Goal: Task Accomplishment & Management: Manage account settings

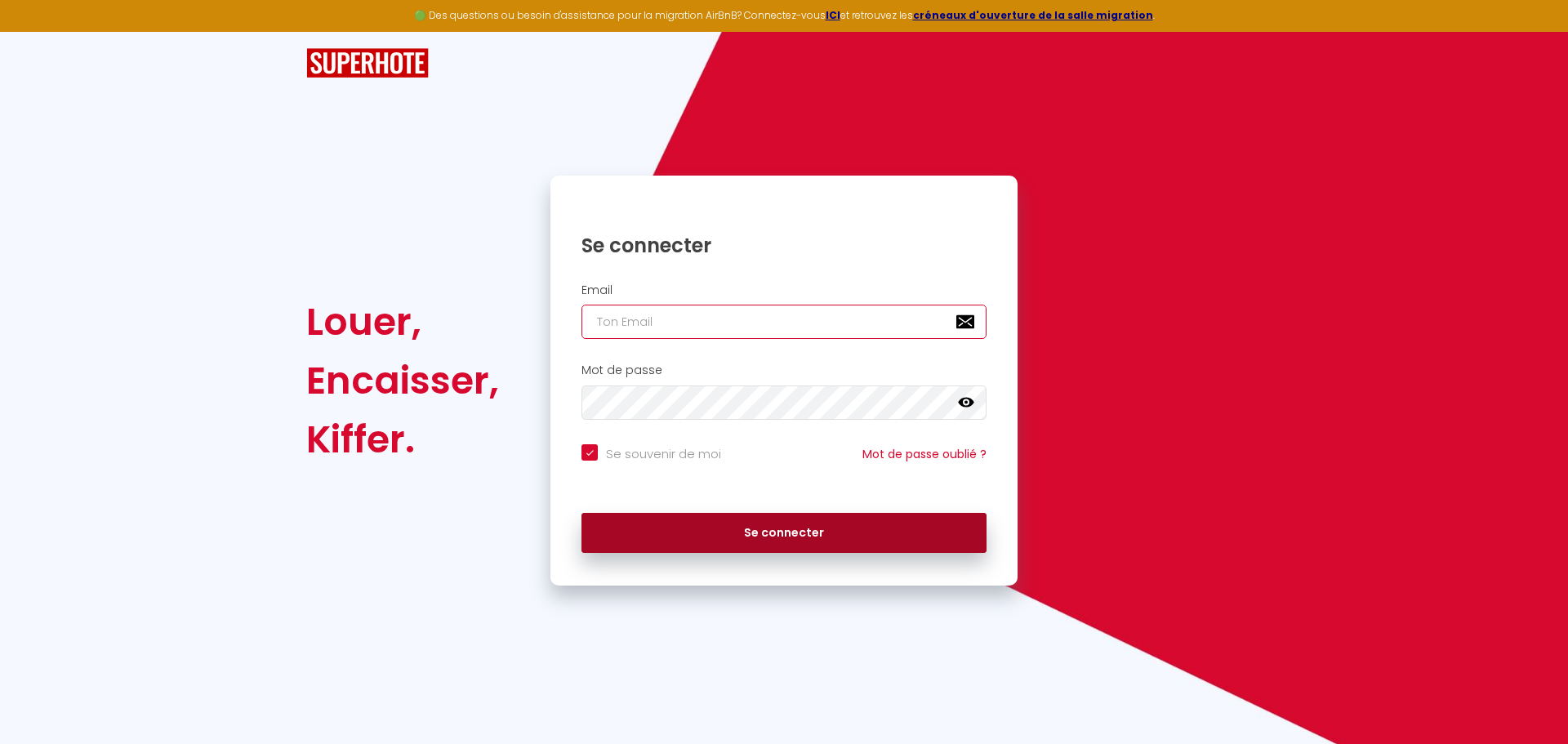
type input "[EMAIL_ADDRESS][DOMAIN_NAME]"
click at [840, 525] on button "Se connecter" at bounding box center [784, 532] width 405 height 40
checkbox input "true"
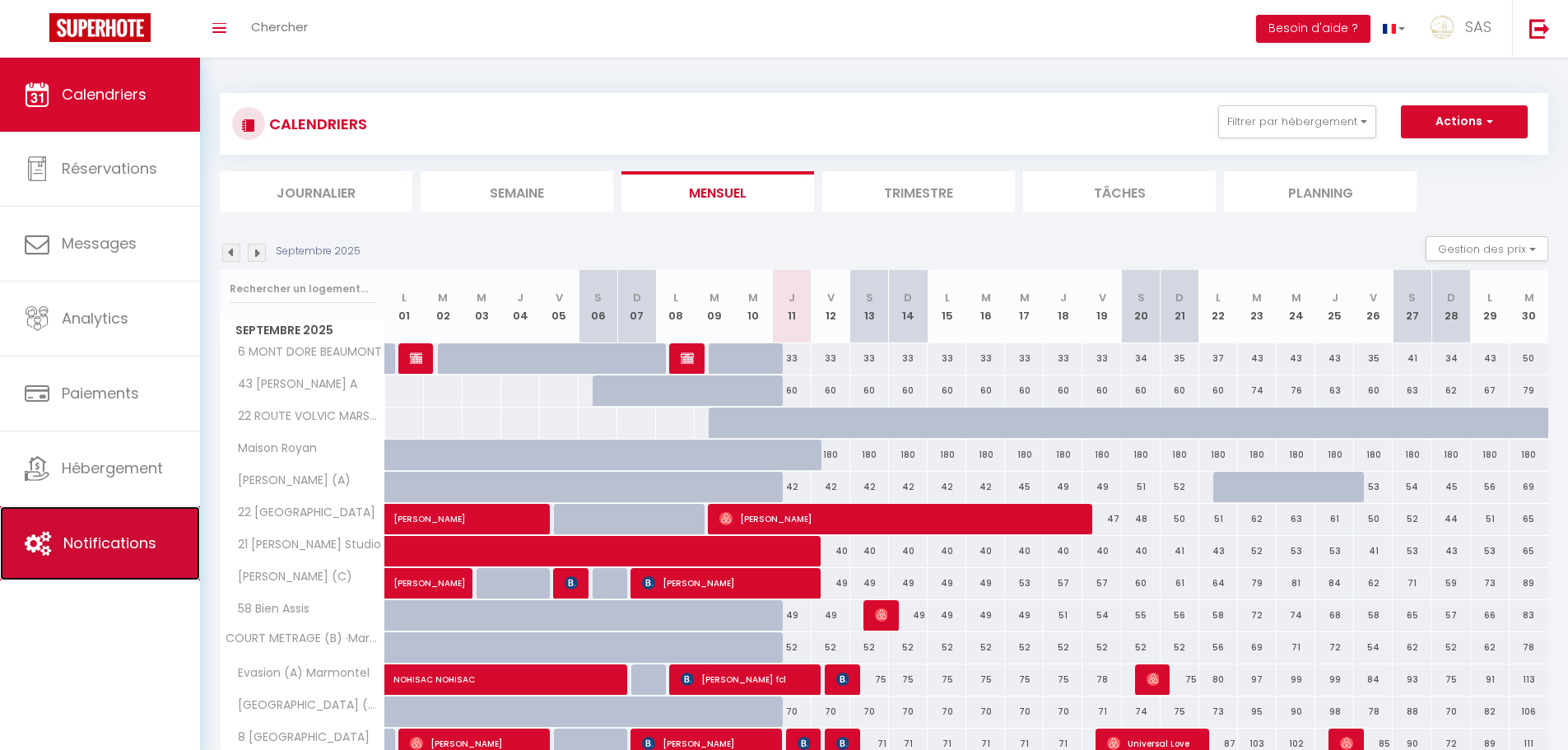
click at [132, 545] on span "Notifications" at bounding box center [110, 542] width 93 height 21
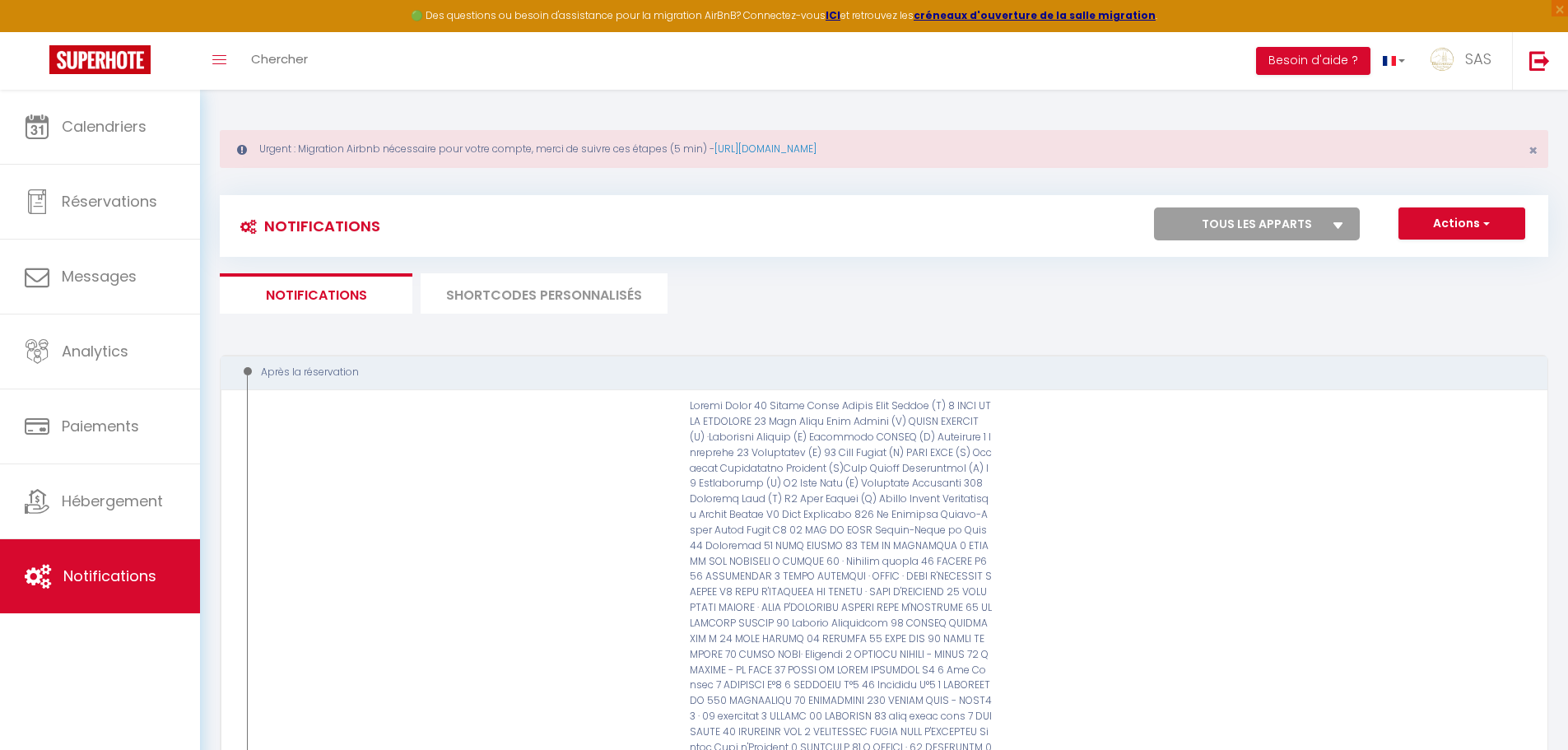
click at [510, 291] on li "SHORTCODES PERSONNALISÉS" at bounding box center [543, 293] width 247 height 41
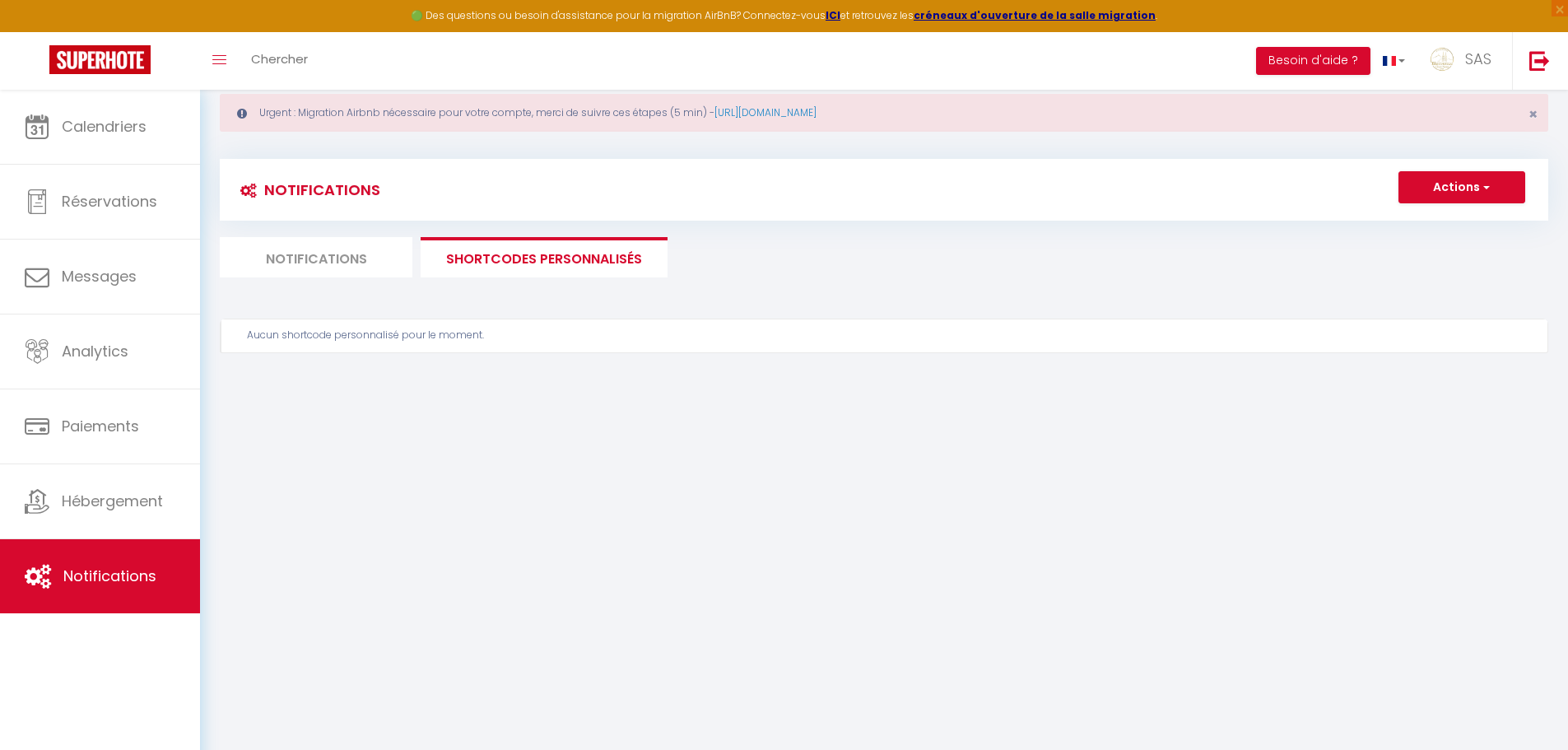
scroll to position [89, 0]
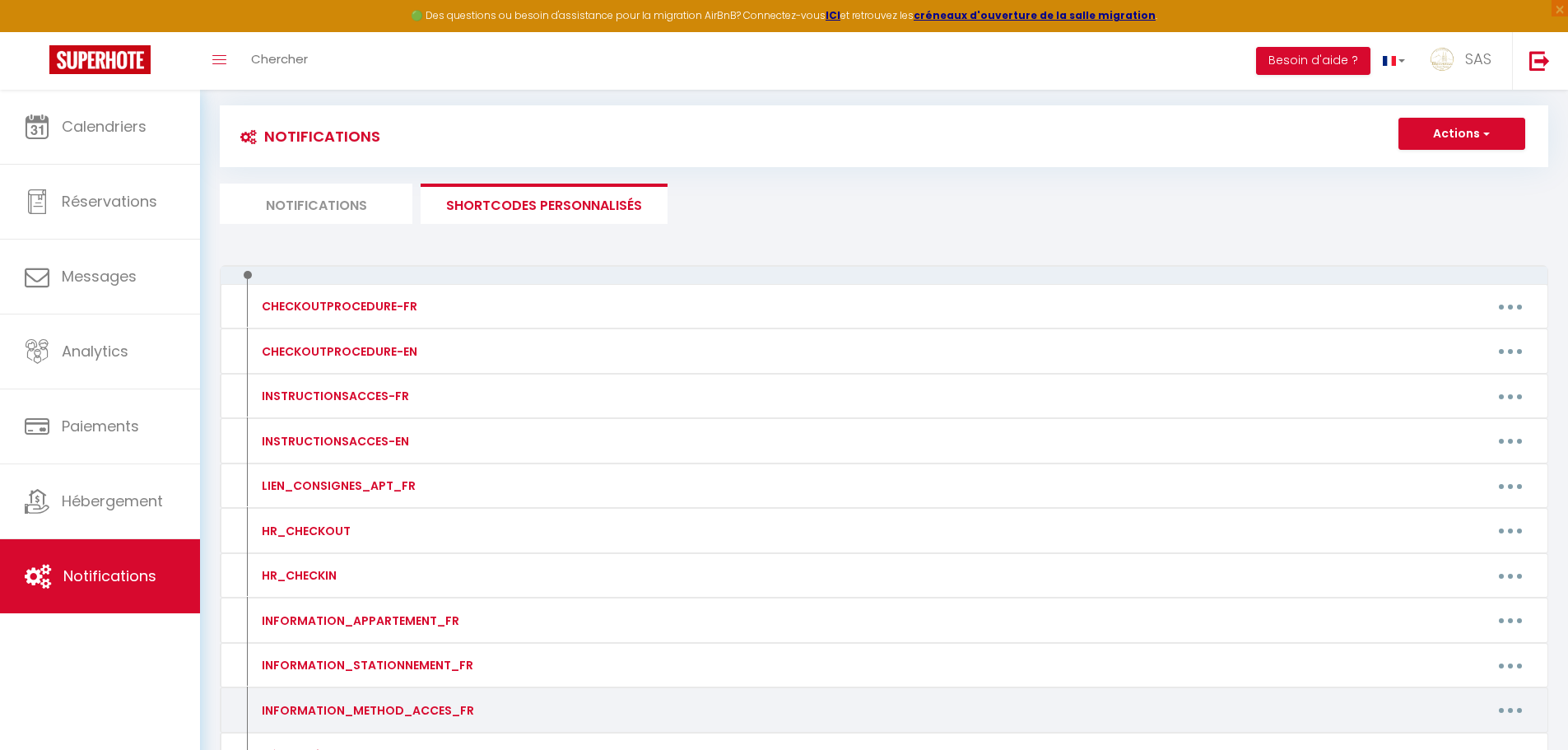
click at [1501, 702] on button "button" at bounding box center [1510, 710] width 46 height 27
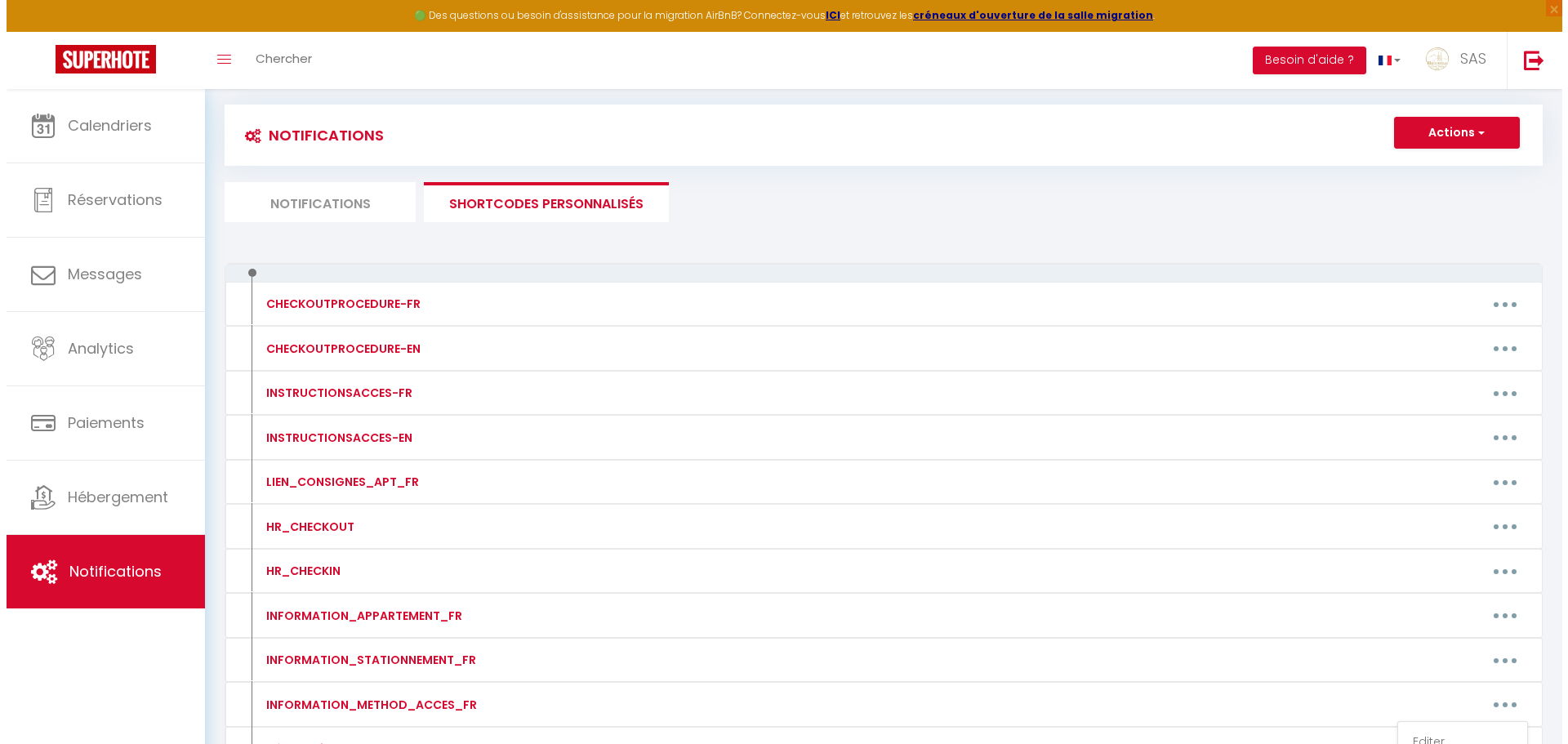
scroll to position [268, 0]
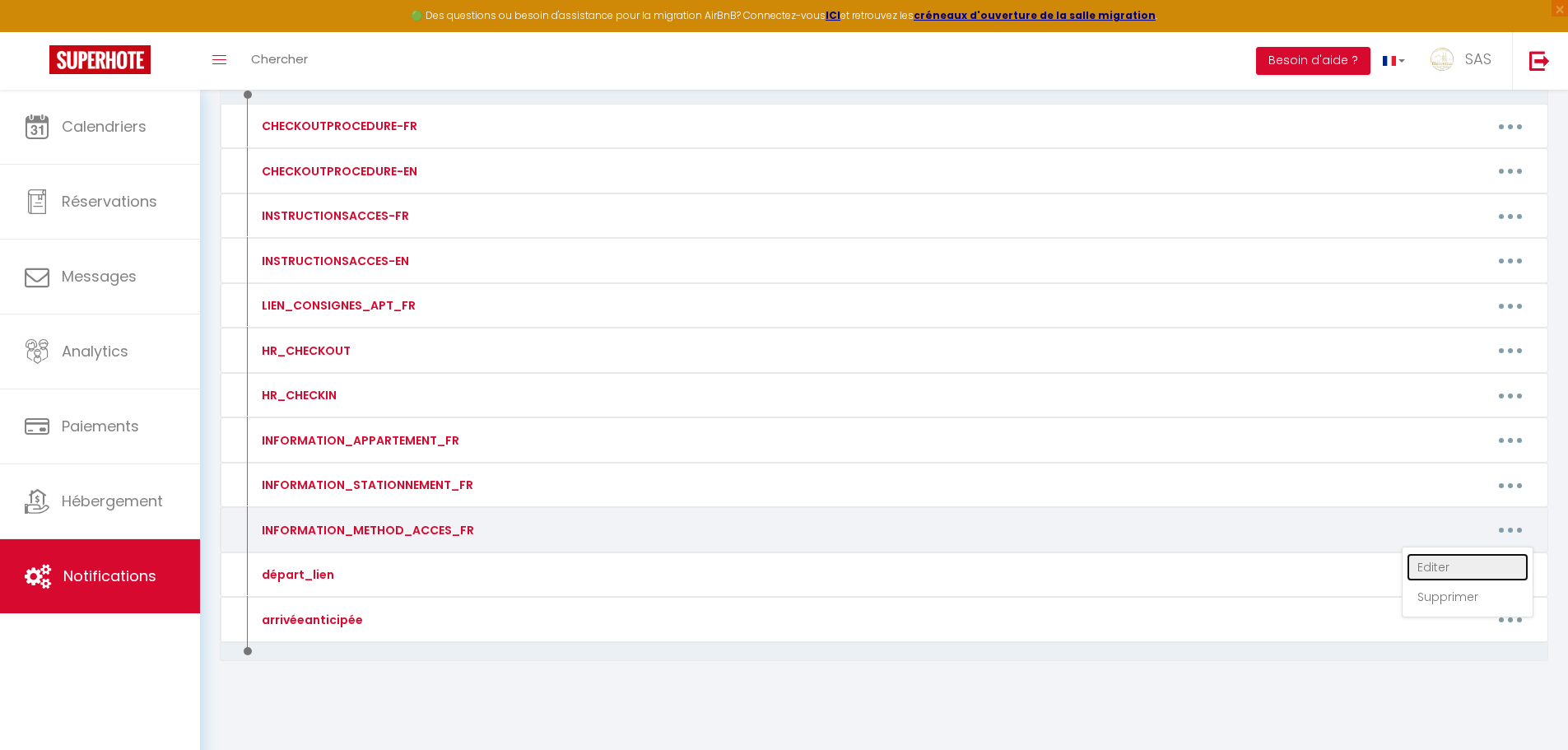
click at [1482, 570] on link "Editer" at bounding box center [1467, 567] width 122 height 28
type input "INFORMATION_METHOD_ACCES_FR"
type textarea "Merci de nous contacter au [PHONE_NUMBER]"
type textarea "La boite à clef est devant la porte de l'immeuble. BOITE A Le code d'accès pour…"
type textarea "La boite à clef se situe devant la porte de l'appartement. ALLUMER LA BOITE EN …"
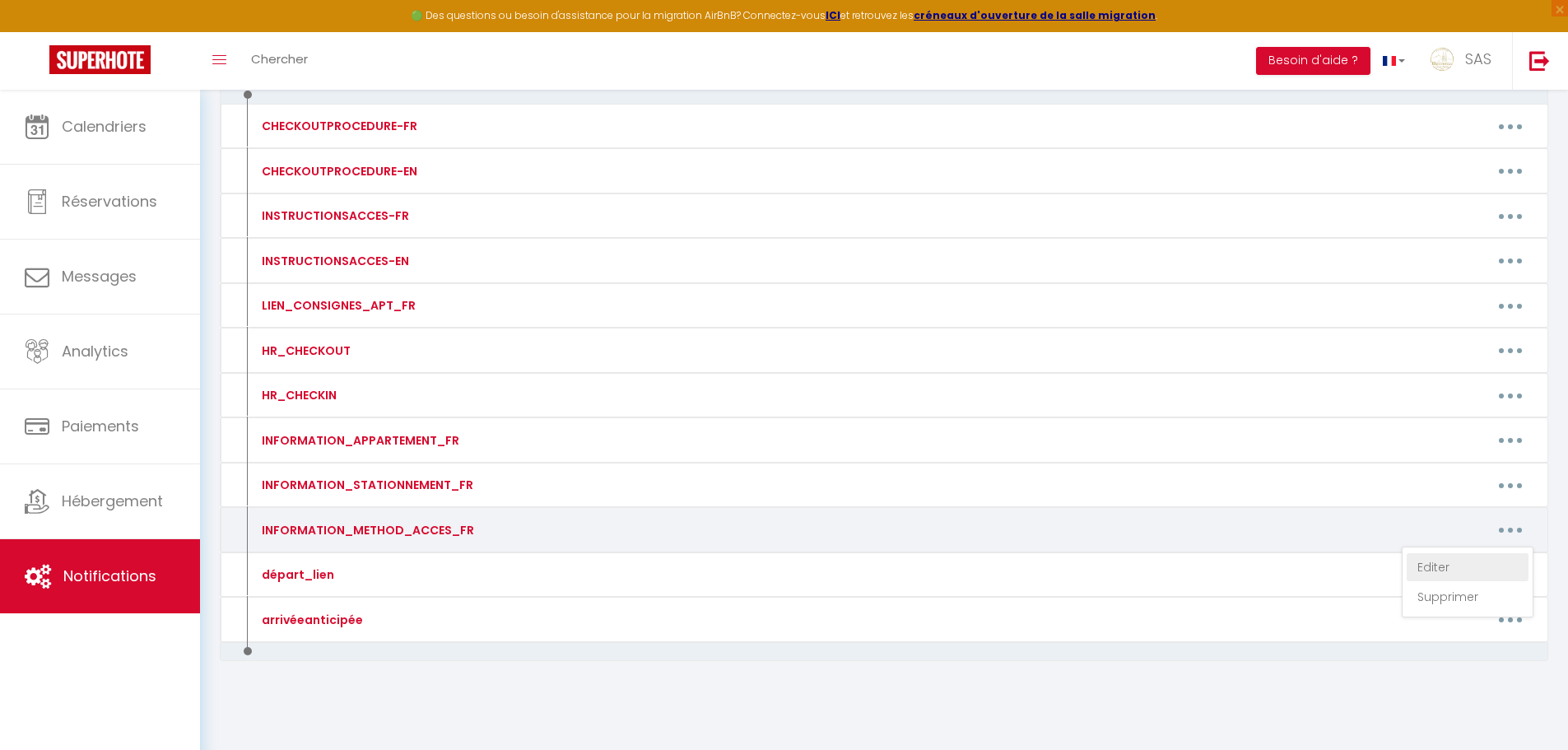
type textarea "Pour ouvrir la porte de l’immeuble : Téléphonez au numéro suivant : [PHONE_NUMB…"
type textarea "La porte d'entrée de l'immeuble se trouve entre le restaurant [GEOGRAPHIC_DATA]…"
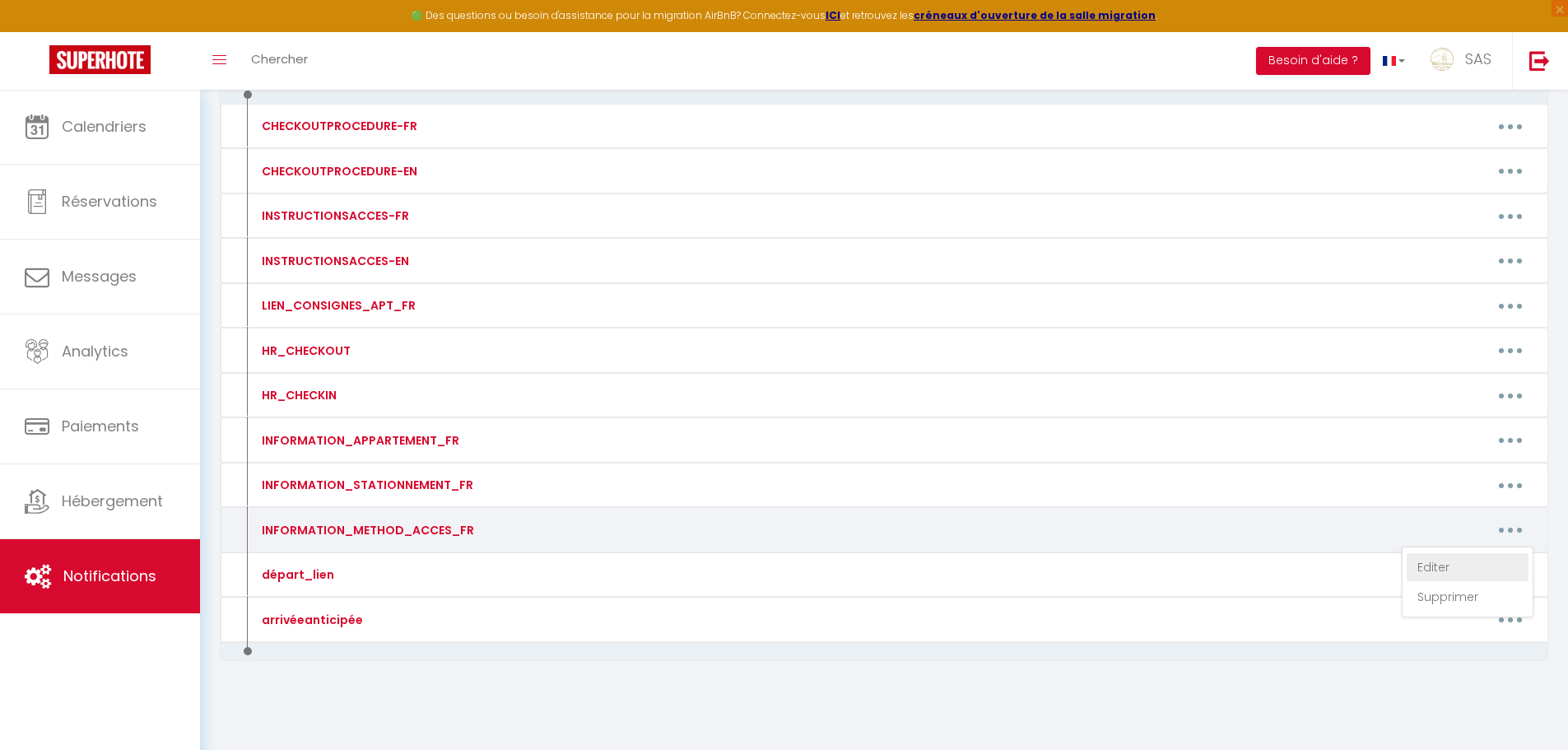
type textarea "La porte d'entrée de l'immeuble se trouve entre le restaurant [GEOGRAPHIC_DATA]…"
type textarea "Pour ouvrir la porte de l’immeuble : Téléphonez au numéro suivant : [PHONE_NUMB…"
type textarea "La porte d'entrée de l'immeuble se trouve entre le restaurant [GEOGRAPHIC_DATA]…"
type textarea "Pour ouvrir la porte de l’immeuble : Sonner à [GEOGRAPHIC_DATA] et puis télépho…"
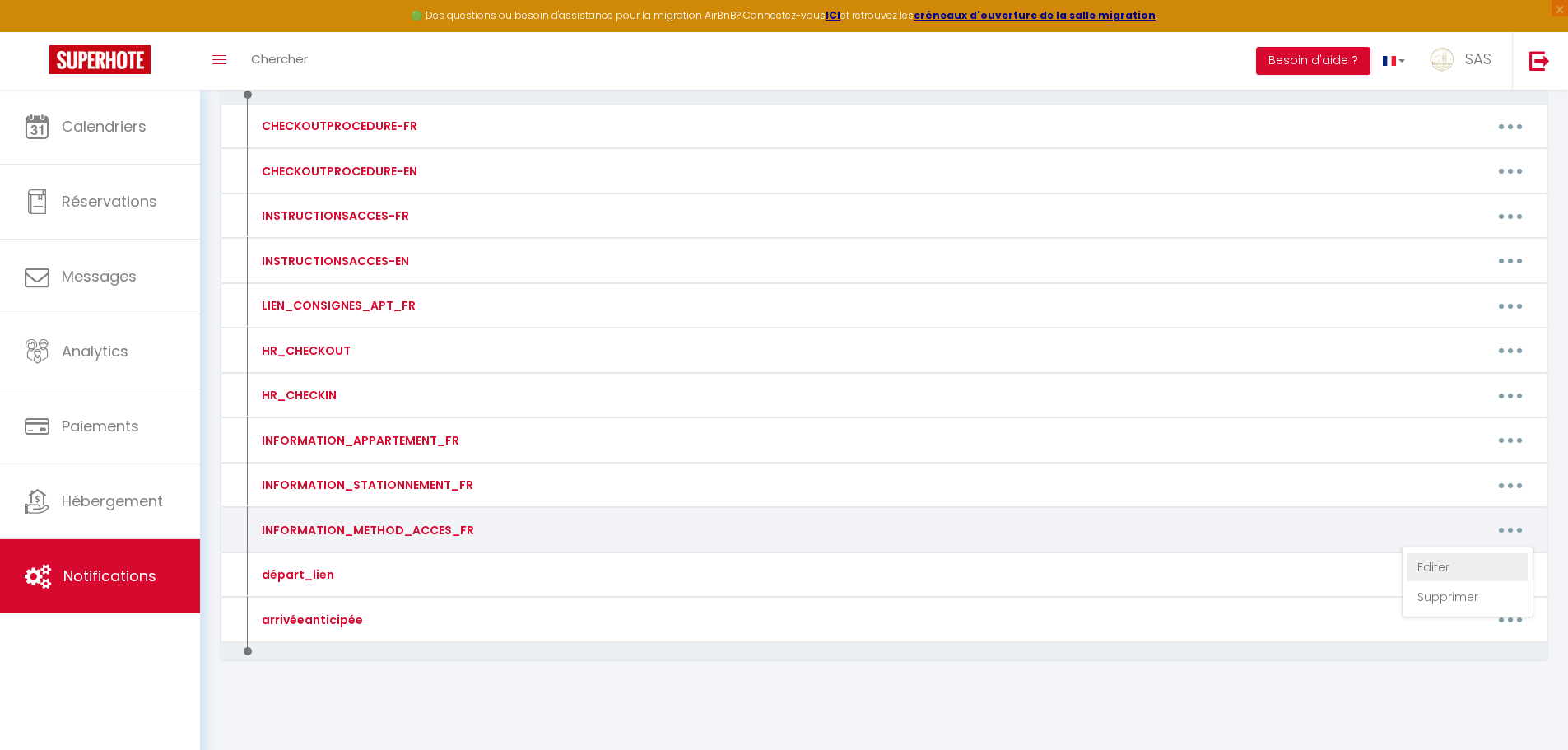
type textarea "Pour ouvrir la porte de l’immeuble : Sonner à LEFORT puis téléphonez au numéro …"
type textarea "Pour ouvir la porte de l'immeuble code : 42 86 A La boite à clès se trouve dans…"
type textarea "ACCES IMMEUBLE sonnez à l'interphone à [GEOGRAPHIC_DATA] (La porte va s'ouvrir)…"
type textarea "Code Immeuble : 1608 Boite à cles devant appartement au deuxième etage L'appart…"
type textarea "Pour rentrer dans l’immeuble taper le code 31 04# sur le clavier La boite à [GE…"
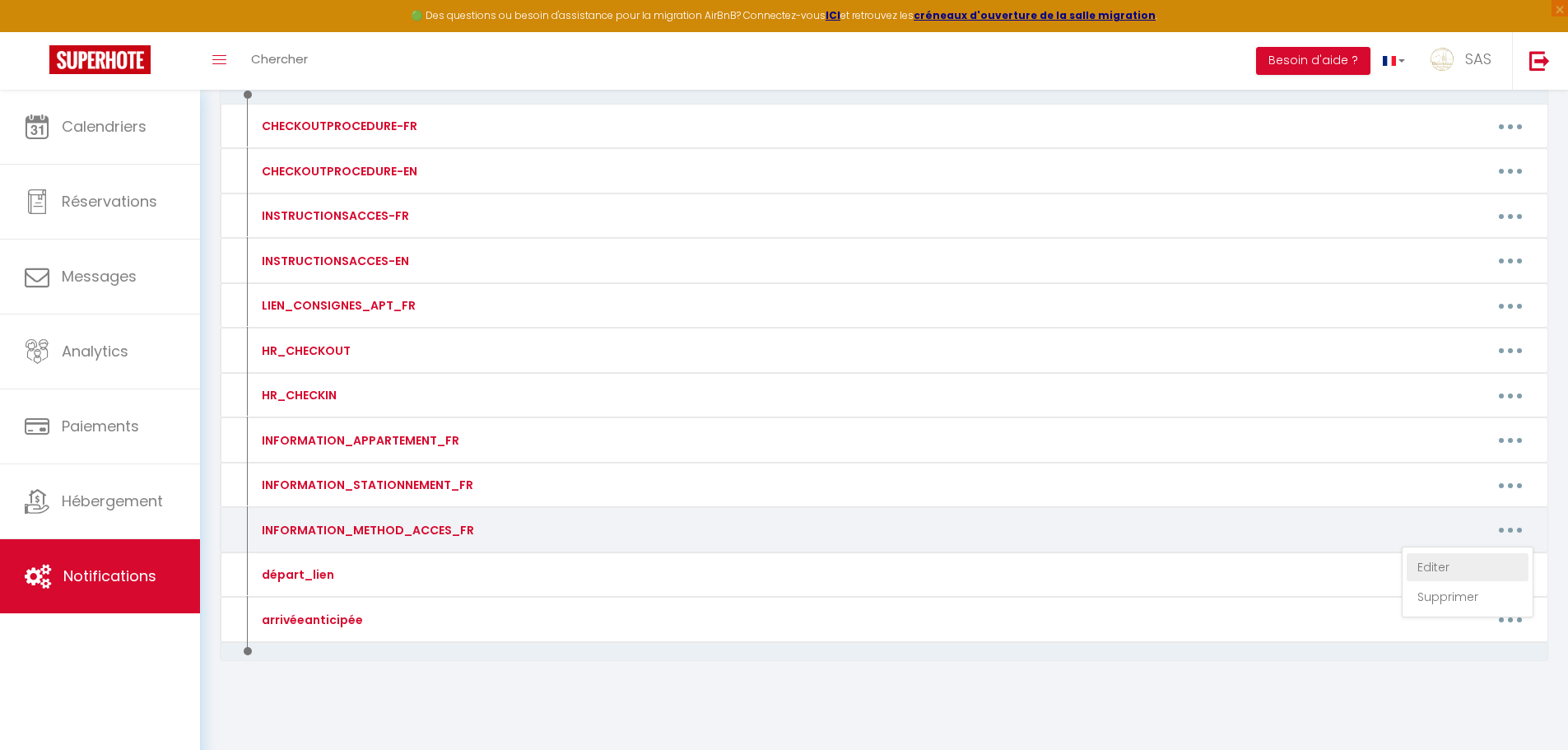
type textarea "Pour rentrer dans l’immeuble taper le code 31 04# sur le clavier La boite à [GE…"
type textarea "Pour ouvrir la porte de l’immeuble : Téléphonez au numéro suivant : [PHONE_NUMB…"
type textarea "La boite à clés est devant l'immeuble ALLUMER EN PASSANT VOTRE MAIN DEVANT Le c…"
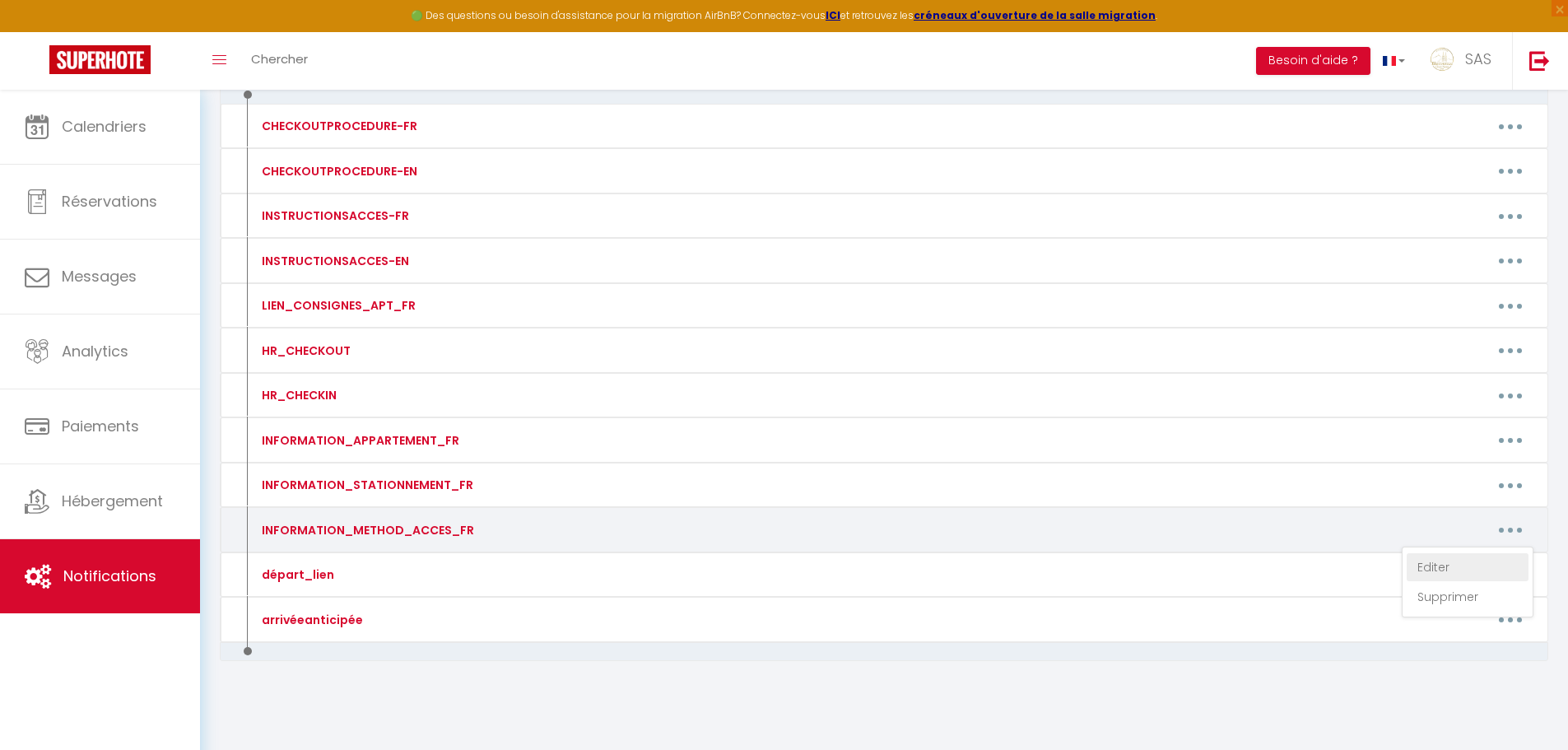
type textarea "L'immeuble se trouve derrière l'ancien institut de beauté Pour ouvrir la porte …"
type textarea "Pour ouvrir la porte de l’immeuble : Téléphonez au numéro suivant : [PHONE_NUMB…"
type textarea "Boité à clès est vers l'entrée de l'immeuble (Ronde) Le code est le : 28 36 24 …"
type textarea "La boite à clés VERS ENTREE MAISON ALLUMER LA BOITE EN PASSANT LA MAIN DEVANT T…"
type textarea "La boite à clés est vers le garage ALLUMER LA BOITE EN PASSANT LA MAIN DEVANT T…"
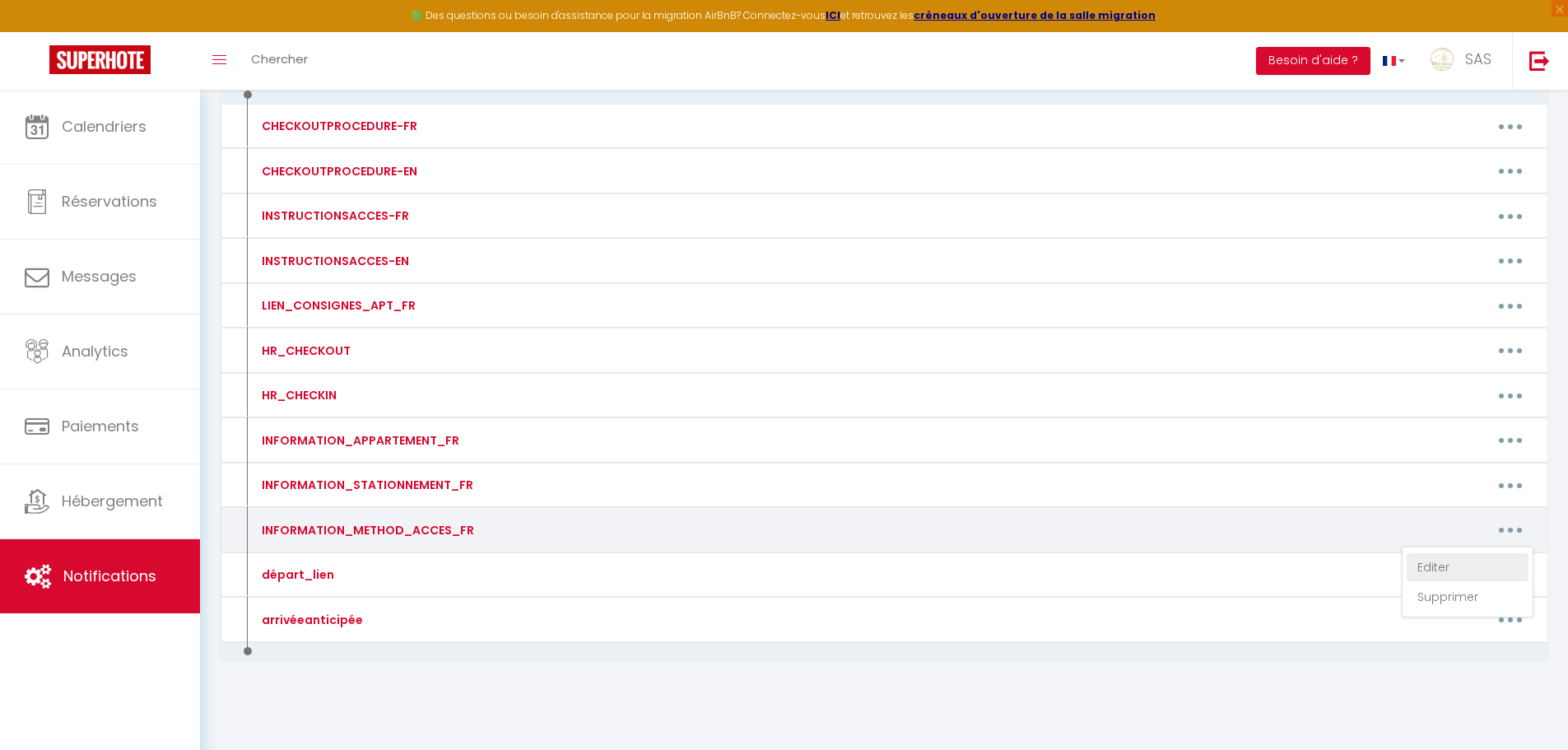
type textarea "Pour ouvrir la porte de l’immeuble : Téléphonez au numéro suivant : [PHONE_NUMB…"
type textarea "24 COUCHAGES AU TOTAL Pour renter dans la maison 15 couchages ALLUMER LA BOITE …"
type textarea "La boite à clés se trouve à côté de l'entrée de l'immeuble à [GEOGRAPHIC_DATA] …"
type textarea "L'immeuble se trouve derrière l'ancien institut de beauté Pour ouvrir la porte …"
type textarea "La boite à clés se trouve vers les boites aux lettres avec un autocollant Bienv…"
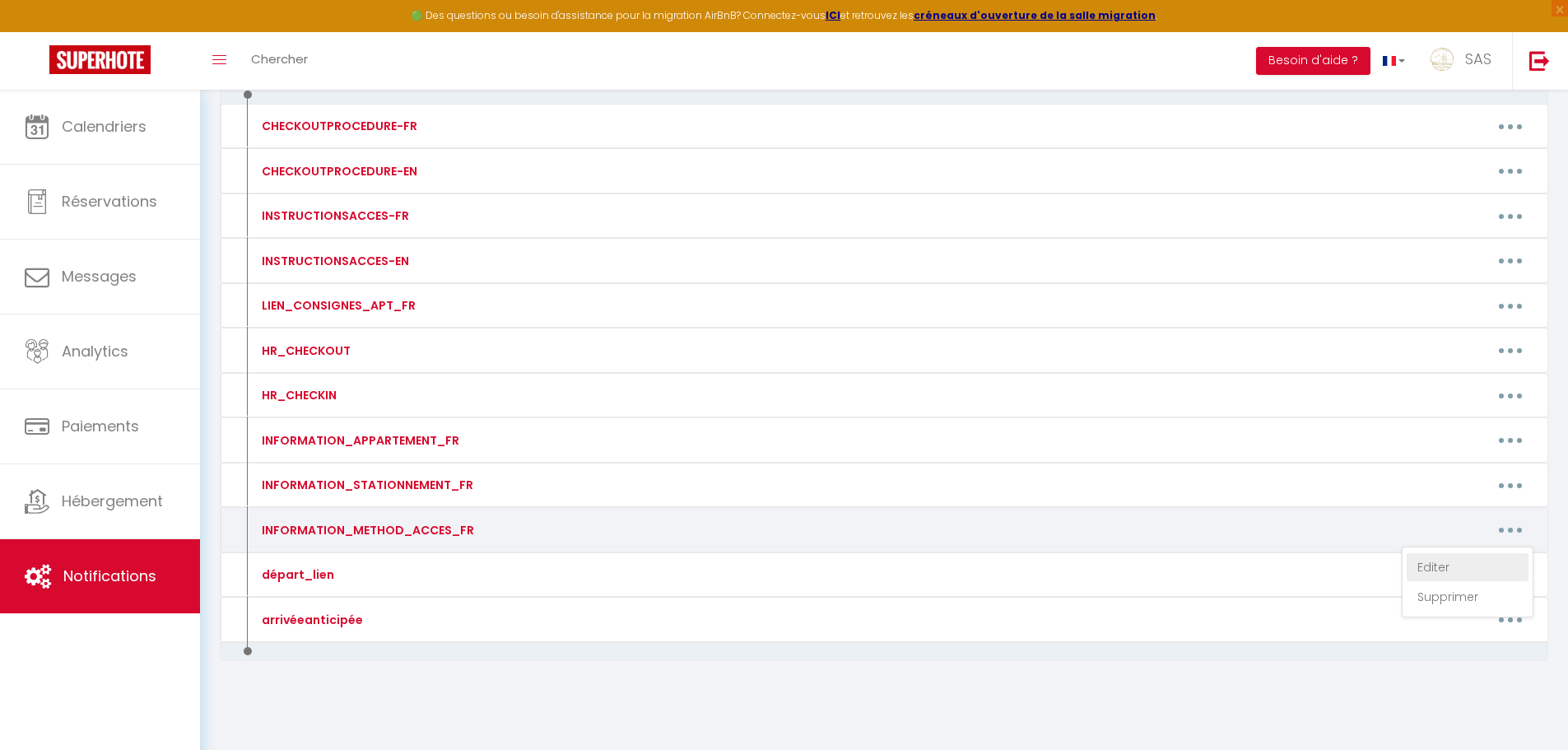
type textarea "La porte d'entrée de l'immeuble se trouve entre le restaurant [GEOGRAPHIC_DATA]…"
type textarea "L'accès à l'appartement est 100% autonome à partir de 17h le jour de votre rése…"
type textarea "La porte d'entrée de l'immeuble se trouve entre le restaurant [GEOGRAPHIC_DATA]…"
type textarea "La boite à clef est située à l'intérieur du garage (numéro 8) qui se trouve jus…"
type textarea "Avant-dernière maison de la rue AU 2 LISA Autocollant Bienvenue chez nous sur l…"
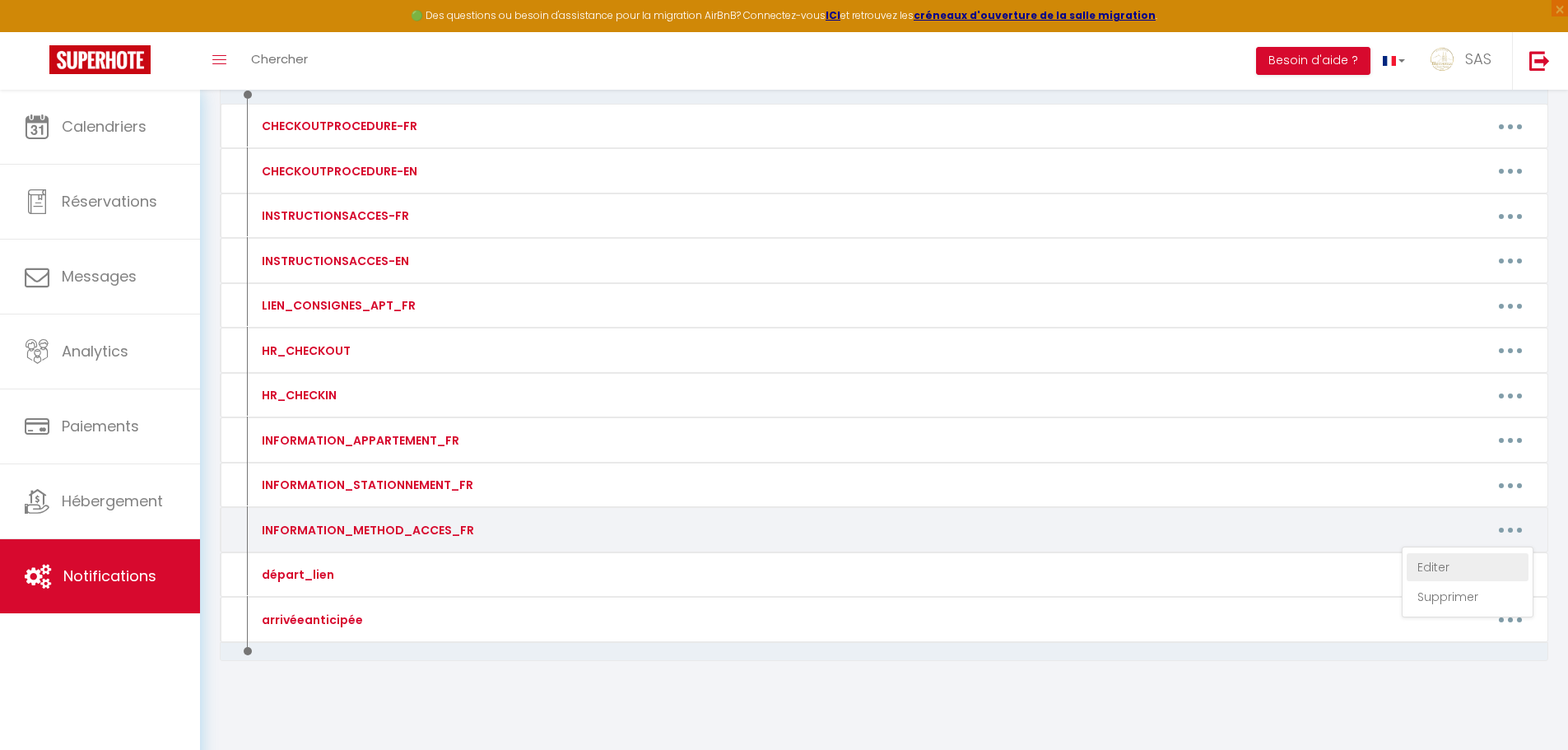
type textarea "Pour ouvrir l'immeuble code: 14 36 Serrure connectée sur l'appartement N°9 au 2…"
type textarea "Pour ouvrir l'immeuble code: 14 36 Serrure connectée sur l'appartement N° 4 RDC…"
type textarea "BOITE A CLÉS DEVANT IMMEUBLE CODE : 2450 [PERSON_NAME] et ouvrir la serrure con…"
type textarea "Pour rentrer dans l’immeuble taper le code 31 04# sur le clavier La boite à [GE…"
type textarea "La boite à cles est en face sur le grillage vers Le code 40 75 Image: [URL][DOM…"
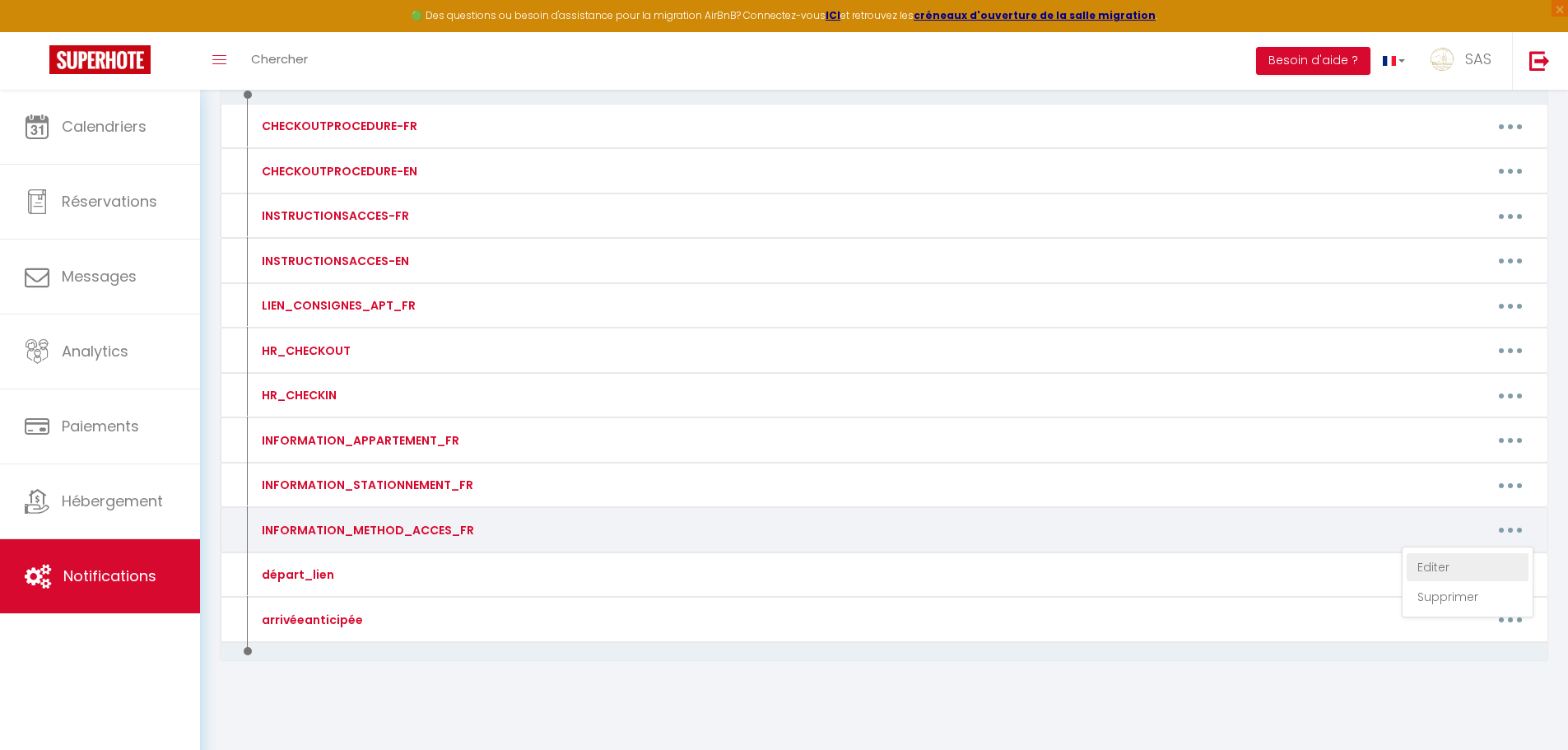
type textarea "La boite à clef est devant la porte de l'immeuble. BOITE B Le code d'accès pour…"
type textarea "Porte immeuble : Code 23 23 L'appartement dispose d'une serrure connectée L'app…"
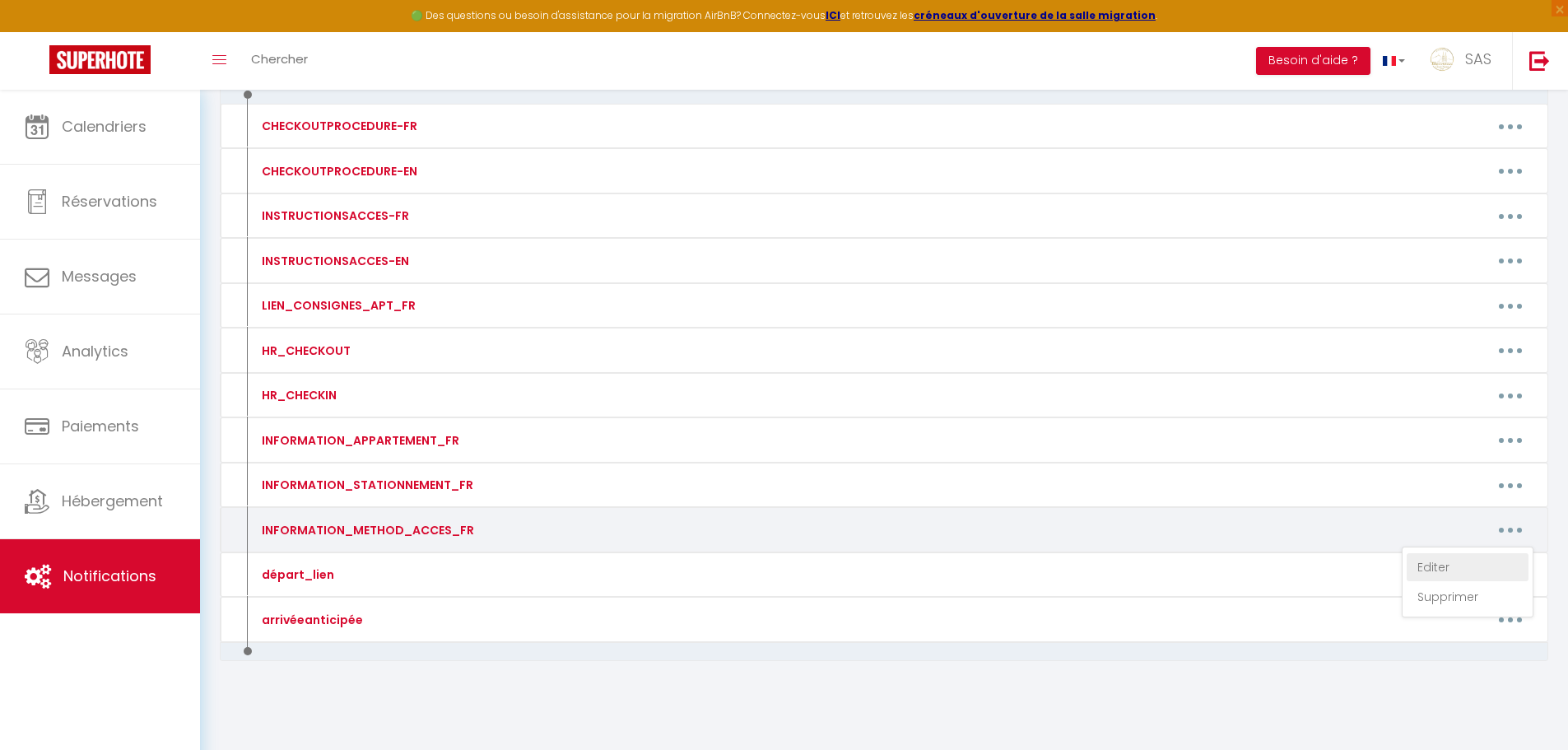
type textarea "Porte immeuble : Code 23 23 L'appartement dispose d'une serrure connectée L'app…"
type textarea "Boite à clés à côté de la boité aux lettres ALLUMEZ EN PASSANT VOTRE MAIN Tapez…"
type textarea "CODE IMMEUBLE : 13 46 BOITE A CLES SOUS ESCALIER BOITE N°16 CODE 14 12"
type textarea "CODE IMMEUBLE : 13 46 BOITE A CLES SOUS ESCALIER BOITE N°1 CODE 21 18"
type textarea "SERRURE CONNECTEE Tapez le code [RENTALDOOR:CODE] et # Tournez la serrure pour …"
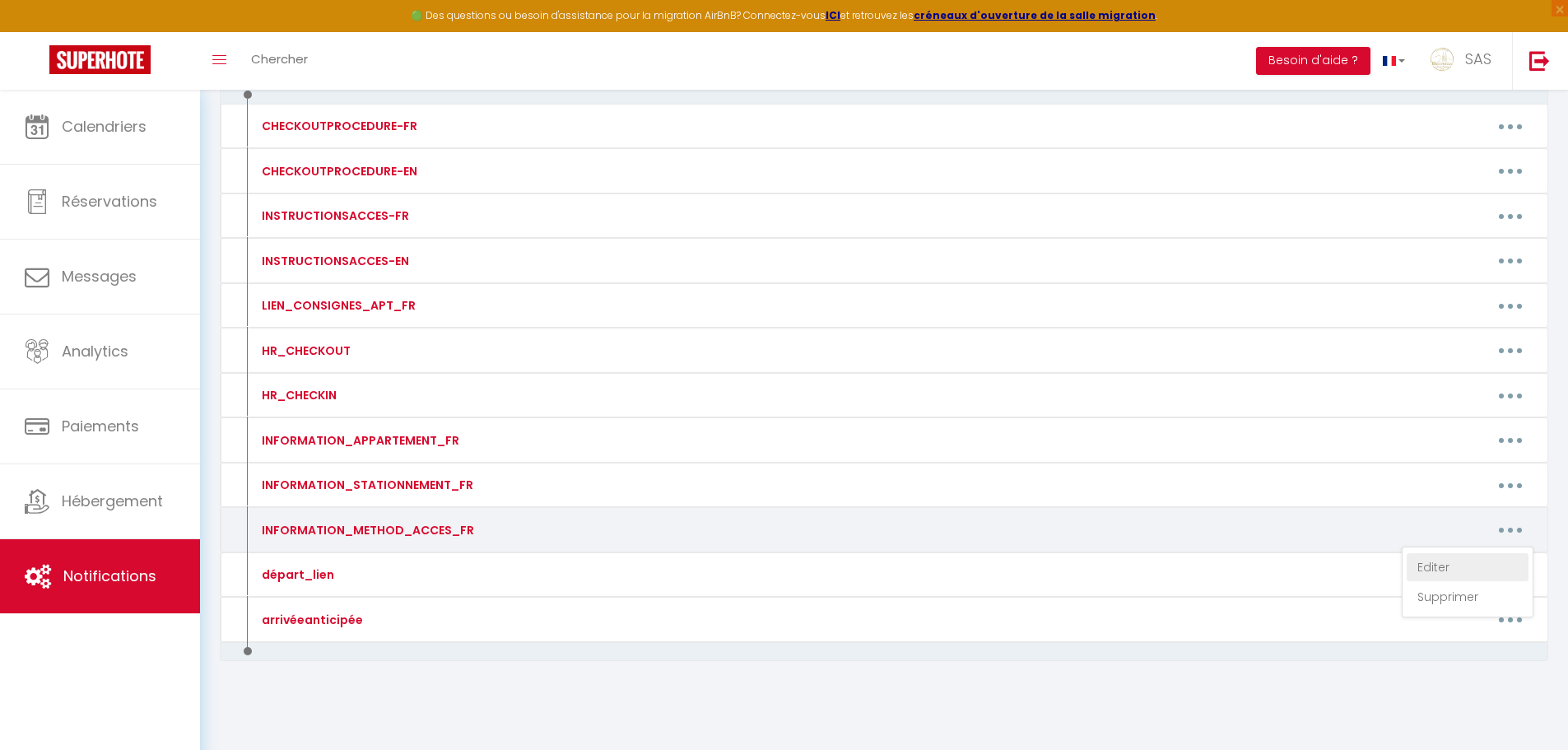
type textarea "Pour ouvrir la porte immeuble Sonnez à BCN Téléphonez au numéro suivant : [PHON…"
type textarea "PORTAIL S'OUVRE A LA MIAN OU SINON CODE 1 1 1 1 MAISON AU [GEOGRAPHIC_DATA] SER…"
type textarea "Pour ouvrir la porte de l’immeuble : Téléphonez au numéro suivant : [PHONE_NUMB…"
type textarea "CODE IMMEUBLE : 13 46 BOITE A CLES SOUS ESCALIER BOITE N°6 CODE 15 10"
type textarea "Pour ouvrir la porte de l’immeuble : Sonnez à CHARRIER Téléphonez au numéro sui…"
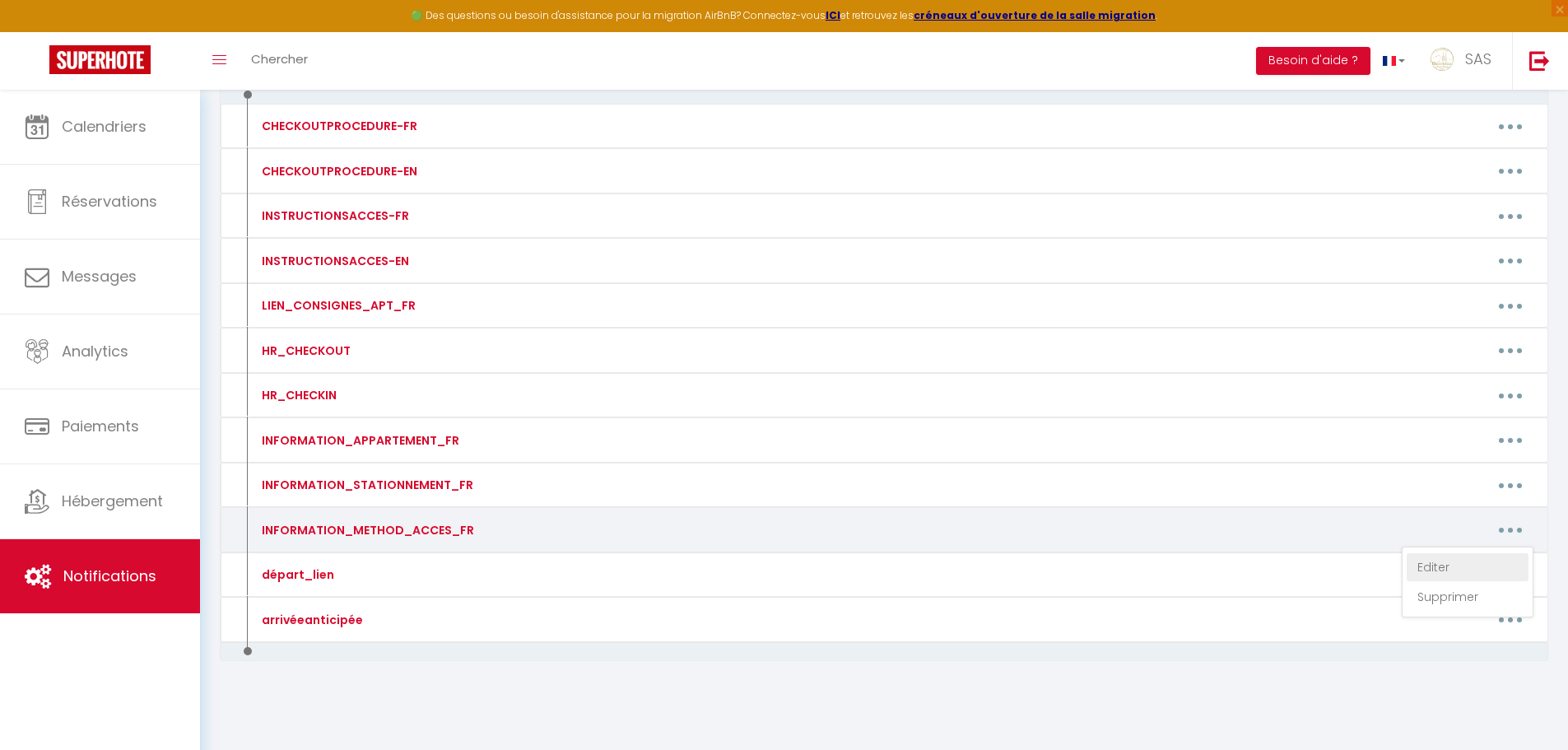
type textarea "L'immeuble se trouve derrière l'ancien institut de beauté Pour ouvrir la porte …"
type textarea "Pour ouvrir d'immeuble : Téléphonez au numéro suivant : [PHONE_NUMBER] code : 0…"
type textarea "La porte d'entrée de l'immeuble se trouve entre le restaurant [GEOGRAPHIC_DATA]…"
type textarea "Pour ouvrir la porte de l’immeuble : Code : 20 24 # L'appartement dispose d'une…"
type textarea "Pour ouvrir la porte de l’immeuble : Code : 63 69 L'appartement dispose d'une s…"
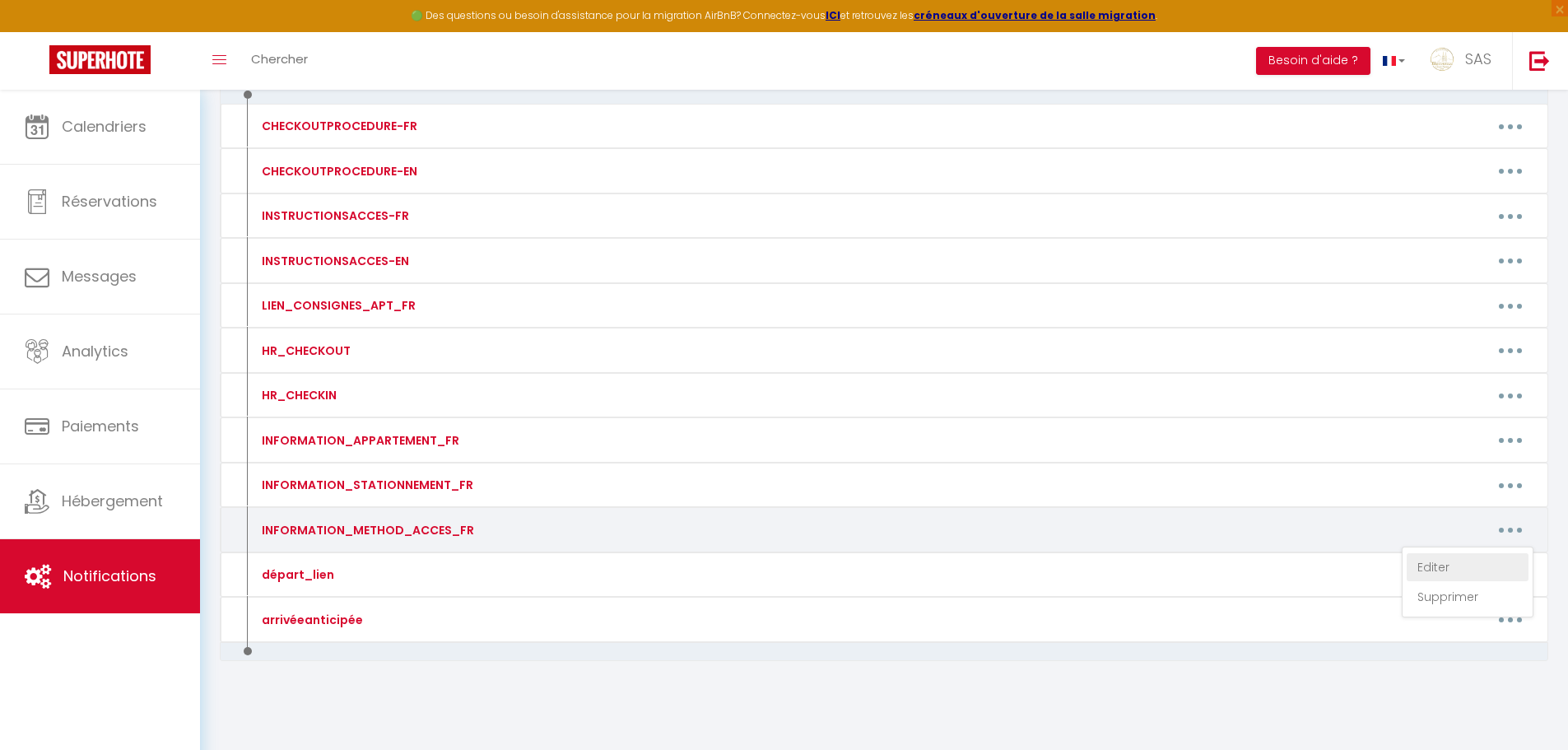
type textarea "La boite à clef est devant l'entrée de la maison. Le code d'accès pour ouvrir l…"
type textarea "Portail blanc au fond de l'impasse "16bis" code portail : 2022 A Code Piéton : …"
type textarea "La boite à clef est devant la porte (Boite A). Le code d'accès pour ouvrir la b…"
type textarea "Boité à clés est dans la boite aux lettres (avec le logo Bienvenue chez nous) L…"
type textarea "La boite à clef se trouve dans le local poubelle. Passez sous le porche à côté …"
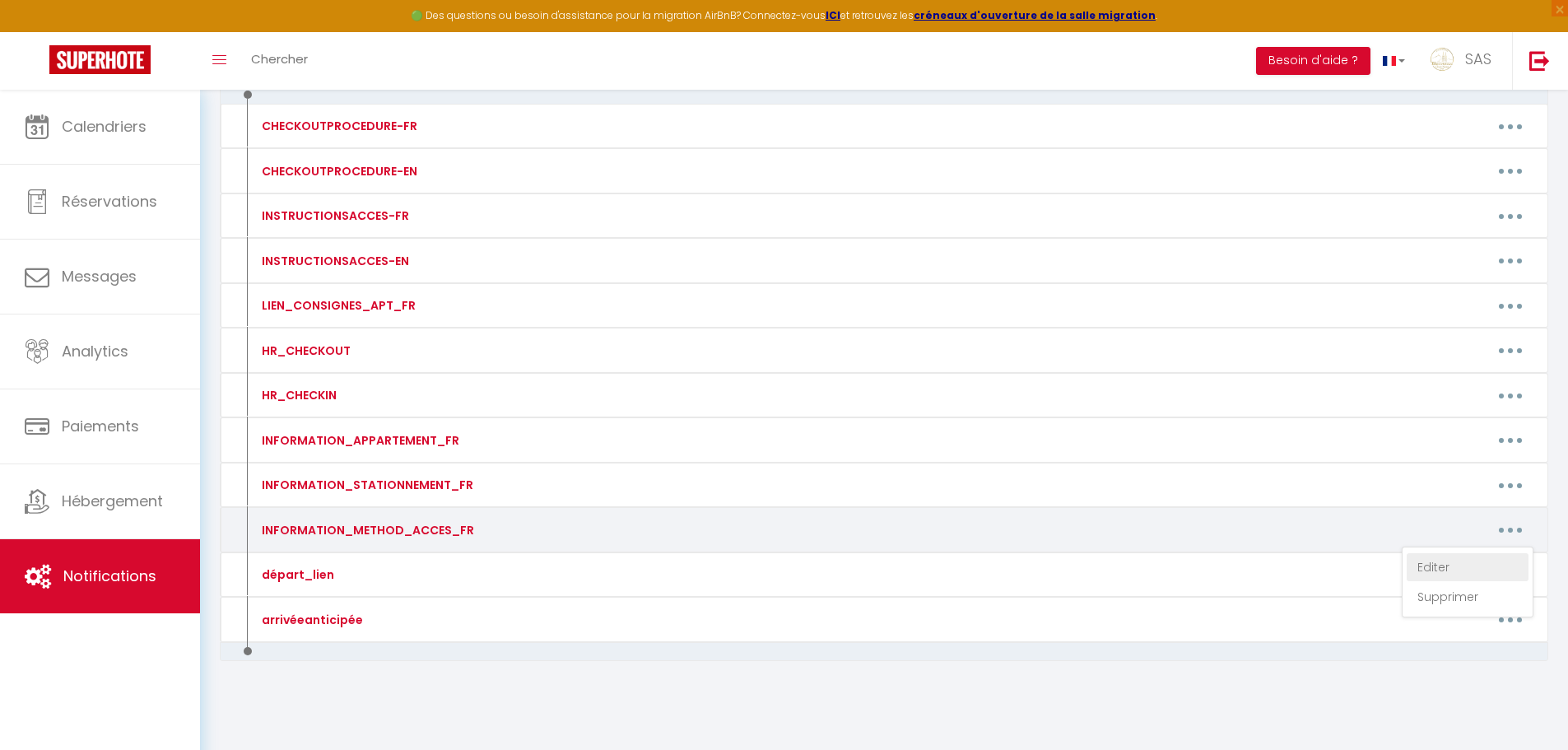
type textarea "La boite à clef est devant la porte au 1er étage (Boite C). Le code d'accès pou…"
type textarea "La boite à clef est devant l'entrée coté boite aux lettres ALLUMER LA BOITE EN …"
type textarea "Rendez-vous au parking [STREET_ADDRESS], une "Key’s Box" est à votre dispositio…"
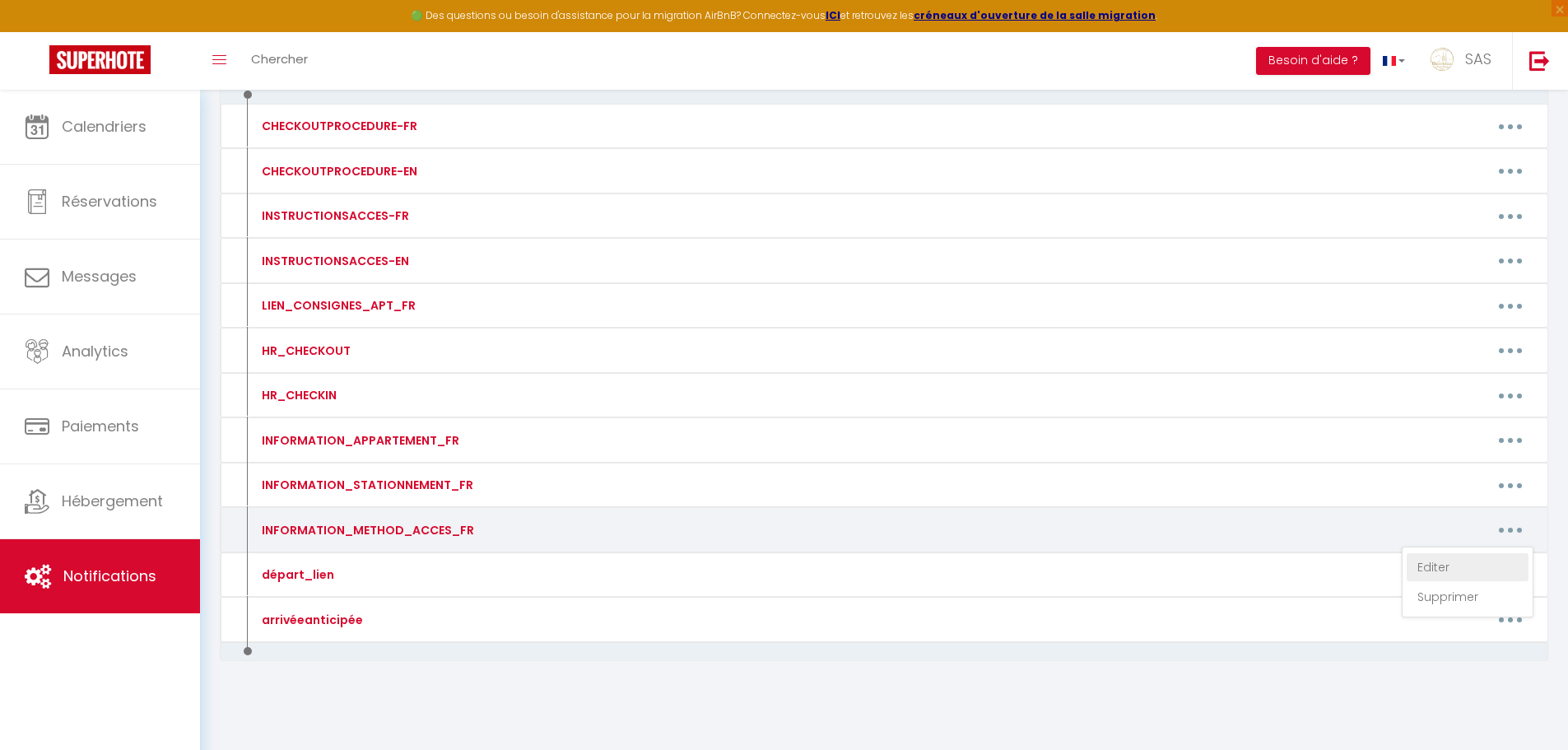
type textarea "La boite à clef est à côté de la [GEOGRAPHIC_DATA]. Allumez la boite à cles ave…"
type textarea "La boite à clef est devant la porte de l'immeuble Prendre la boite B Le code d'…"
type textarea "La boite à clef est à l'entrée de l'immeuble (à côté de l'interphone). Le code …"
type textarea "Rendez-vous au parking [STREET_ADDRESS], une "Key’s Box" est à votre dispositio…"
type textarea "La boite à clef est située vers l'interphone Le code d'accès pour ouvrir la boi…"
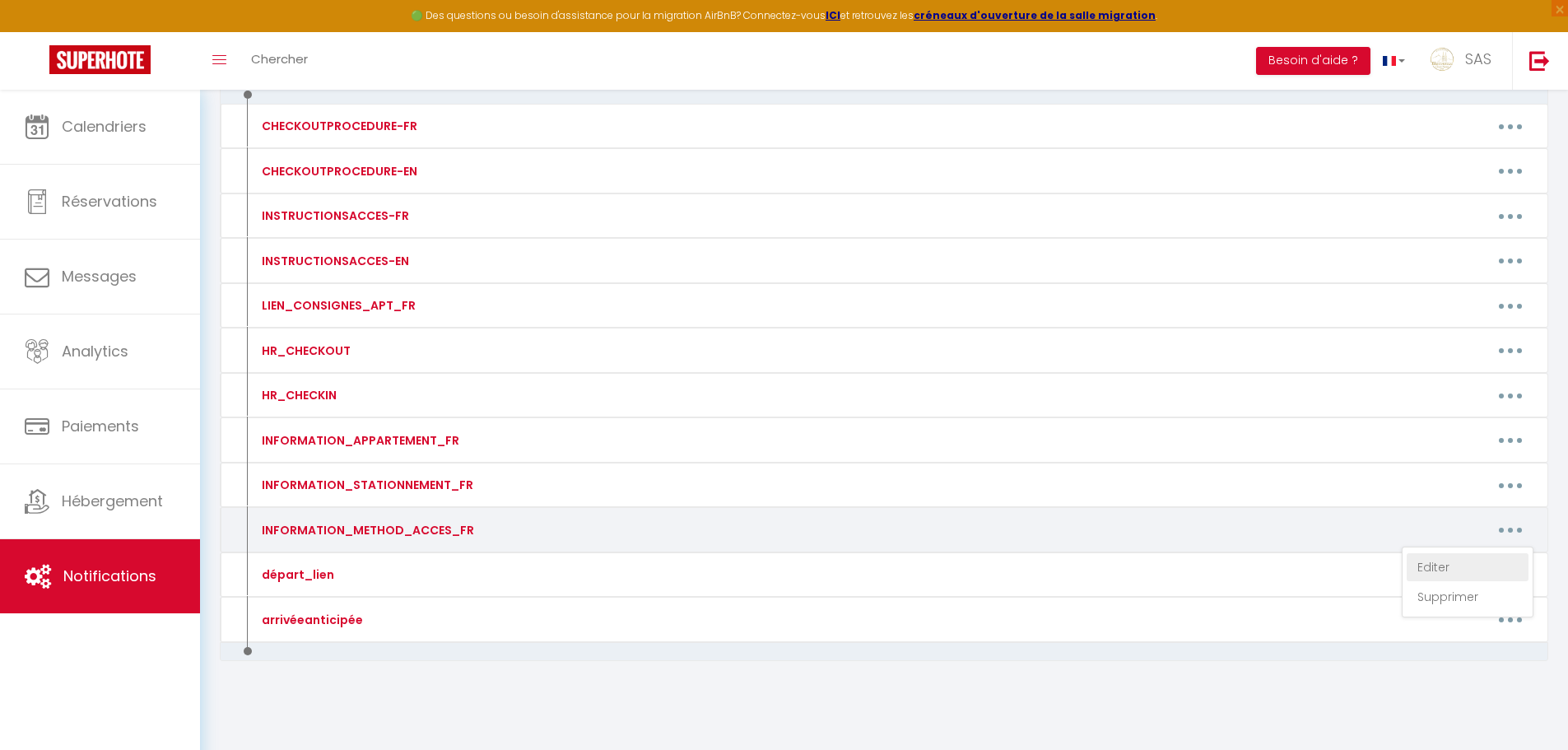
type textarea "La boite à clef est dans le hall vers l'interphone (Boite B) ALLUMER LA BOITE E…"
type textarea "La boite à clef est dans le hall vers l'interphone (Boite C) ALLUMER LA BOITE E…"
type textarea "Rendez-vous au parking [STREET_ADDRESS], une "Key’s Box" est à votre dispositio…"
type textarea "Pour ouvrir la porte de l’immeuble : Téléphonez au numéro suivant : [PHONE_NUMB…"
type textarea "La boite à clef est située vers l'interphone Le code d'accès pour ouvrir la boi…"
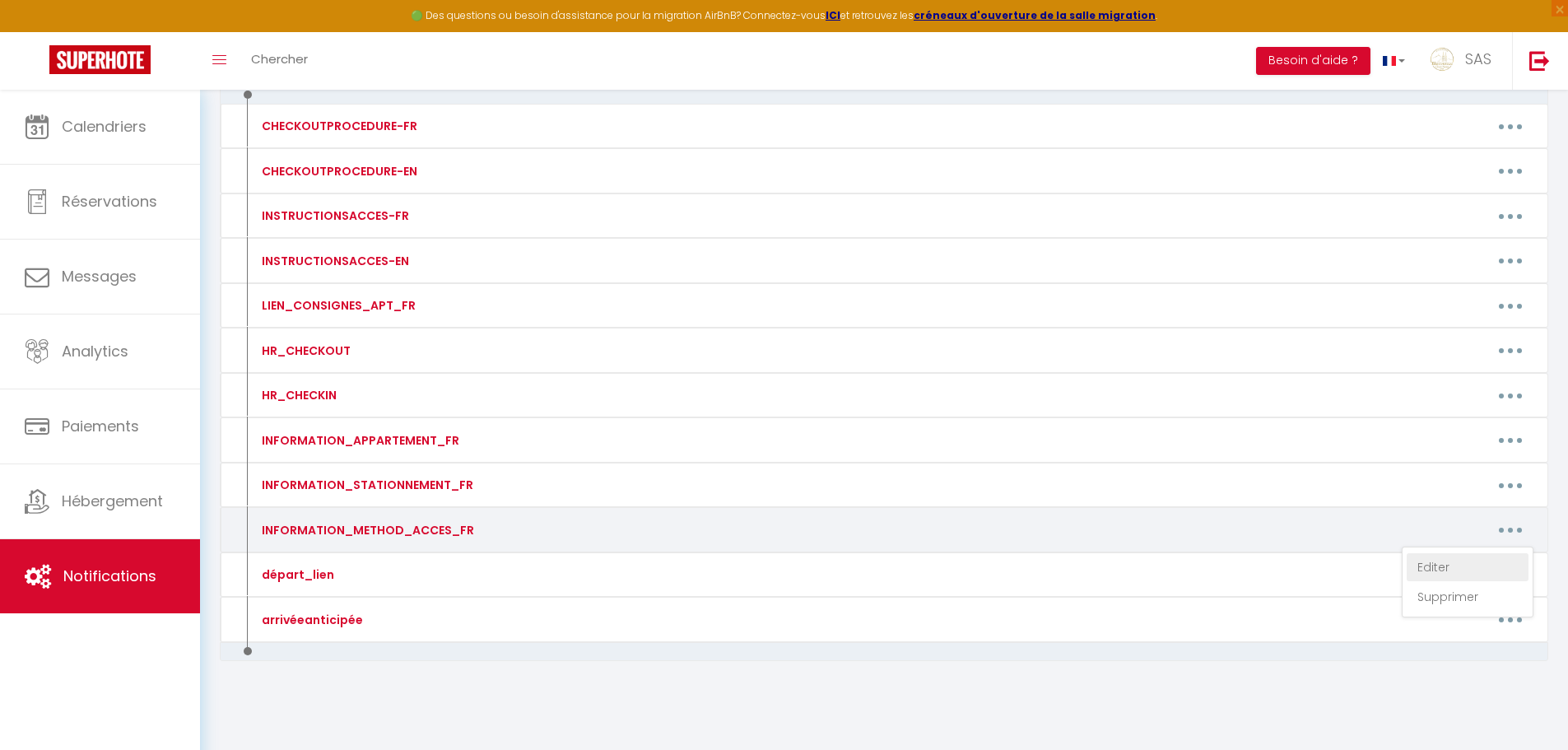
type textarea "La boite à clef est devant la porte (Boite B). Le code d'accès pour ouvrir la b…"
type textarea "La boite à clef est à l'entrée du parking à droite (derrière les haies). Le cod…"
type textarea "La boite à clef est située devant la place de parking. ALLUMER LA BOITE EN PASS…"
type textarea "Pour ouvrir la porte de l’immeuble : Téléphonez au numéro suivant : [PHONE_NUMB…"
type textarea "La boite à clef est devant l'entrée du garage. Le code d'accès pour ouvrir la b…"
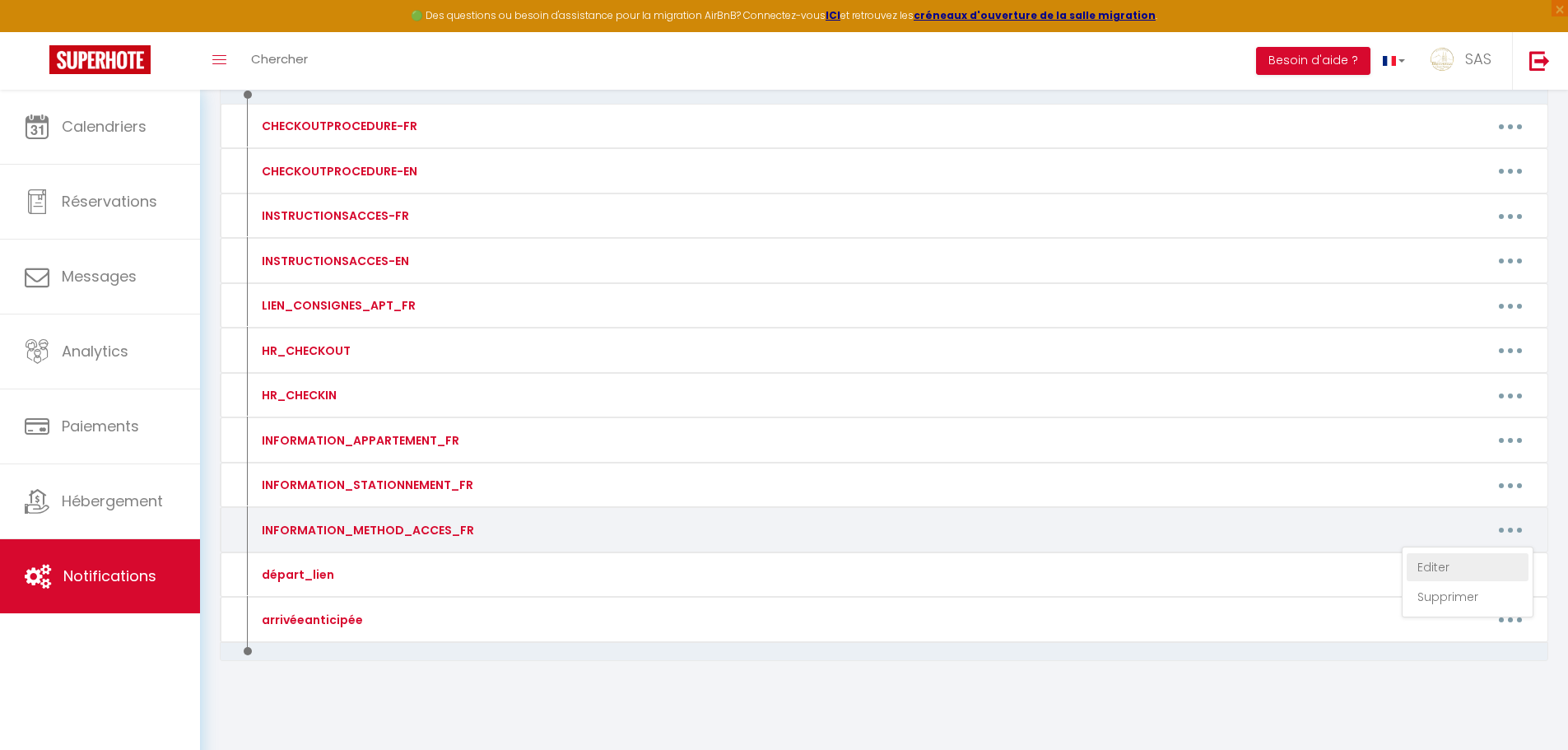
type textarea "Pour ouvrir la porte métallique de l'immeuble, tapez le code 1982. Sonnez ensui…"
type textarea "Code de l'immeuble est : 12 18 La boite à clef se situe devant la porte de l'ap…"
type textarea "Rendez-vous au parking [STREET_ADDRESS], une "Key’s Box" est à votre dispositio…"
type textarea "POUR OUVRIR PORTE IMMEUBLE : Téléphonez au numéro suivant : 09 70 73 20 18 code…"
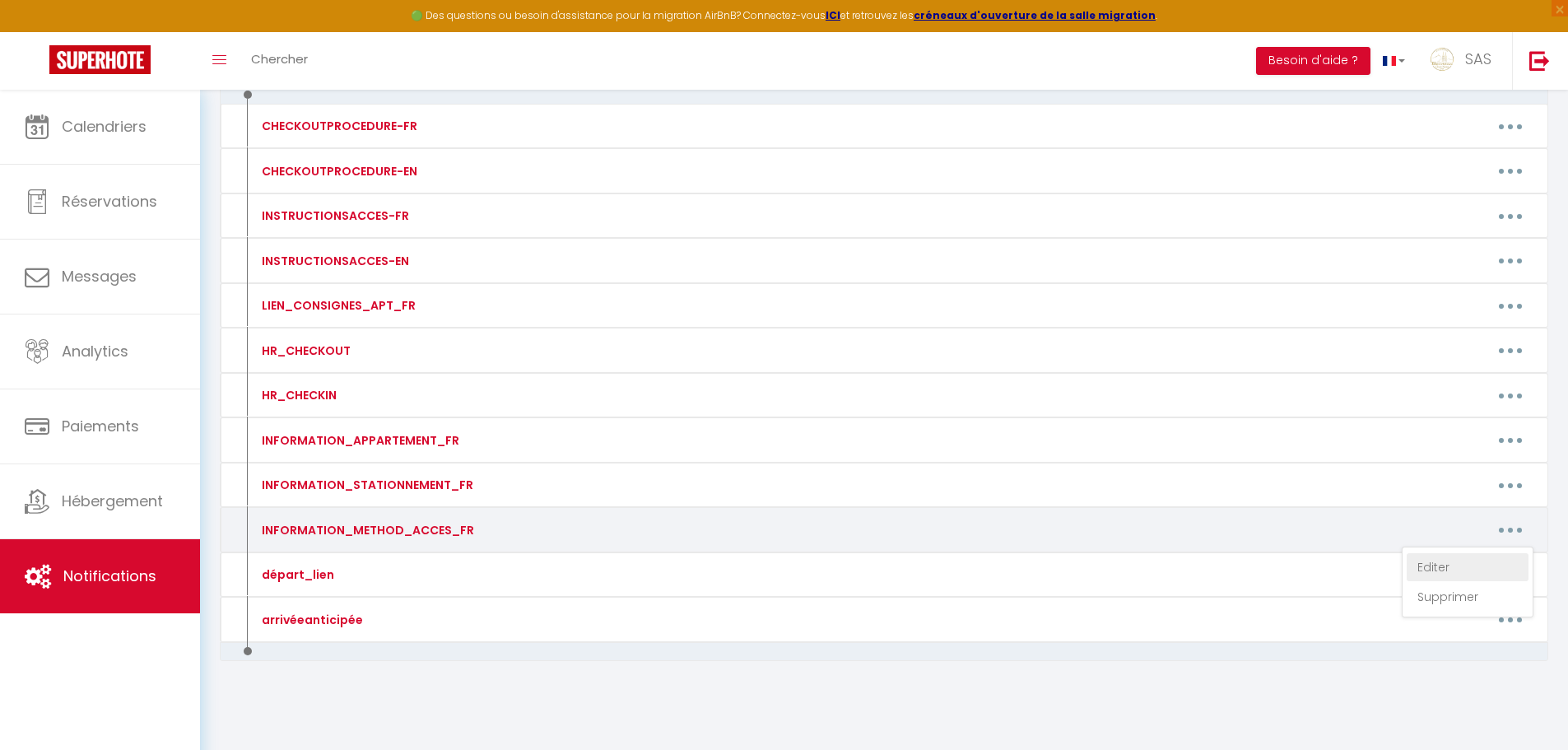
type textarea "La boite à clef est située en bas vers l'entrée des caves. Le code d'accès pour…"
type textarea "Boite à clés devant entrée maison Allumez avec votre main la boite Tapez le cod…"
type textarea "Pour ouvrir l'immeuble sonnez à LE CELESTE Serrure connectée sur l'appartement …"
type textarea "La boite à [GEOGRAPHIC_DATA] se trouve sur le pilier en face de la porte d'entr…"
type textarea "Pour ouvrir la porte de l’immeuble : Sonnez à TARDIEU et téléphonez au numéro s…"
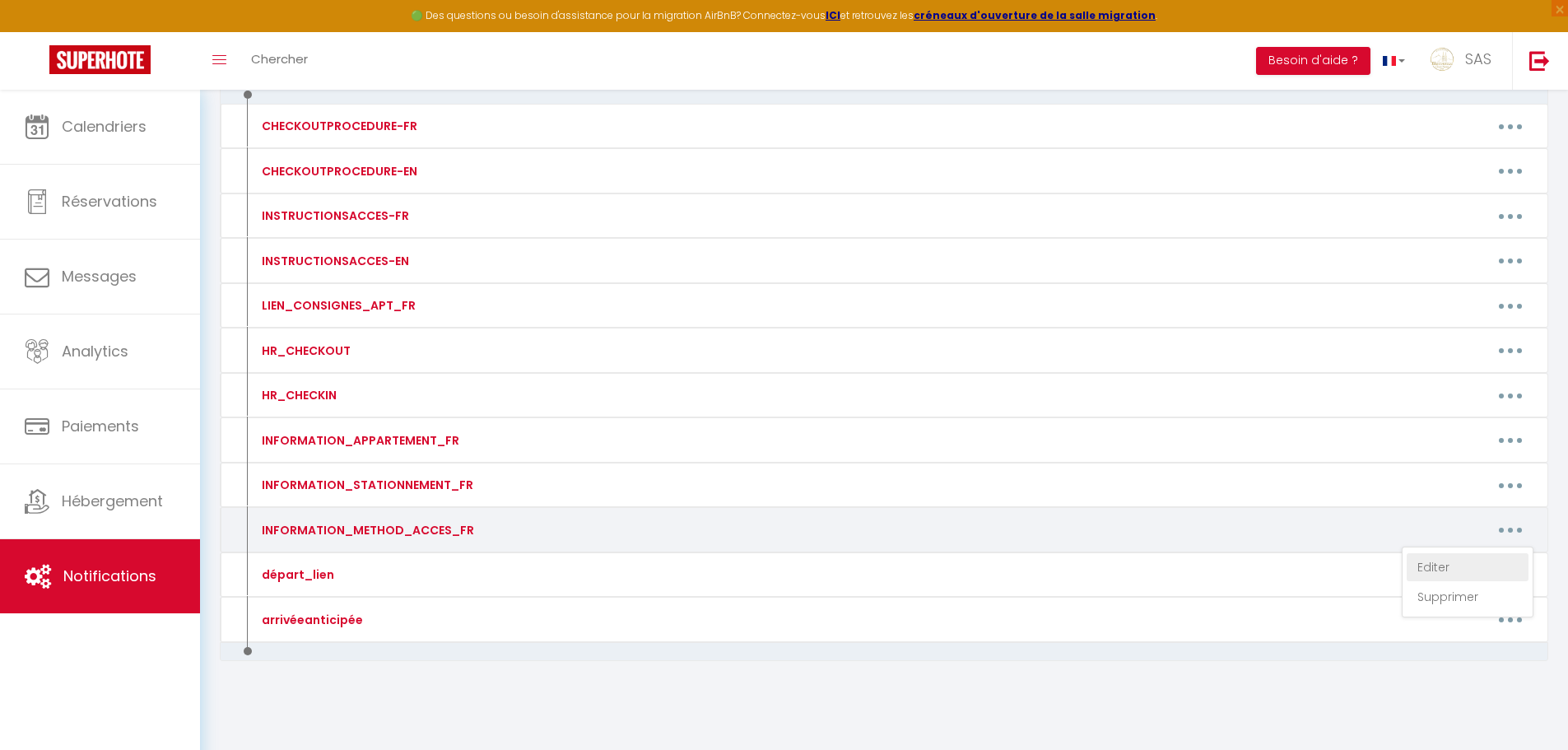
type textarea "Pour ouvrir l'immeuble sonnez à LE TRAON Serrure connectée sur l'appartement au…"
type textarea "Pour ouvrir la porte de l’immeuble : Sonnez à SAID [PERSON_NAME] après téléphon…"
type textarea "Pour ouvrir la porte de l’immeuble : Sonnez à [PERSON_NAME] après téléphonez au…"
type textarea "Etape 1 : Boite à clés se trouve en face au 8 Av Thermale boite D Tapez le code…"
type textarea "Pour ouvrir la porte de l’immeuble : Téléphonez au numéro suivant : [PHONE_NUMB…"
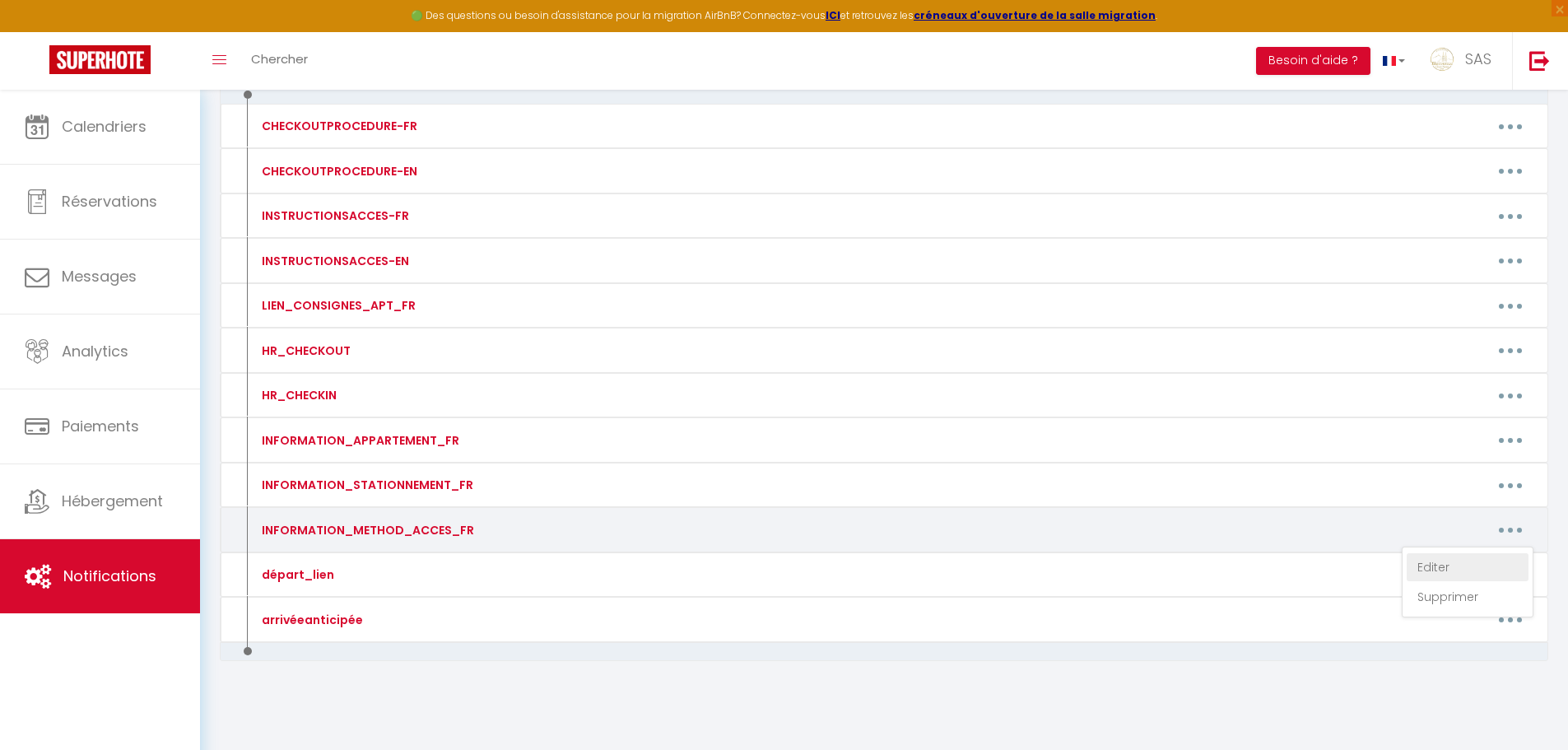
type textarea "Dans un premier temps, vous pouvez vous garer devant la porte de garage blanche…"
type textarea "Rendez-vous au parking [STREET_ADDRESS], une "Key’s Box" est à votre dispositio…"
type textarea "Les boite à cles se trouve devant l'immeuble 3 [DEMOGRAPHIC_DATA] A/B/C Code po…"
type textarea "Pour ouvrir la porte de l'immeuble. Sonnez à « JOUBERT » et après quelques inst…"
type textarea "Pour ouvrir la porte de l’immeuble :t Téléphonez au numéro suivant : [PHONE_NUM…"
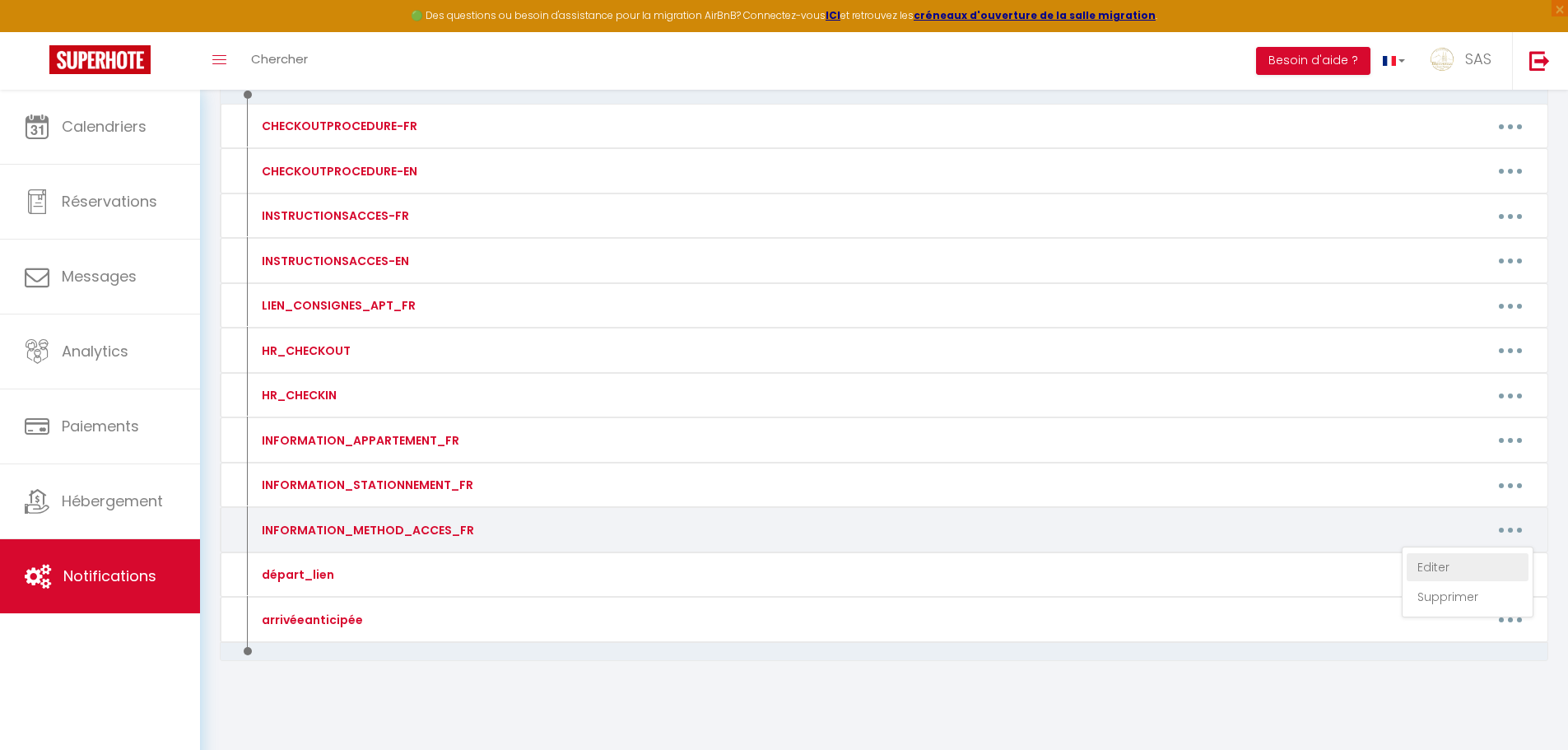
type textarea "Pour ouvrir la porte de l’immeuble : Téléphonez au numéro suivant : [PHONE_NUMB…"
type textarea "Porte immeuble : Code 20 24 # L'appartement dispose d’une boite à clés L'appart…"
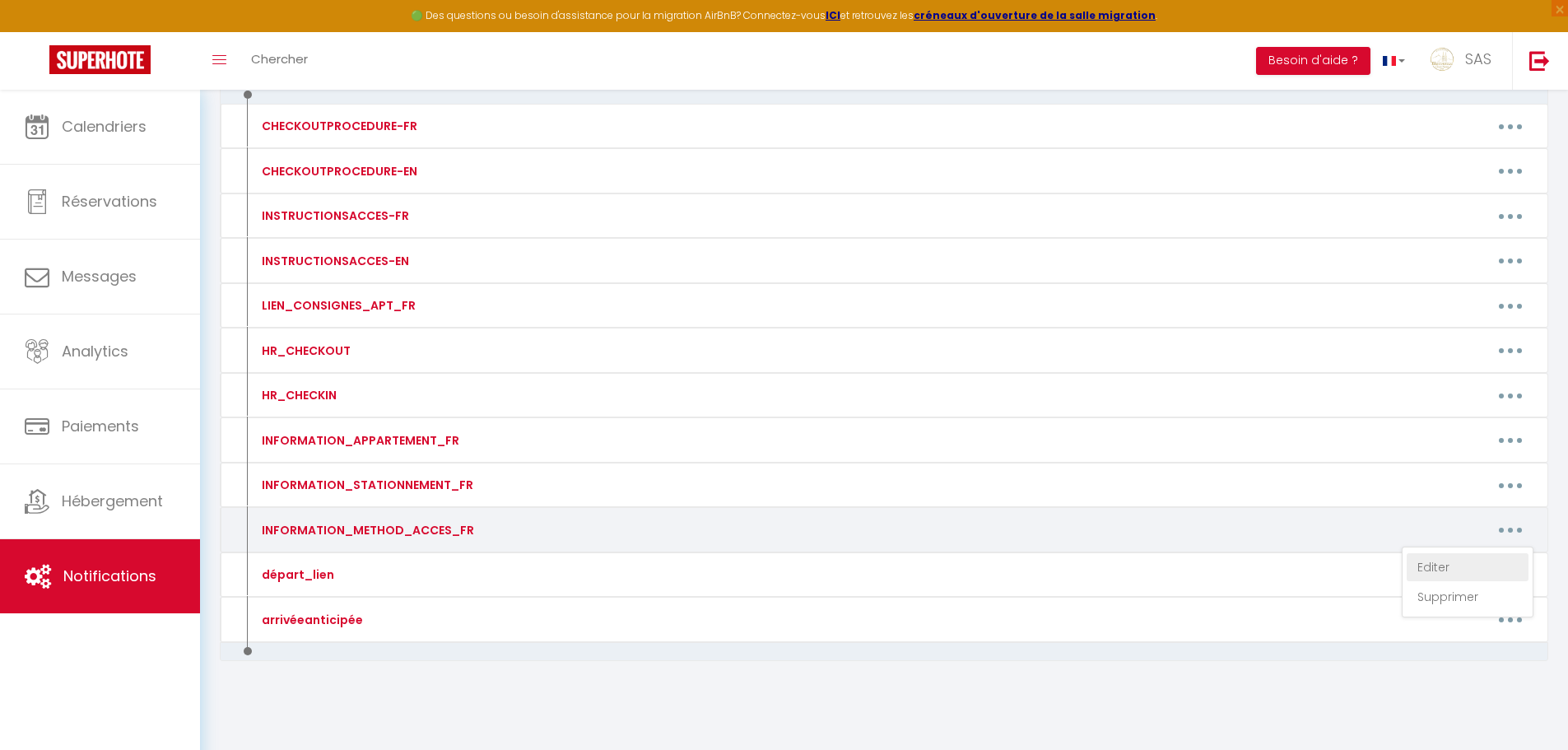
type textarea "Porte immeuble : Code 20 24 # Les appartements du Rdc au 3 étage avec des boite…"
type textarea "La boite à clés se trouve sur la droite de l'immeuble (après marchant de livre)…"
type textarea "Pour ouvrir la porte de l’immeuble : Sonnez à BCN Téléphonez au numéro suivant …"
type textarea "Boite à clès devant l'immeuble Code : 18 29 Appartement au fond de l'entré à dr…"
type textarea "BOITE A CLÉS DEVANT IMMEUBLE CODE : 46 29 77 92 + ok L'appartement au 3 étage"
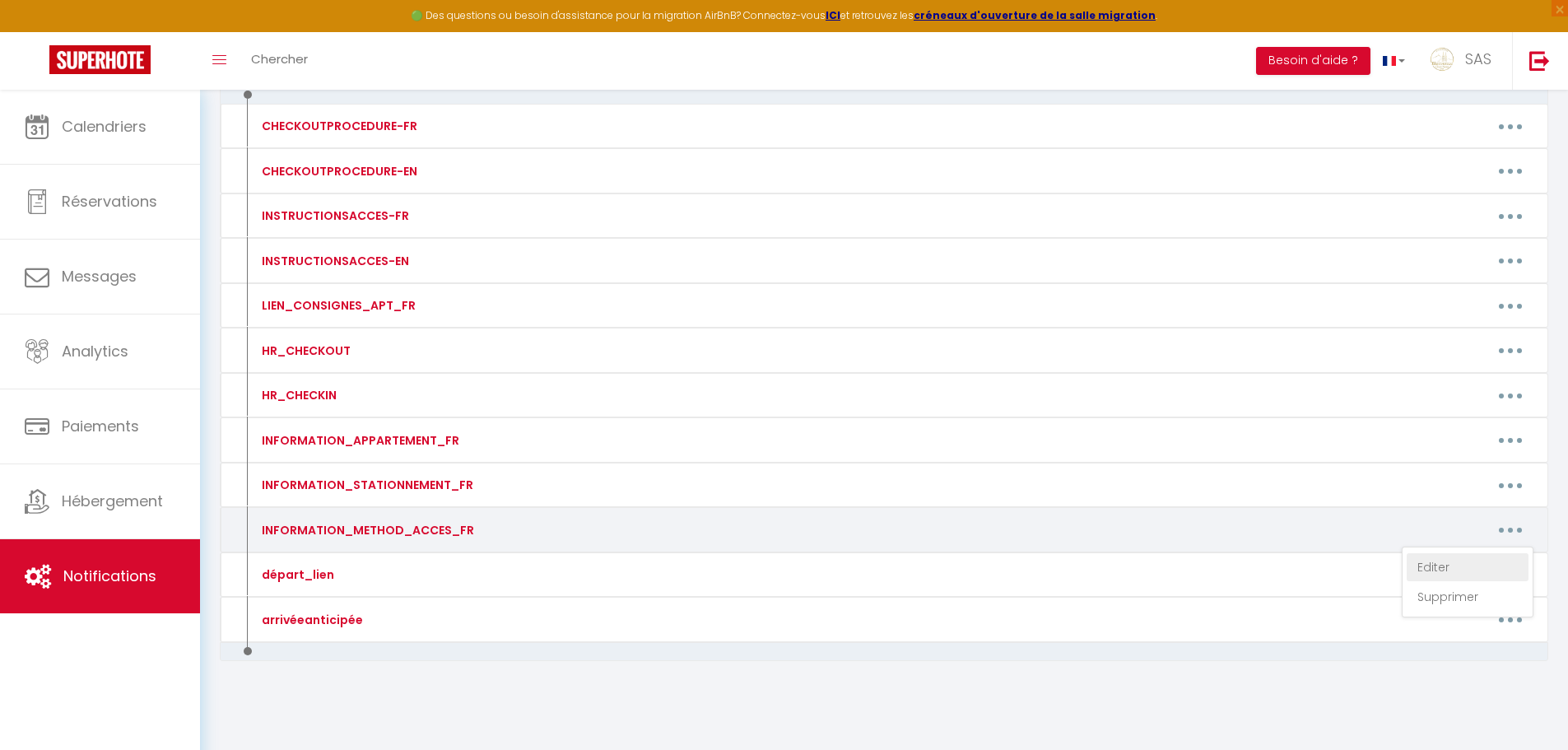
type textarea "Porte immeuble : Code 20 24 # L'appartement dispose d'une serrure connectée L'a…"
type textarea "L'appartement dispose d'une serrure connectée L'appartement RDC GAUCHE N°6 Dans…"
type textarea "Porte immeuble : Code 20 24 # L'appartement dispose d'une serrure connectée L'a…"
type textarea "Porte immeuble : Code 20 24 # Les appartements disposent d'une serrure connecté…"
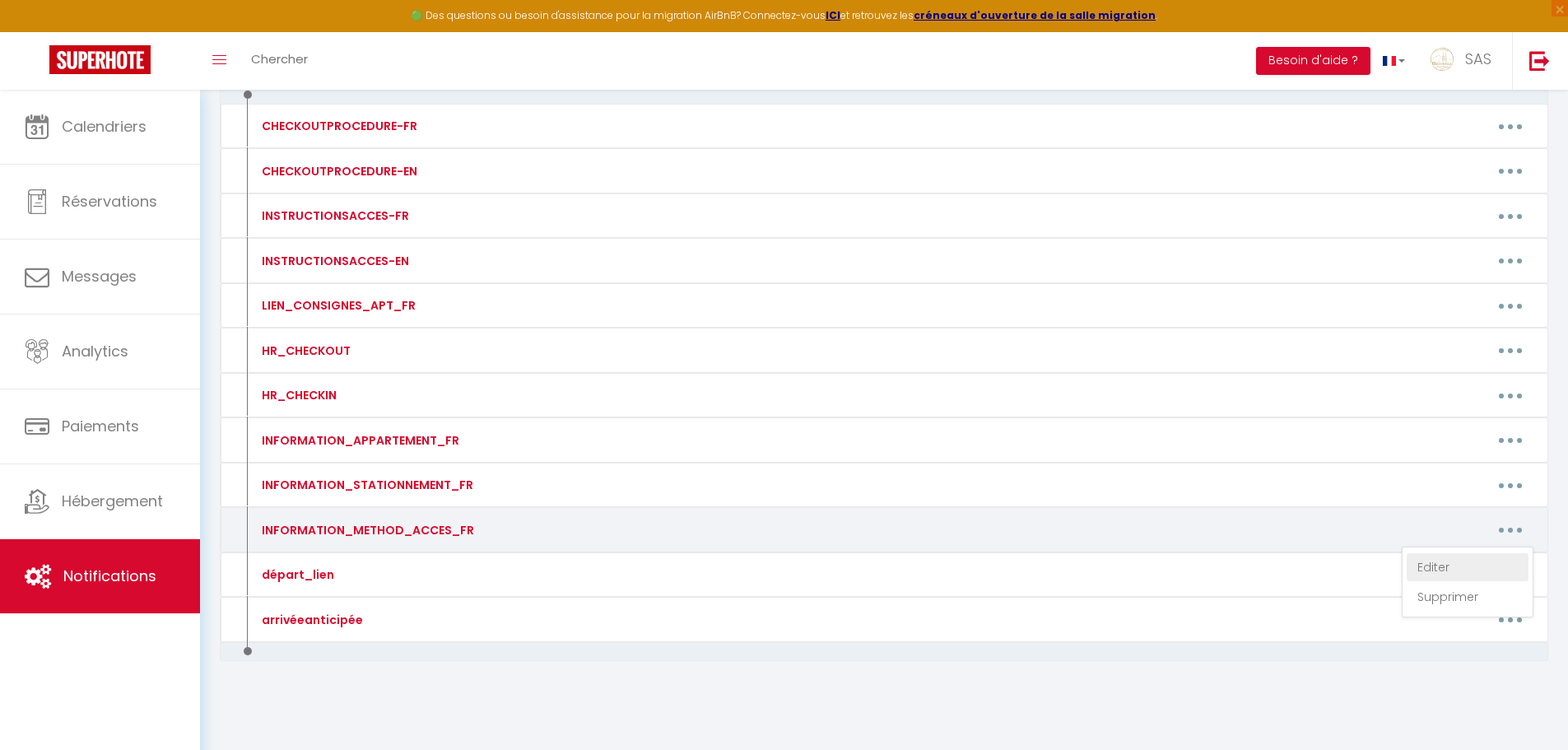
type textarea "L'appartement dispose d'une serrure connectée L'appartement RDC DROITE N°5 Entr…"
type textarea "Porte immeuble : Code 20 24 # L'appartement dispose d'une serrure connectée L'a…"
type textarea "Pour ouvrir la porte de l’immeuble : Téléphonez au numéro suivant : [PHONE_NUMB…"
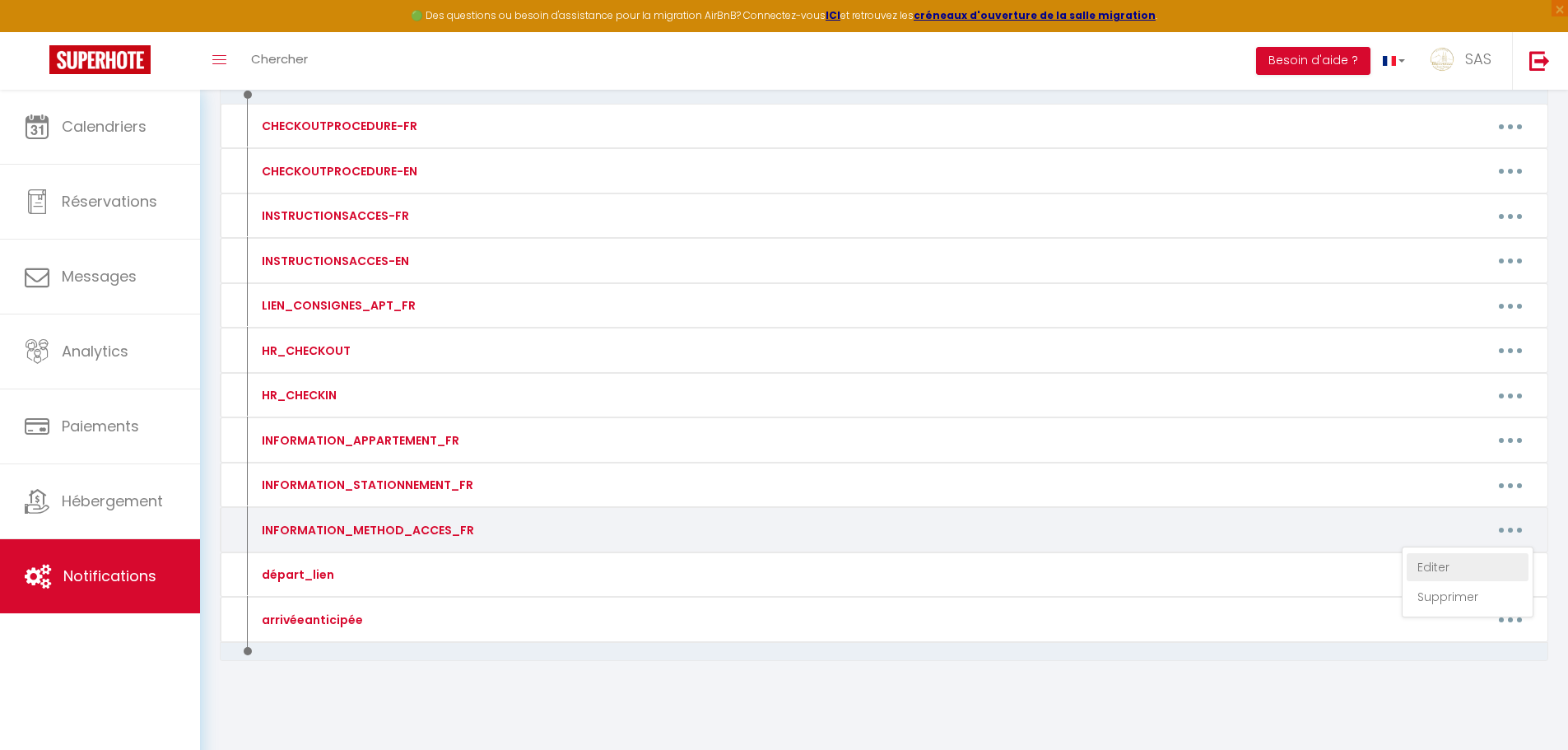
type textarea "Pour ouvrir la porte de l’immeuble : Téléphonez au numéro suivant : [PHONE_NUMB…"
type textarea "L'entrée est derrière la maison La boite à clés vers entrée immeuble BOITE A Ta…"
type textarea "Pour ouvrir la porte de l’immeuble : Sonnez à BARRAUD et téléphonez au numéro s…"
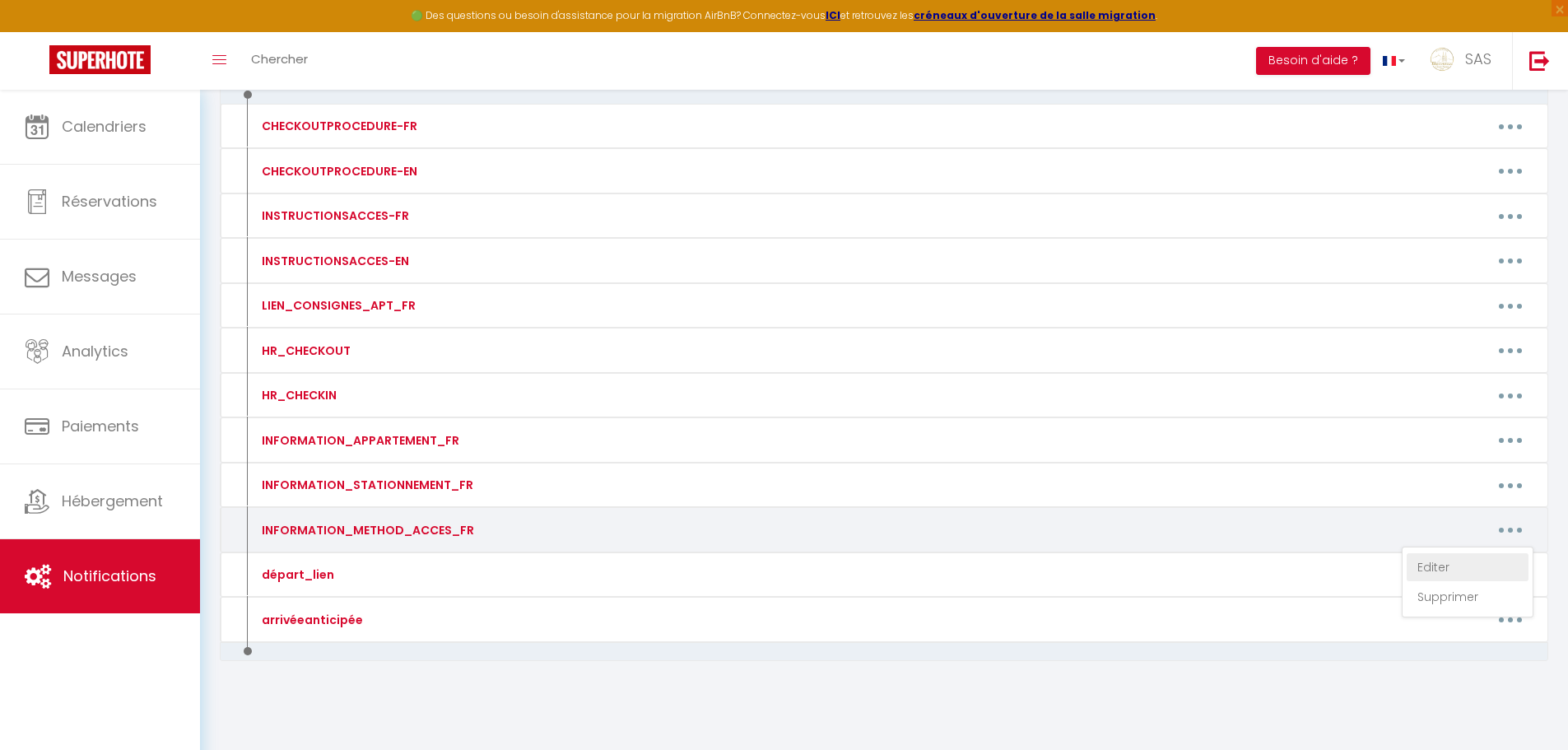
type textarea "Entrée immeuble ouvert Boite à clés devant entré appartement Passez votre main …"
type textarea "L'accès est au [STREET_ADDRESS] à côté du 59 Suivre autocollant Bienvenue chez …"
type textarea "Boite à clés devant l'entrée de la maison 69 45"
type textarea "Pour ouvrir l'immeuble / Téléphonez au numéro suivant : [PHONE_NUMBER] code : 2…"
type textarea "ARRIVÉE EN DEUX ÉTAPES : RÉCUPÉRER LES CLÉS BOITE A CLÉS [STREET_ADDRESS] FD BO…"
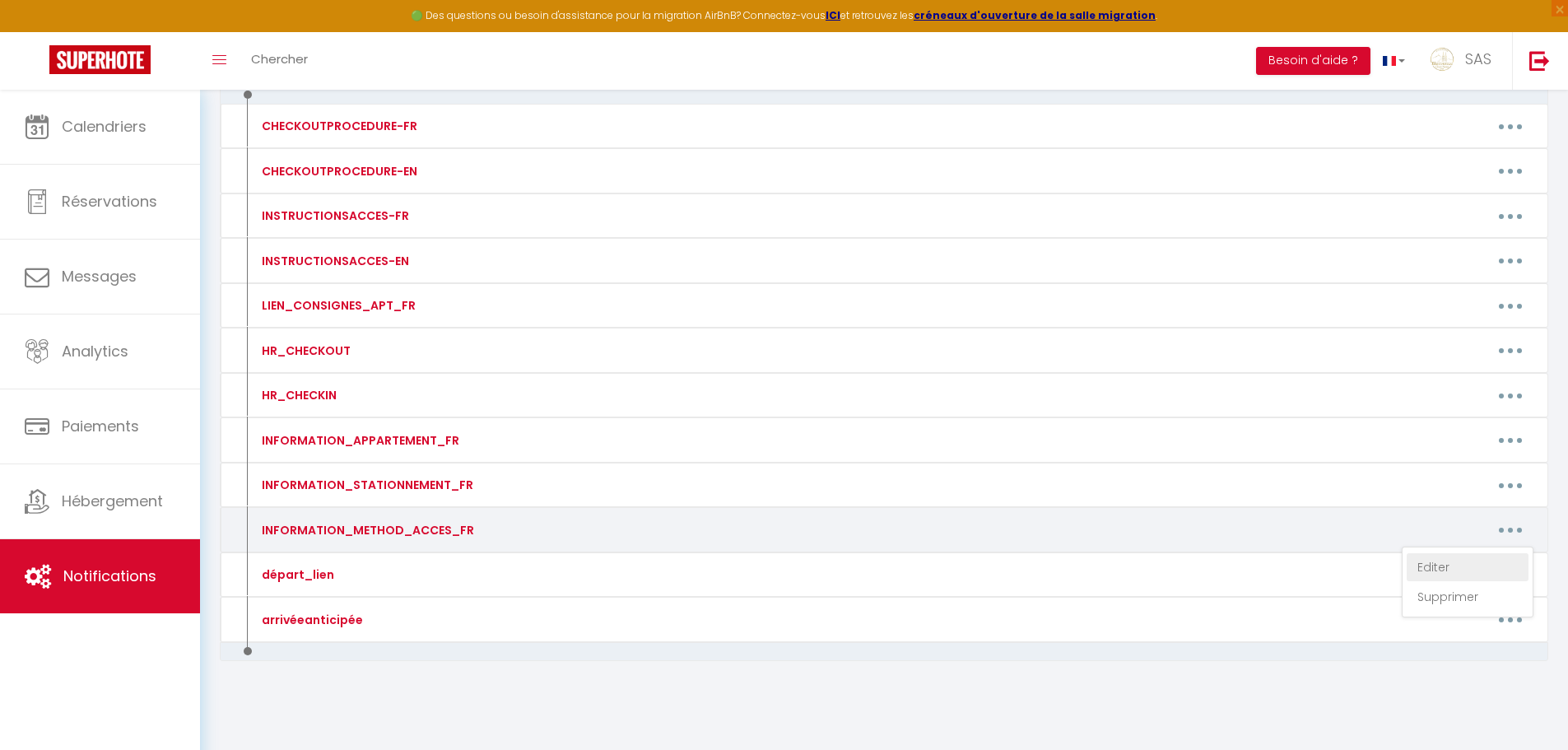
type textarea "Porte immeuble : Code 20 24 # L'appartement dispose d’une serrure connectée L'a…"
type textarea "Porte immeuble : Code 20 24 # L'appartement dispose d’une boite à cles L'appart…"
type textarea "Porte immeuble : Code 20 24 # L'appartement dispose d’une boite à clés L'appart…"
type textarea "Porte immeuble : Code 20 24 # L'appartement dispose d’une serrure connectée L'a…"
type textarea "Porte immeuble : Code 20 24 # L'appartement dispose d’une boite à clès L'appart…"
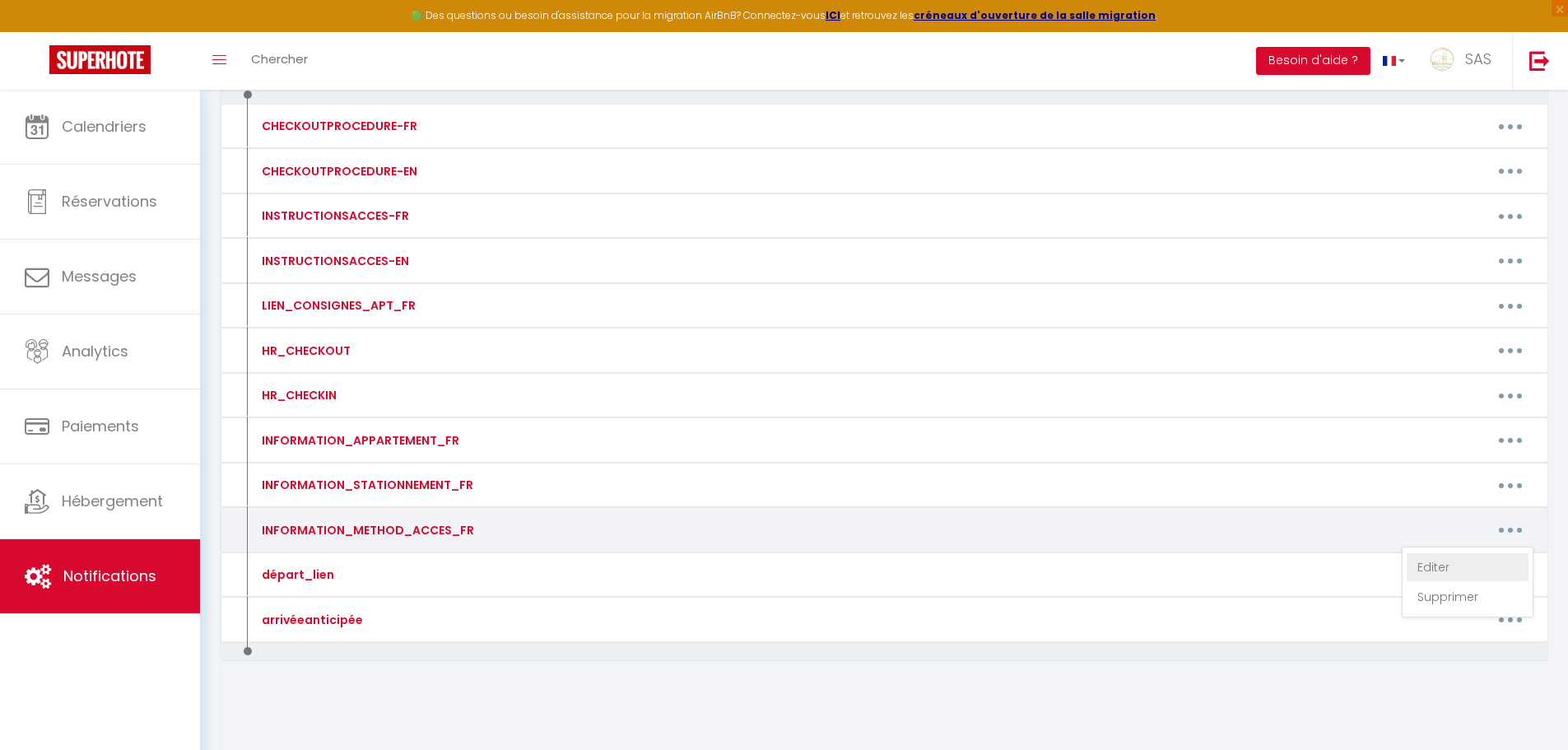
type textarea "Porte immeuble : Code 20 24 # L'appartement dispose d’une serrure connectée L'a…"
type textarea "Le code pour les deux portes d'immeuble : Code 20 24 # Les appartements dispose…"
type textarea "Porte immeuble : Code 20 24 # L'appartement dispose d’une serrure connectée L'a…"
type textarea "Pour ouvrir l'immeuble Téléphonez au numéro suivant : [PHONE_NUMBER] code : 32 …"
type textarea "PORTE BLANCHE A GAUCHE DE L'ENTRÉE DE L'IMMEUBLE SERRURE CONNECTEE Tapez le cod…"
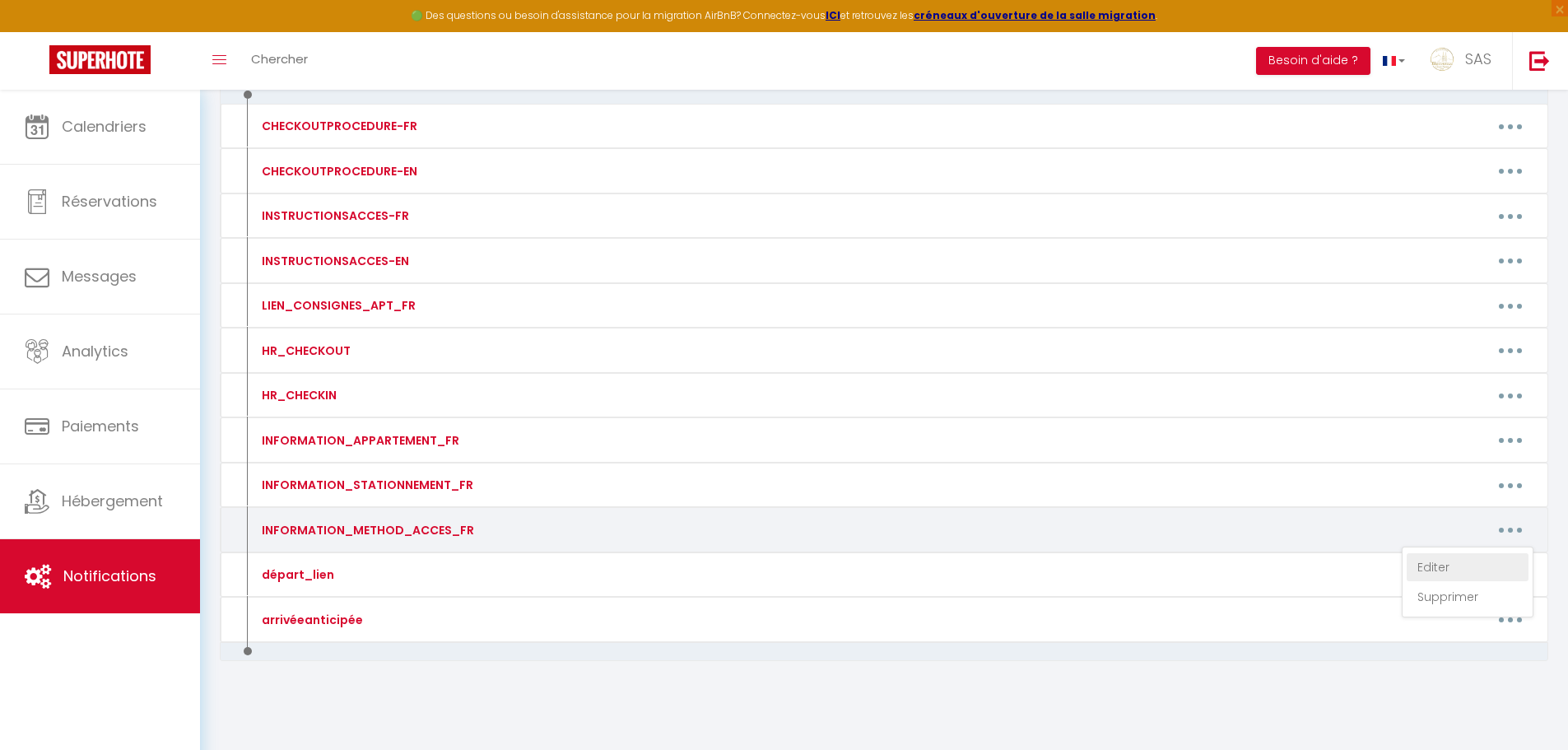
type textarea "Pour ouvrir immeuble sonnez à FERREIRA 3 éme étage L'appartement dispose d'une …"
type textarea "BOITE A CLÉS DEVANT APPARTEMENT Tapez le code [RENTALDOOR:CODE] + V Pour inform…"
type textarea "Pour ouvrir le portail : Appuyer sur la flèche de droite et la Cloche Pour ouvr…"
type textarea "Code immeuble (2 portes) 03 63 Code ascenseur : 06 44 5 eme étage porte N° 7 SE…"
type textarea "Pour ouvrir la porte de l’immeuble : Téléphonez au numéro suivant : [PHONE_NUMB…"
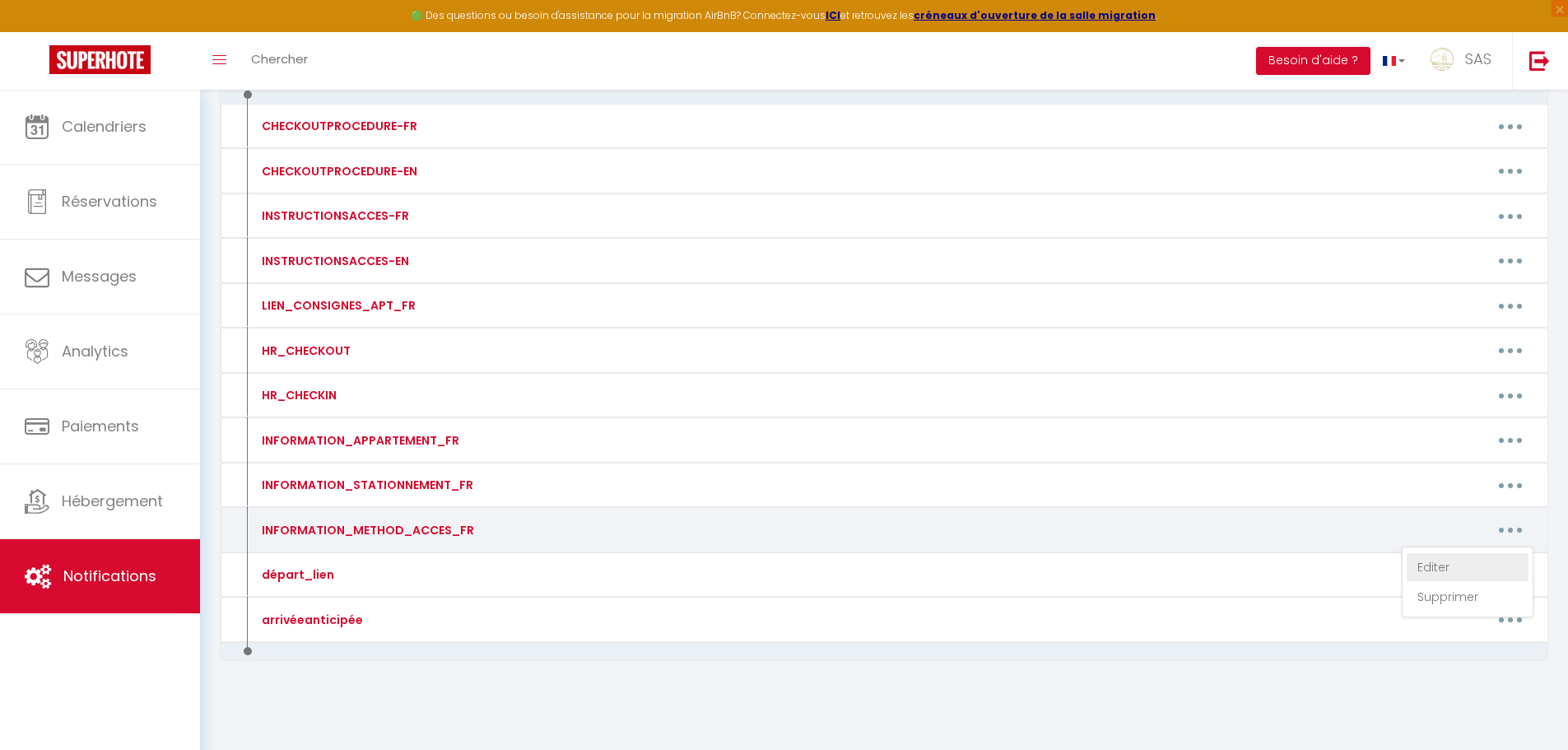
type textarea "CODE IMMEUBLE : 13 46 BOITE A CLES SOUS ESCALIER BOITE N°6 CODE 15 10"
type textarea "INFO ENTRÉE APPARTEMENT si vous trouvez le 22 il faut traverser le boulevard po…"
type textarea "Pour ouvrir la porte de l’immeuble : Sonnez à MARQUES Téléphonez au numéro suiv…"
type textarea "LA BOITE A CLES SE TROUVE SUR LE GRILLAGE AVANT DE RENTREE DANS LE PARC SUR GAU…"
type textarea "Boite à clés sur le pilier en face de la porte d'entrée Tapez le code [RENTALDO…"
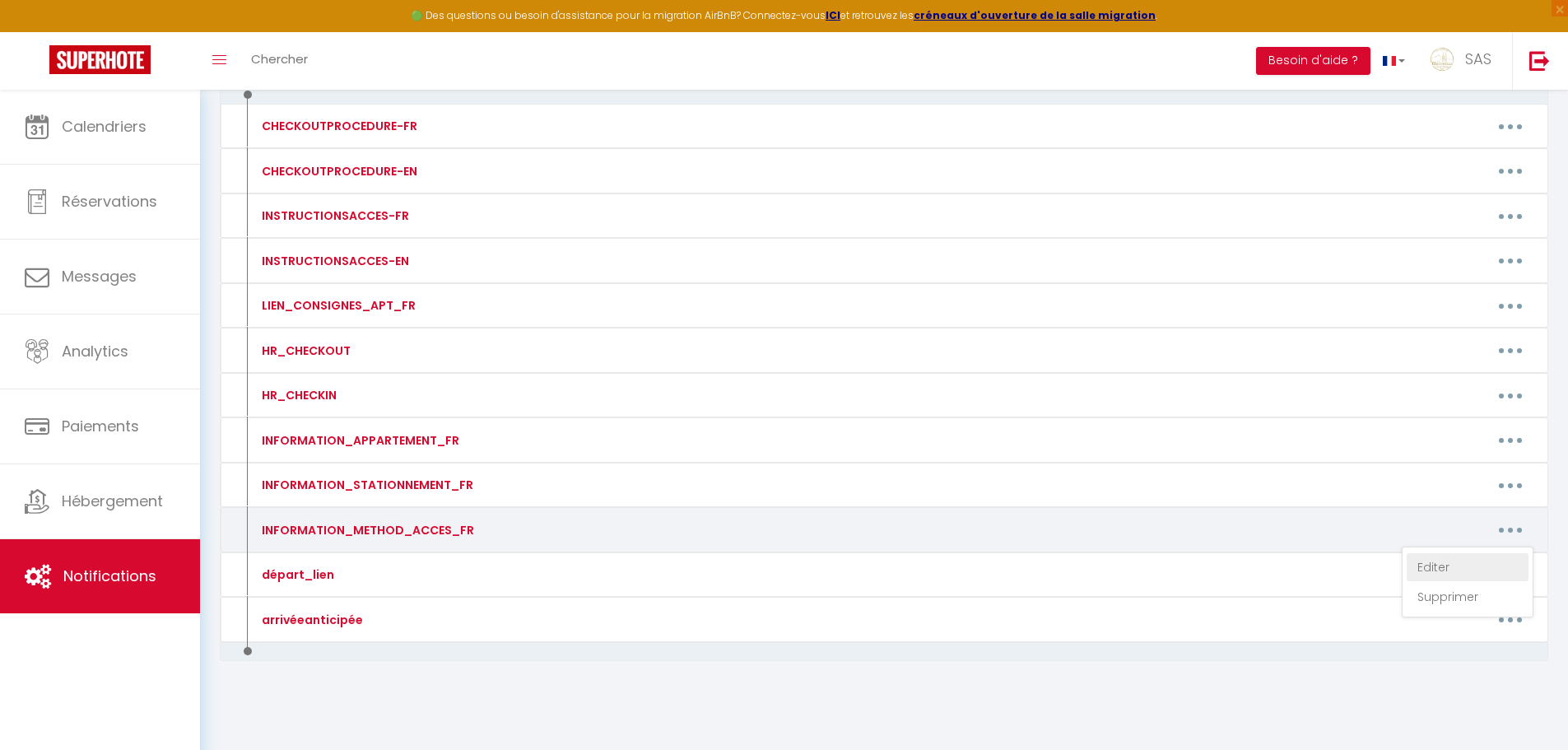
type textarea "L'entrée est derrière la maison La boite à clés vers entrée immeuble BOITE B Ta…"
type textarea "L'entrée est derrière la maison La boite à clés vers entrée immeuble BOITE A ET…"
type textarea "Pour ouvrir immeuble - Sonnez à BCN L'appartement dispose d'une serrure connect…"
type textarea "Boite à clés en dessous de l'interphone Bienvenue chez nous Code : 32 11"
type textarea "Code Immeuble : 06 25 Appartement A L'appartement dispose d'une serrure connect…"
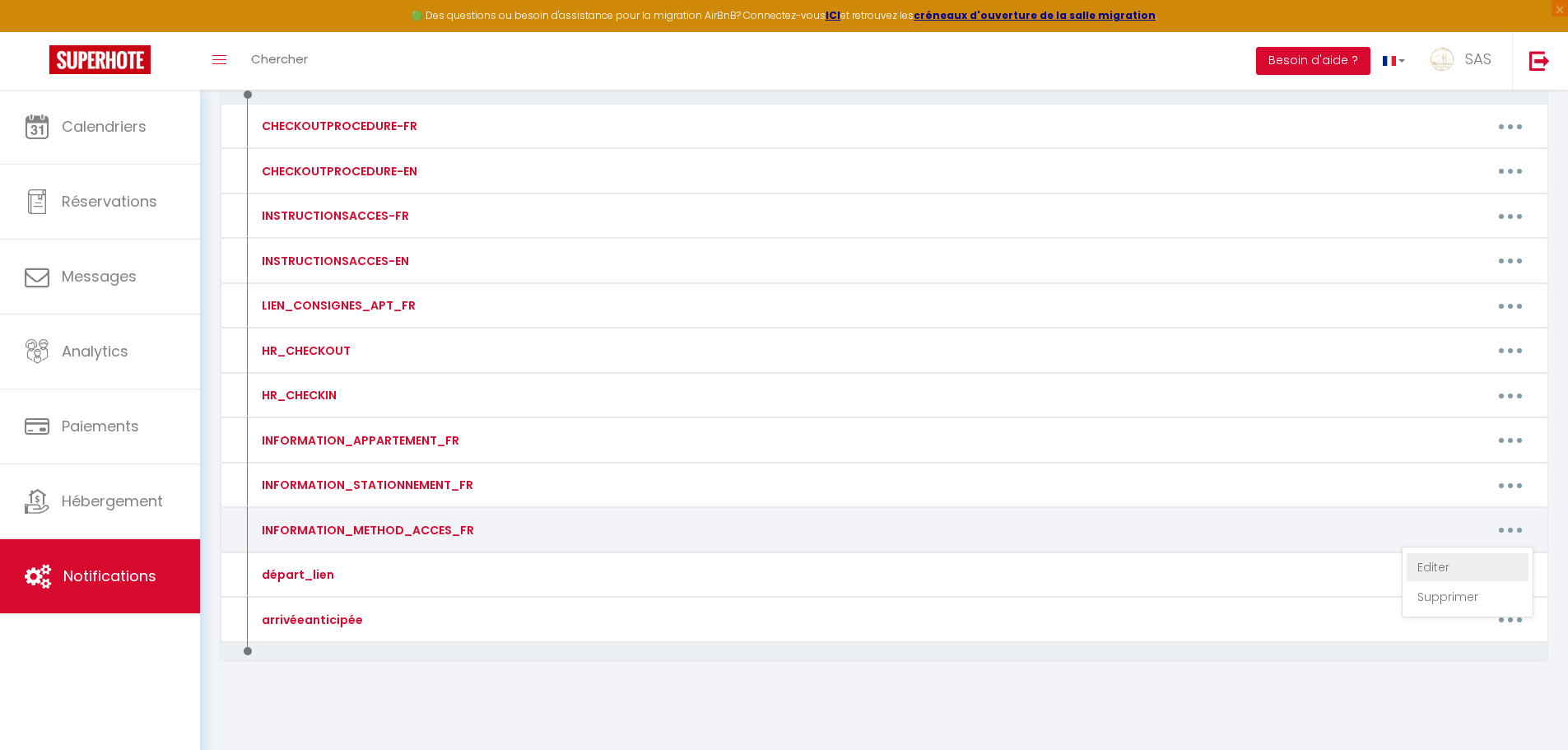
type textarea "Code Immeuble : 06 25 Appartement B L'appartement dispose d'une serrure connect…"
type textarea "Code Immeuble : 06 25 Appartement A/ B / C CODE UNIQUE POUR LES 3 APPARTEMENTS …"
type textarea "Code Immeuble : 06 25 Appartement C L'appartement dispose d'une serrure connect…"
type textarea "-BOITE A CLES DEVANT ENTREE MAISON Tapez le code [RENTALDOOR:CODE] et validez s…"
type textarea "Pour ouvrir la porte de l’immeuble : Sonnez à SENY & téléphonez au numéro suiva…"
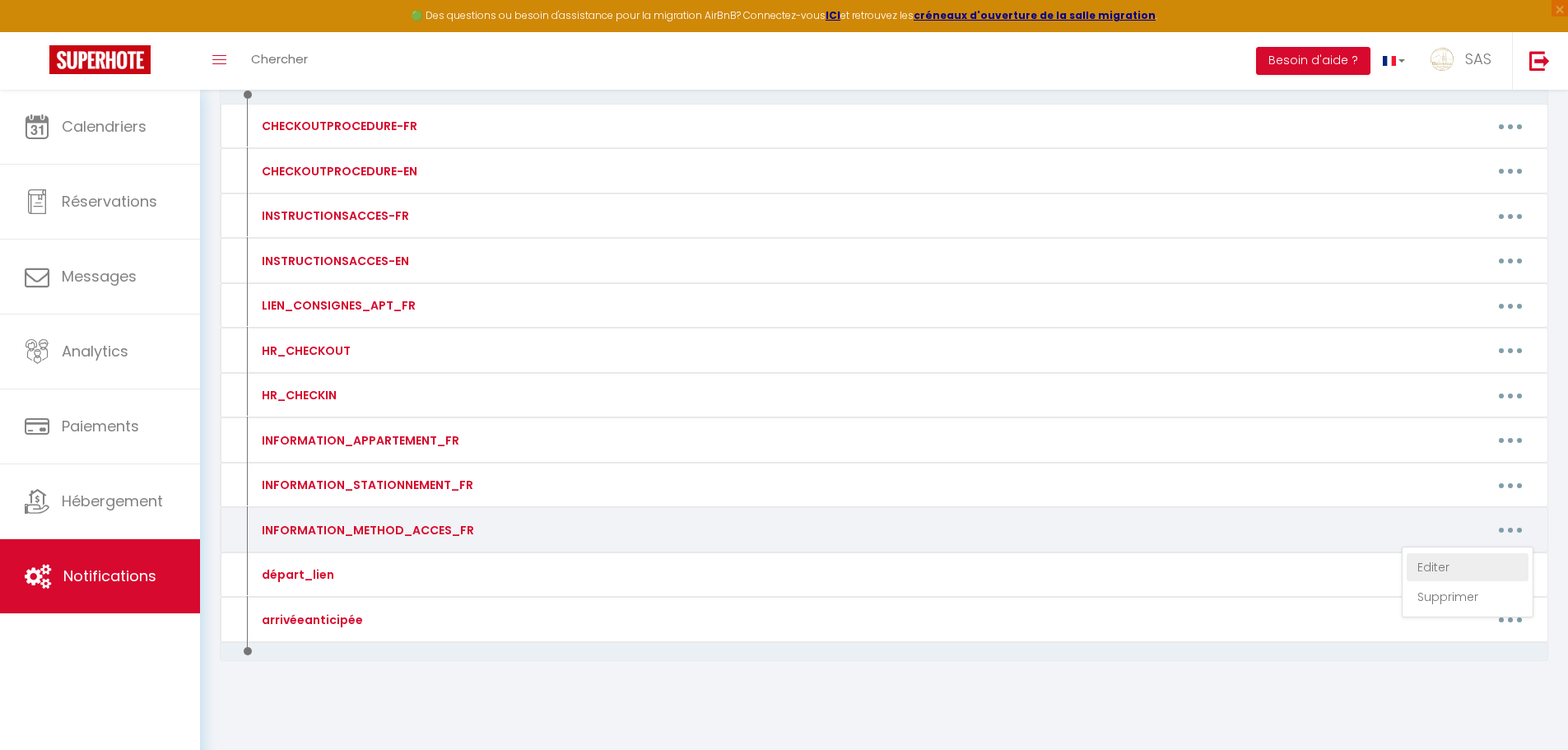
type textarea "La boite à clés se trouve en dessous de l'entrée de maison sur [GEOGRAPHIC_DATA…"
type textarea "CODE IMMEUBLE : CLES + 5685 + CLES Boite à clés devant entré appartement Tapez …"
type textarea "Le portail d'accès se trouve en face du Musé Michelin sur la droite Panneau Bie…"
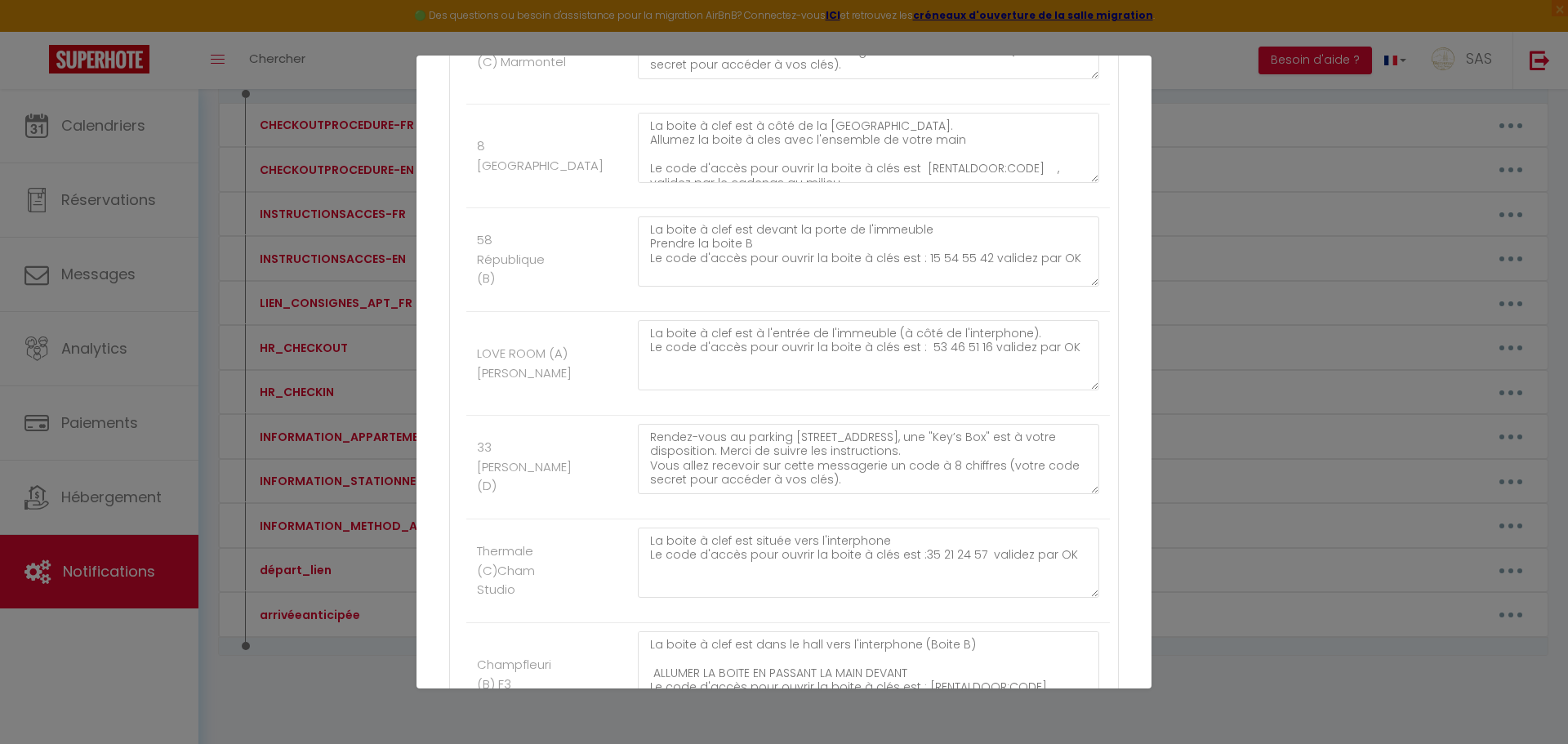
scroll to position [7857, 0]
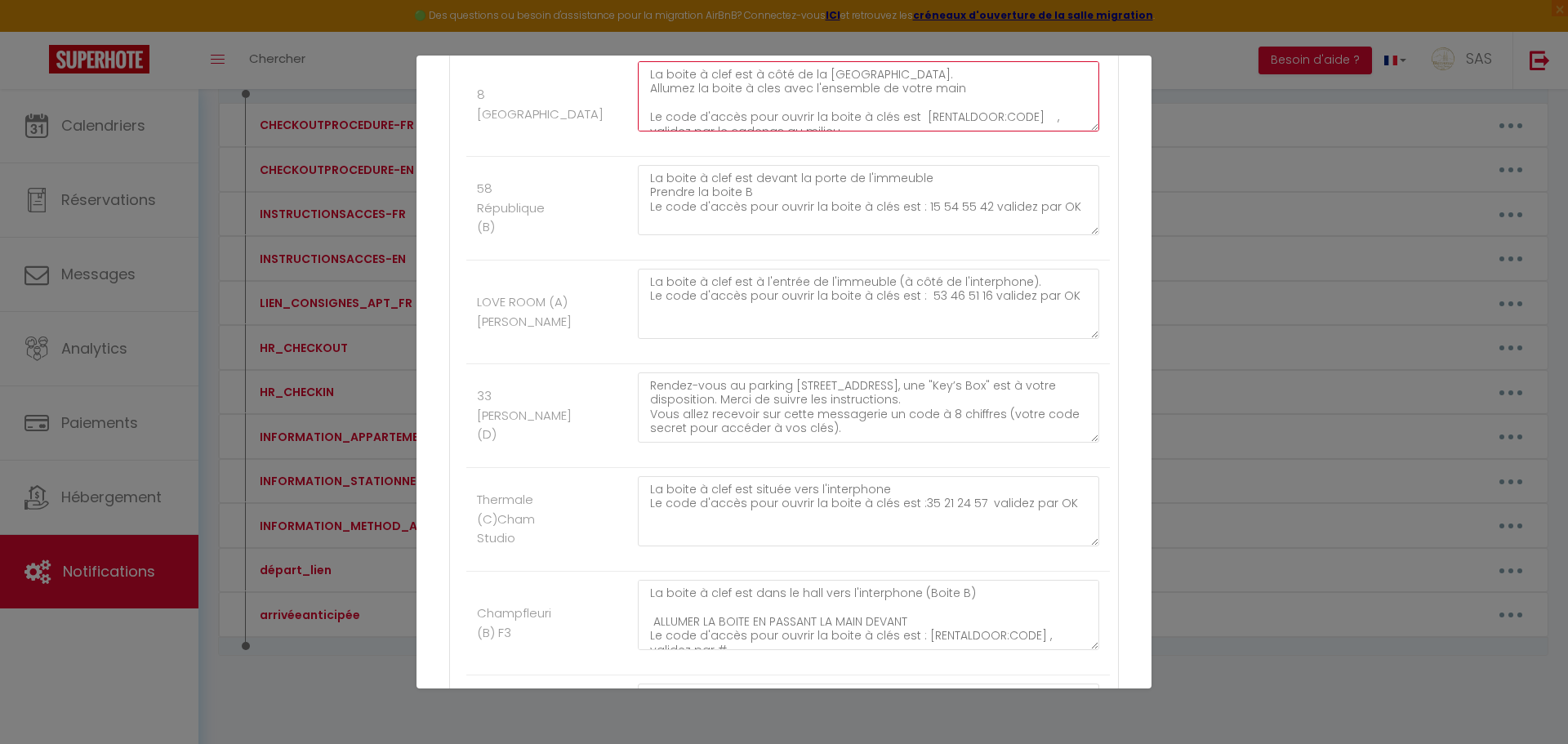
drag, startPoint x: 1023, startPoint y: 113, endPoint x: 913, endPoint y: 113, distance: 110.0
click at [913, 113] on textarea "La boite à clef est à côté de la [GEOGRAPHIC_DATA]. Allumez la boite à cles ave…" at bounding box center [868, 96] width 461 height 70
click at [946, 97] on textarea "La boite à clef est à côté de la [GEOGRAPHIC_DATA]. Allumez la boite à cles ave…" at bounding box center [868, 96] width 461 height 70
type textarea "La boite à clef est à côté de la [GEOGRAPHIC_DATA]. Allumez la boite à cles ave…"
click at [904, 351] on div "La boite à clef est à l'entrée de l'immeuble (à côté de l'interphone). Le code …" at bounding box center [868, 312] width 483 height 87
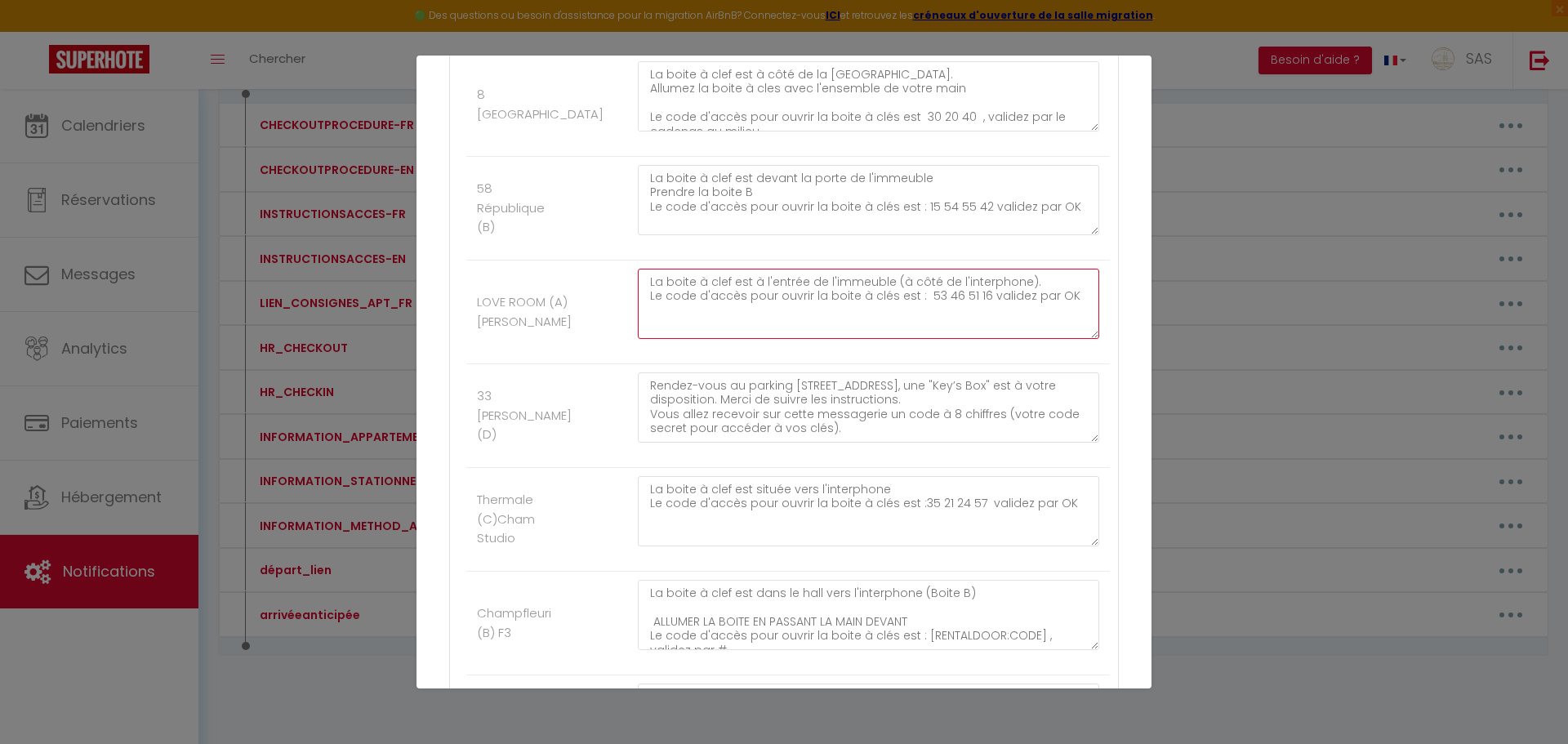
click at [915, 312] on textarea "La boite à clef est à l'entrée de l'immeuble (à côté de l'interphone). Le code …" at bounding box center [868, 304] width 461 height 70
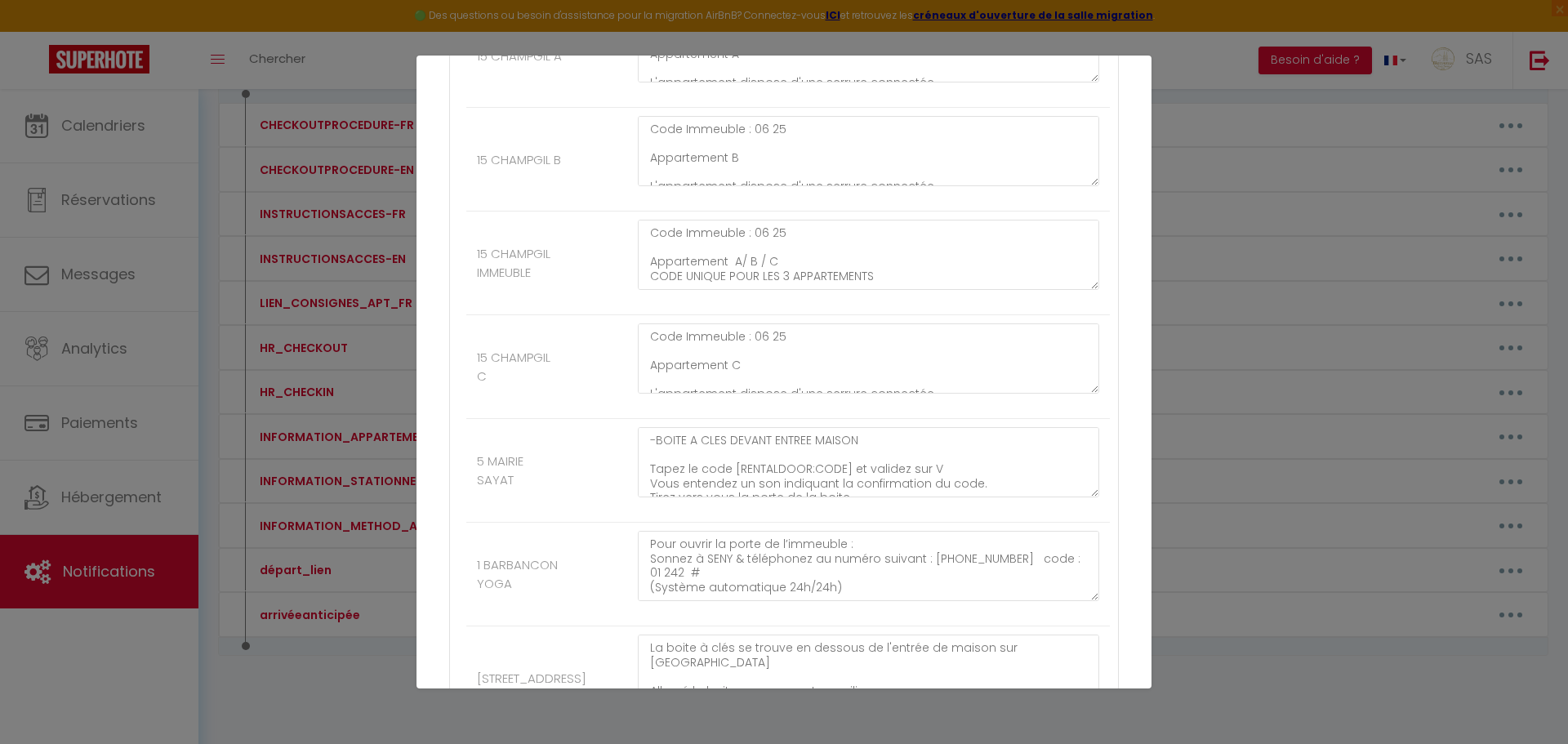
scroll to position [18273, 0]
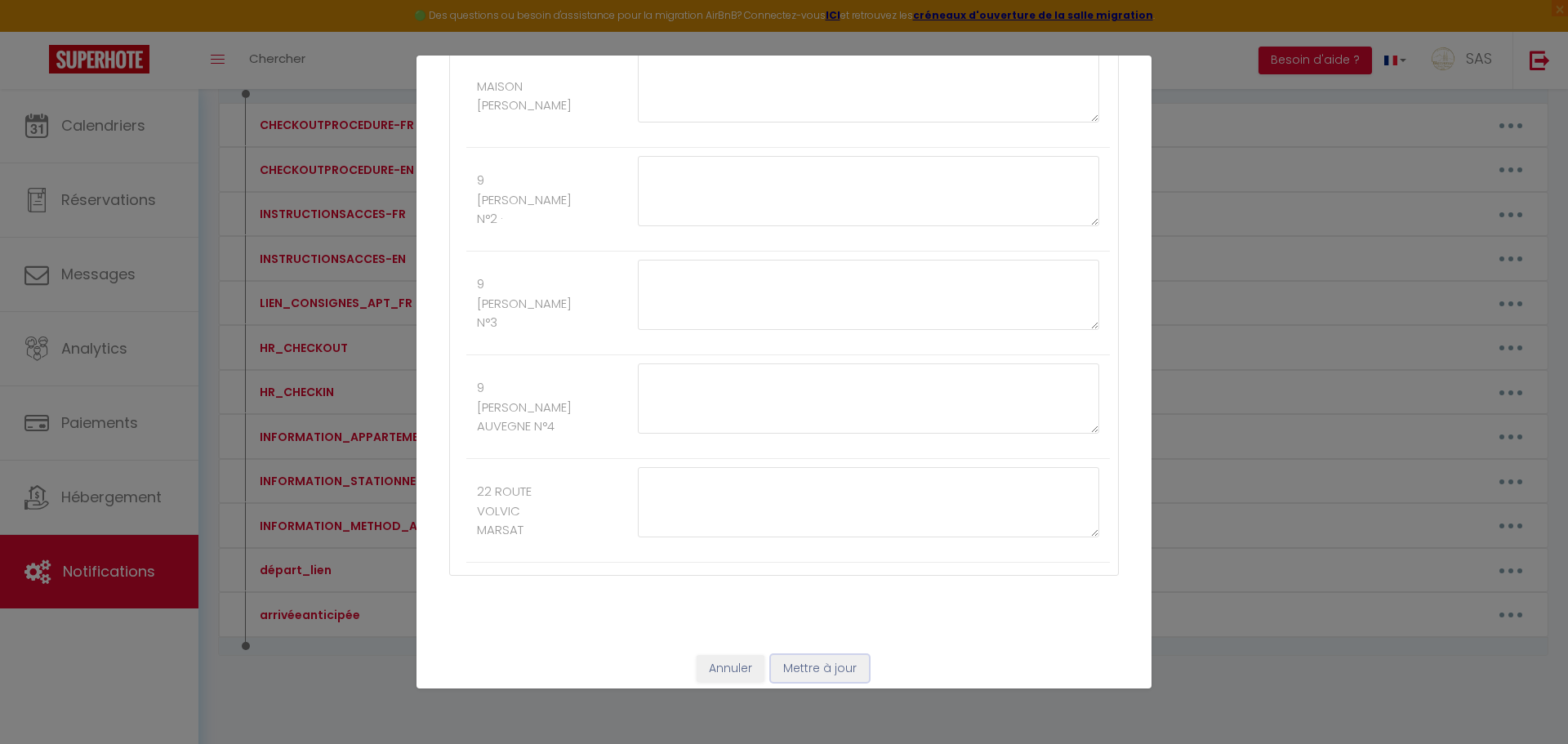
click at [843, 657] on button "Mettre à jour" at bounding box center [819, 669] width 98 height 28
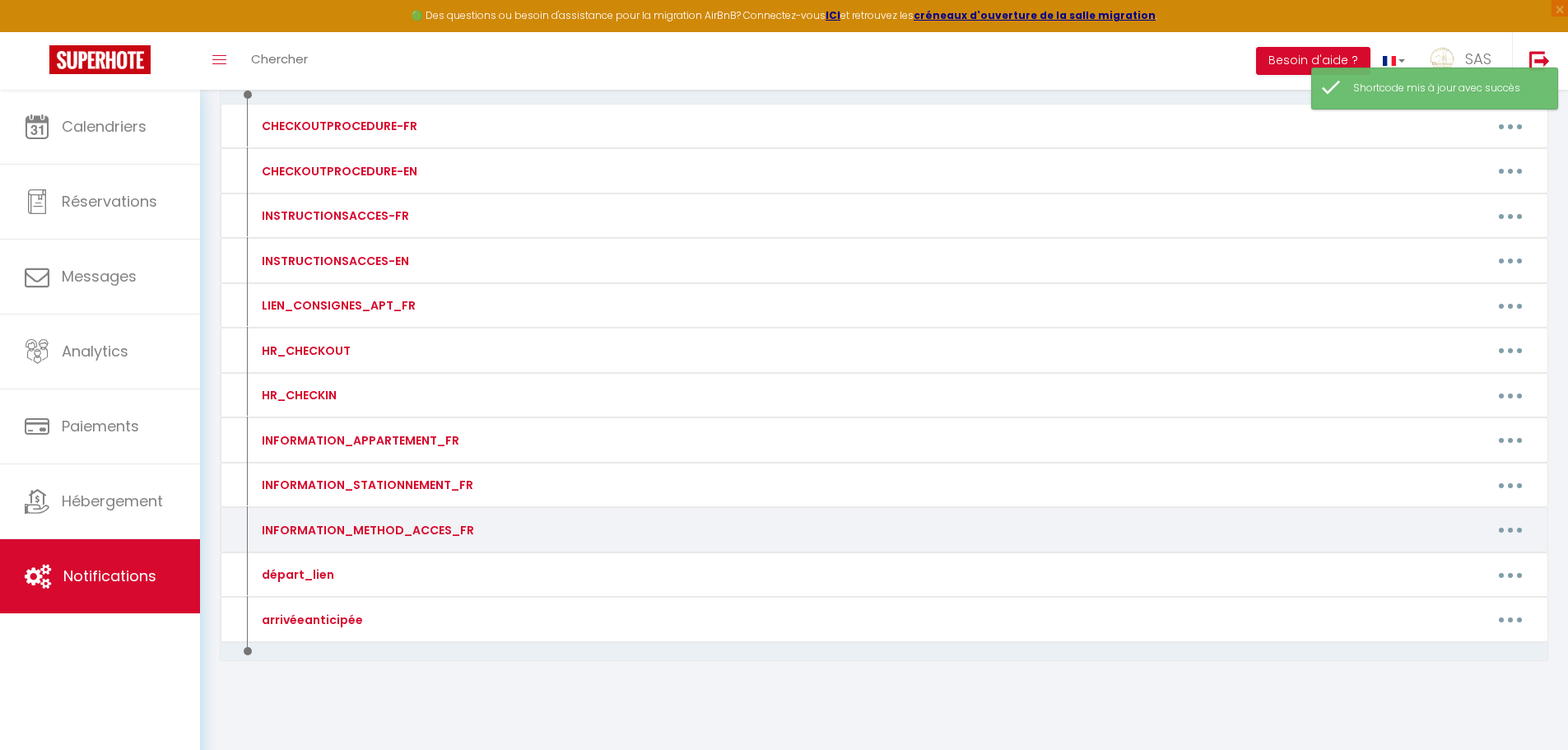
click at [1514, 525] on button "button" at bounding box center [1510, 529] width 46 height 27
click at [1460, 576] on link "Editer" at bounding box center [1467, 567] width 122 height 28
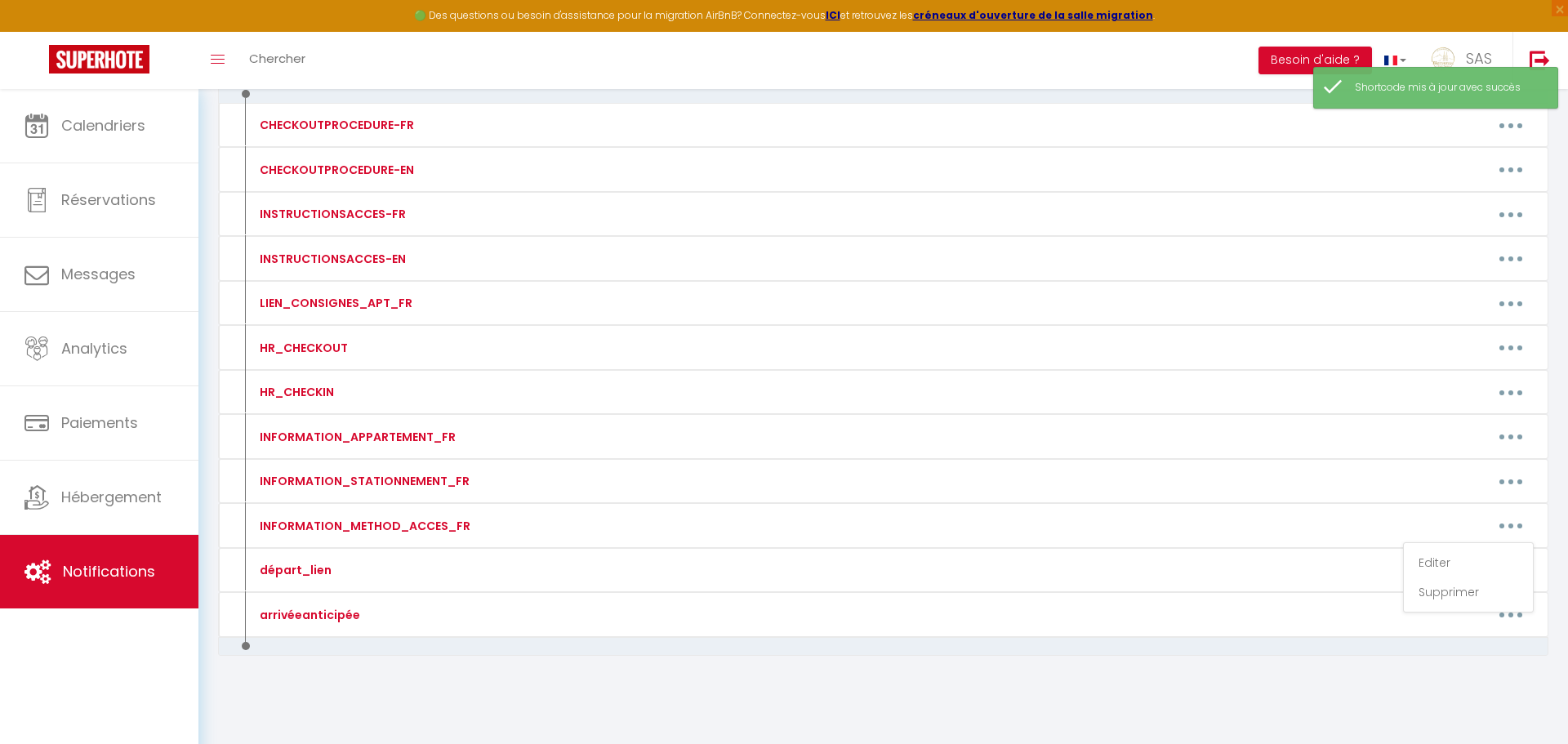
type input "INFORMATION_METHOD_ACCES_FR"
type textarea "Merci de nous contacter au [PHONE_NUMBER]"
type textarea "La boite à clef est devant la porte de l'immeuble. BOITE A Le code d'accès pour…"
type textarea "La boite à clef se situe devant la porte de l'appartement. ALLUMER LA BOITE EN …"
type textarea "Pour ouvrir la porte de l’immeuble : Téléphonez au numéro suivant : [PHONE_NUMB…"
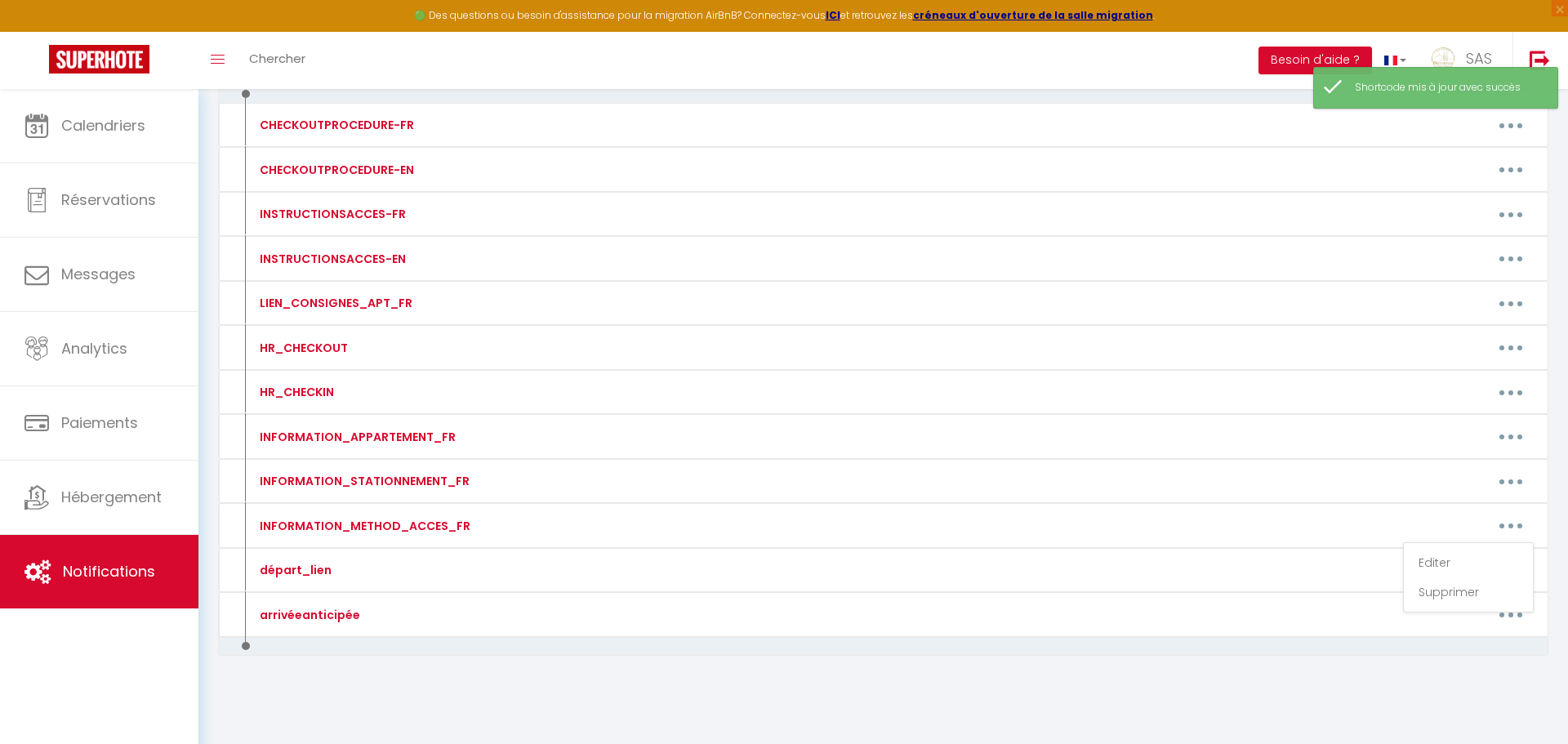
type textarea "Pour ouvrir la porte de l’immeuble : Téléphonez au numéro suivant : [PHONE_NUMB…"
type textarea "La porte d'entrée de l'immeuble se trouve entre le restaurant [GEOGRAPHIC_DATA]…"
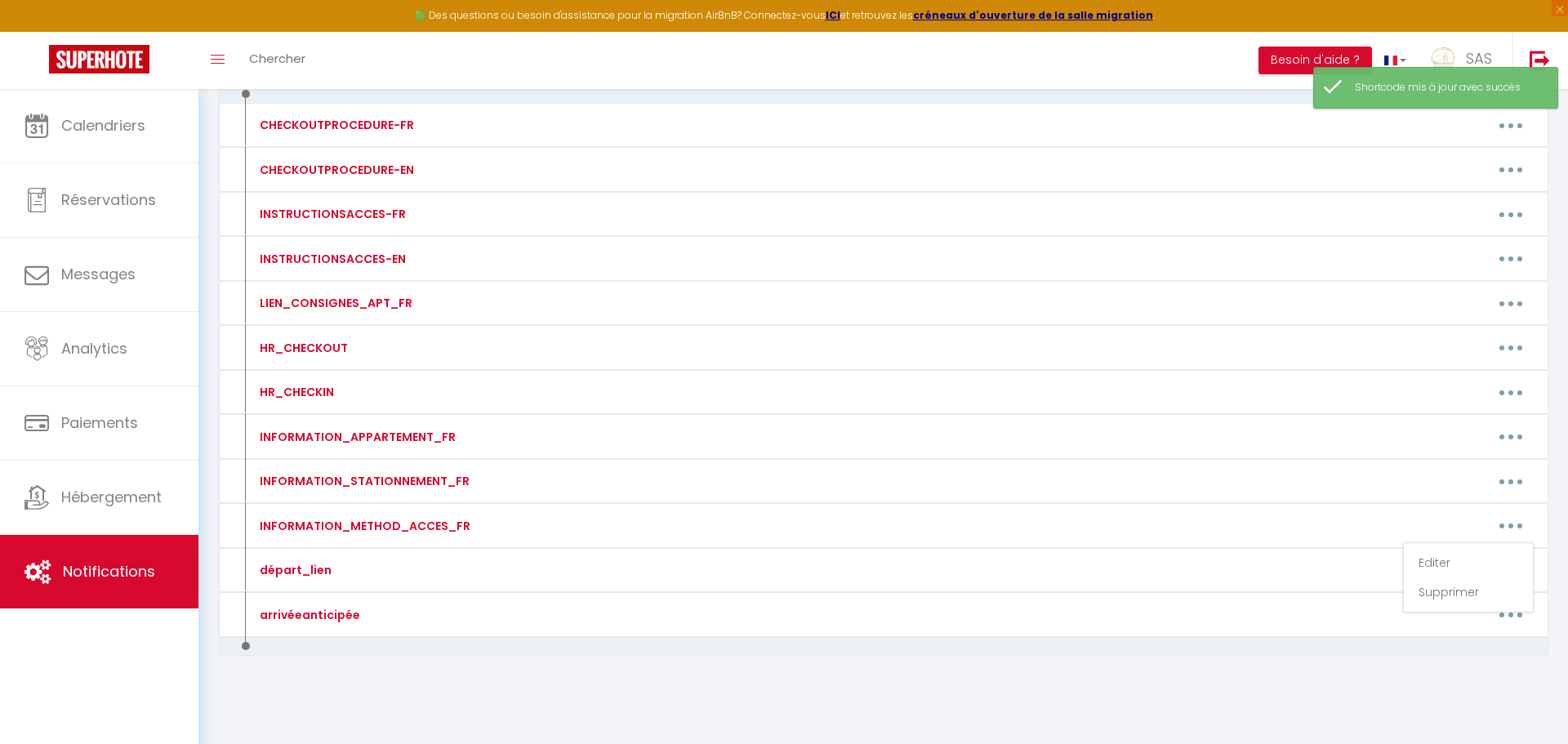
type textarea "La porte d'entrée de l'immeuble se trouve entre le restaurant [GEOGRAPHIC_DATA]…"
type textarea "Pour ouvrir la porte de l’immeuble : Téléphonez au numéro suivant : [PHONE_NUMB…"
type textarea "La porte d'entrée de l'immeuble se trouve entre le restaurant [GEOGRAPHIC_DATA]…"
type textarea "Pour ouvrir la porte de l’immeuble : Sonner à [GEOGRAPHIC_DATA] et puis télépho…"
type textarea "Pour ouvrir la porte de l’immeuble : Sonner à LEFORT puis téléphonez au numéro …"
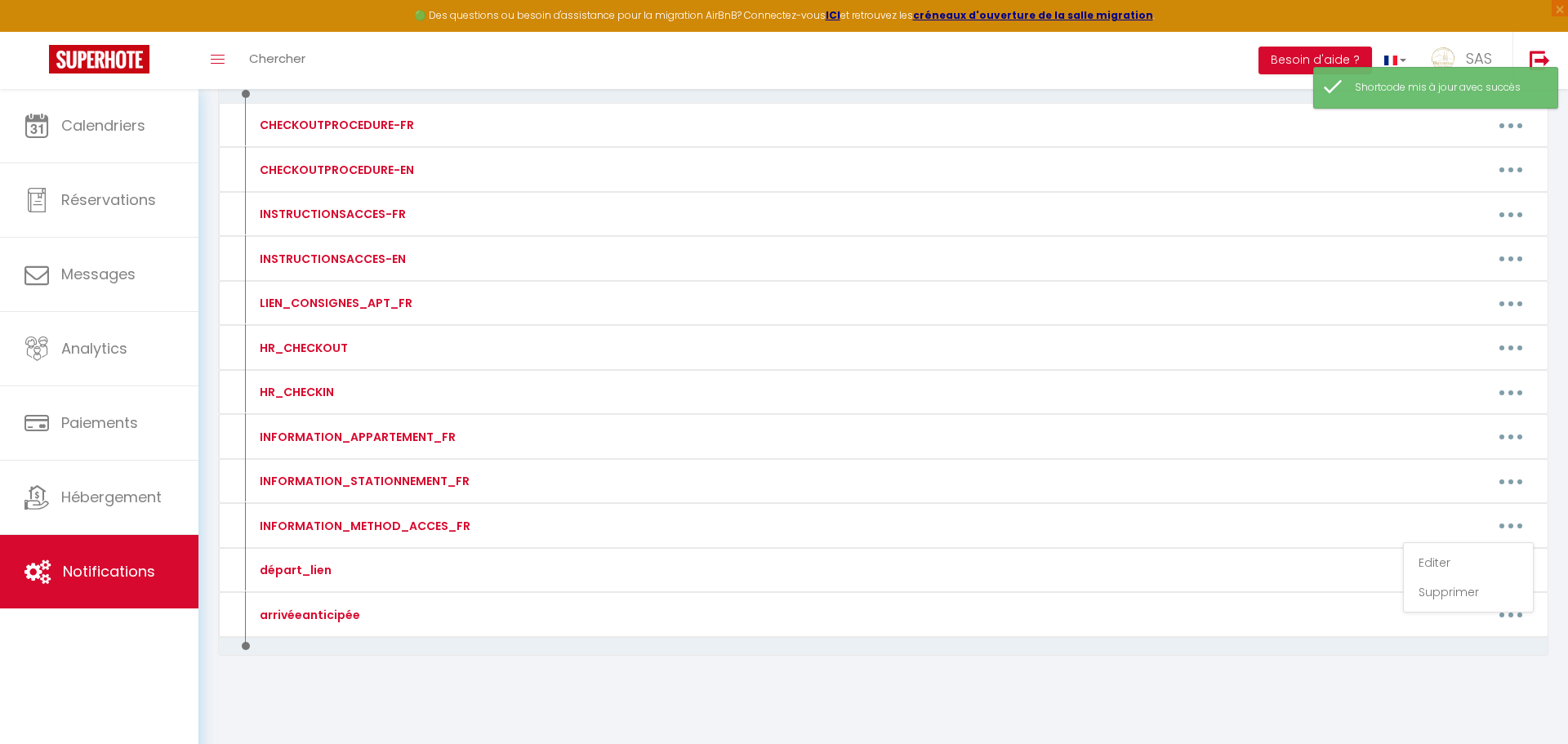
type textarea "Pour ouvir la porte de l'immeuble code : 42 86 A La boite à clès se trouve dans…"
type textarea "ACCES IMMEUBLE sonnez à l'interphone à [GEOGRAPHIC_DATA] (La porte va s'ouvrir)…"
type textarea "Code Immeuble : 1608 Boite à cles devant appartement au deuxième etage L'appart…"
type textarea "Pour rentrer dans l’immeuble taper le code 31 04# sur le clavier La boite à [GE…"
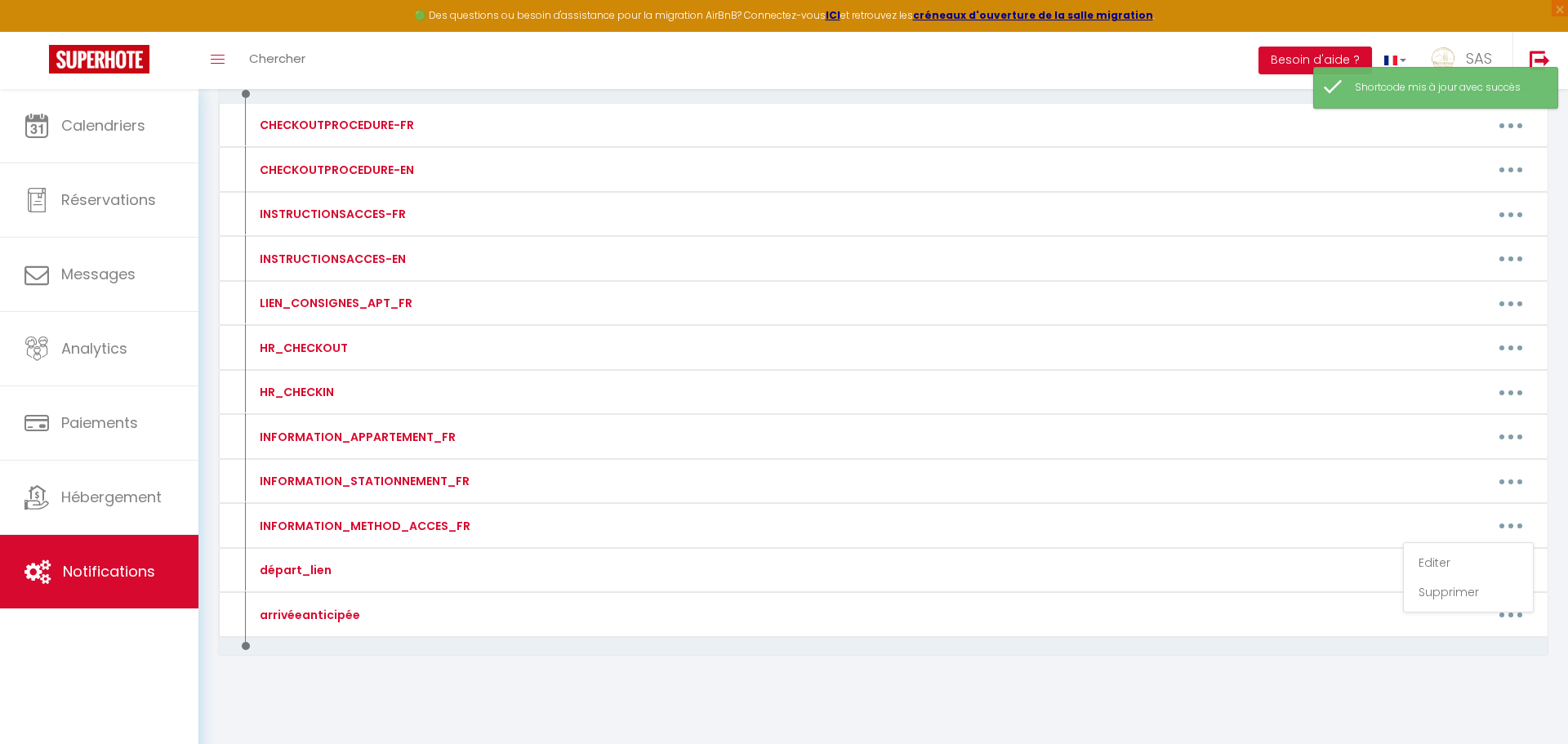
type textarea "Pour ouvrir la porte de l’immeuble : Téléphonez au numéro suivant : [PHONE_NUMB…"
type textarea "La boite à clés est devant l'immeuble ALLUMER EN PASSANT VOTRE MAIN DEVANT Le c…"
type textarea "L'immeuble se trouve derrière l'ancien institut de beauté Pour ouvrir la porte …"
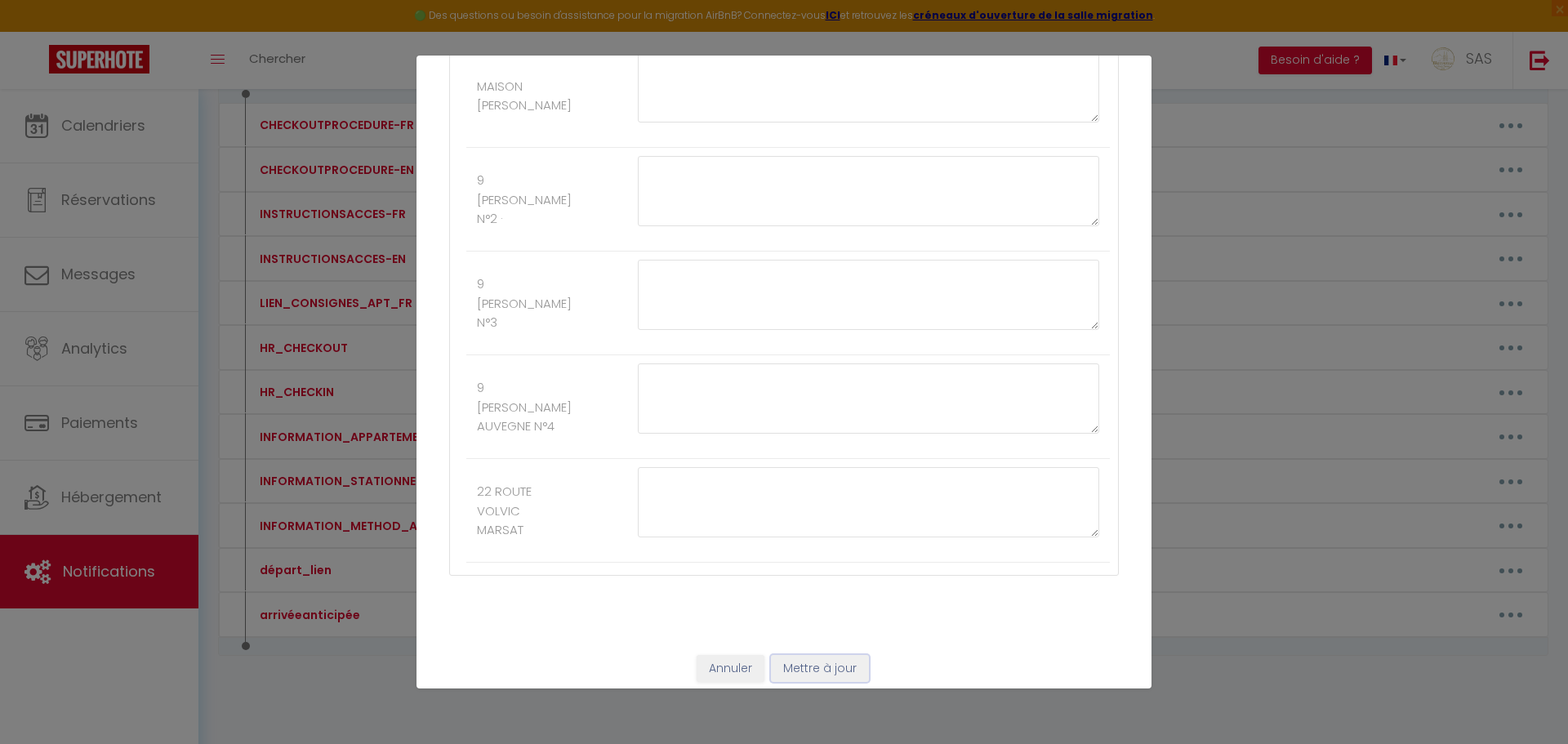
click at [821, 667] on button "Mettre à jour" at bounding box center [819, 669] width 98 height 28
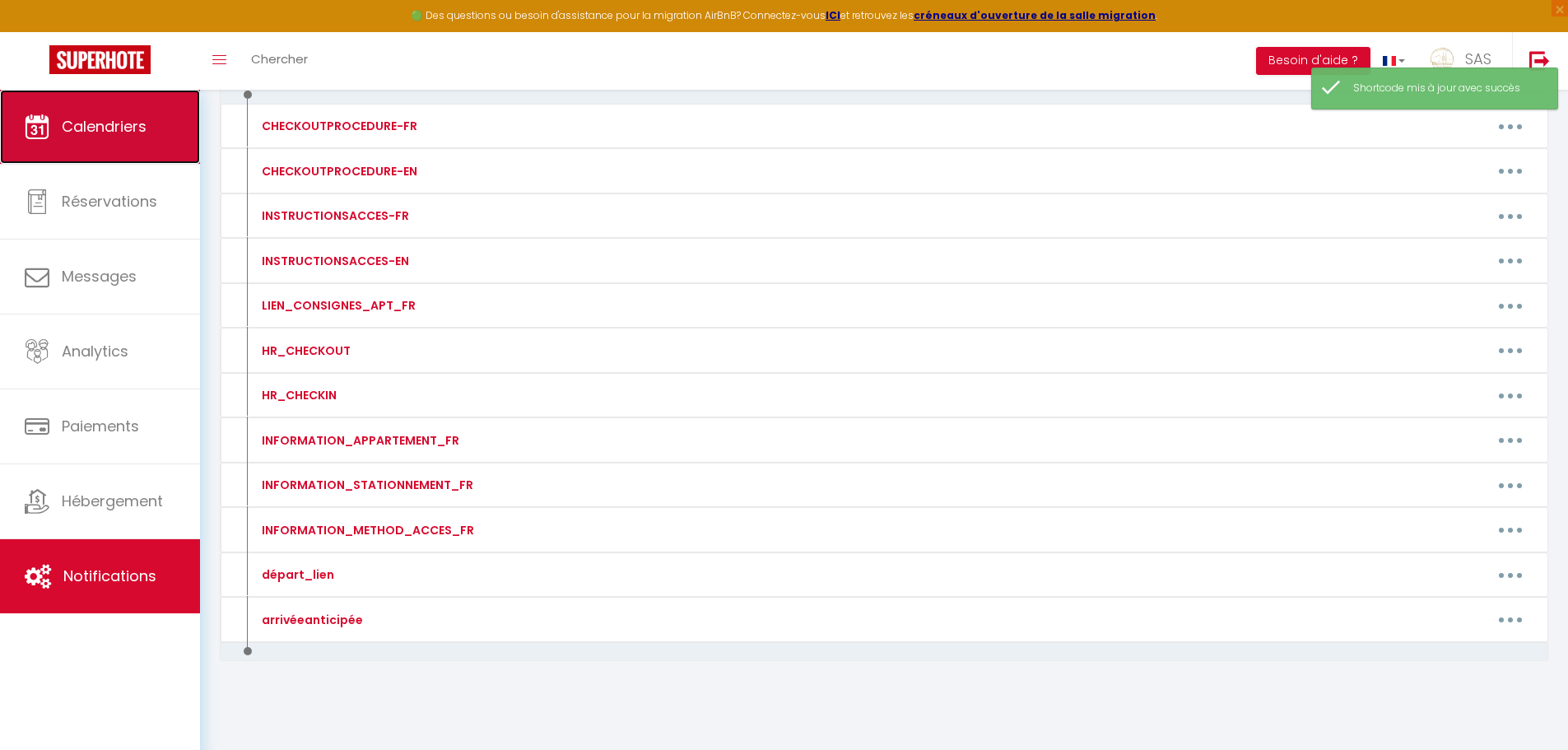
click at [151, 113] on link "Calendriers" at bounding box center [99, 126] width 200 height 75
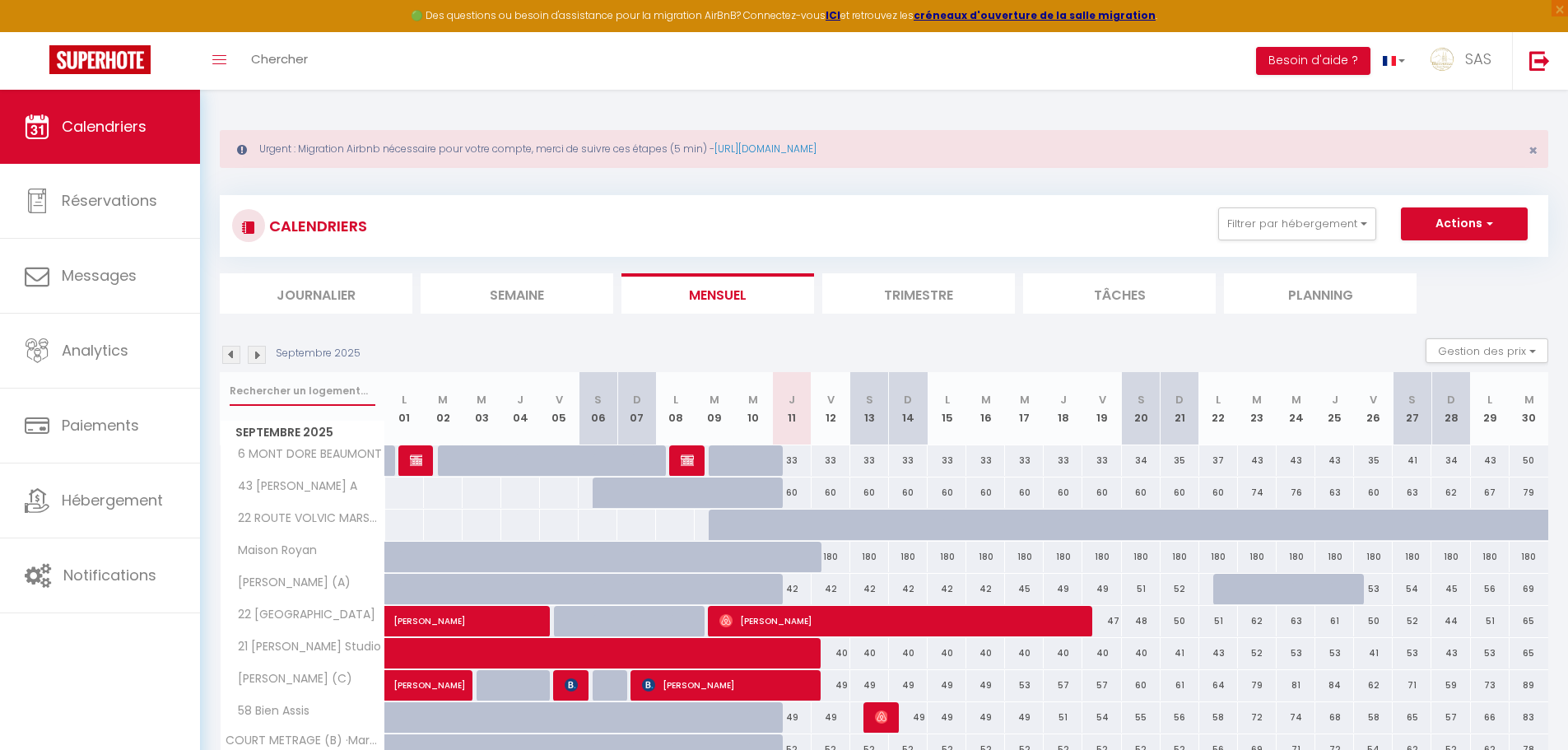
click at [268, 394] on input "text" at bounding box center [302, 391] width 146 height 30
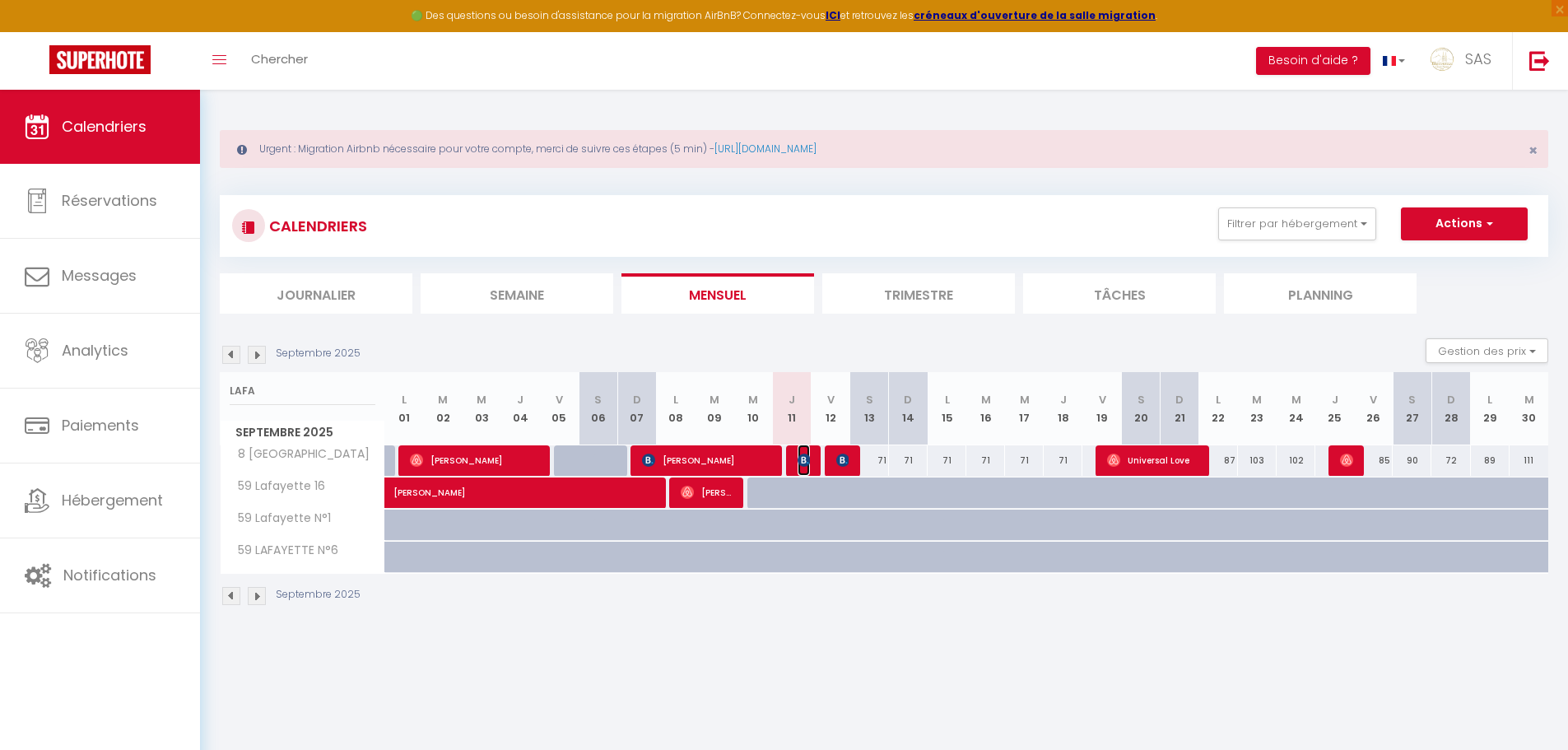
click at [797, 462] on img at bounding box center [803, 460] width 13 height 13
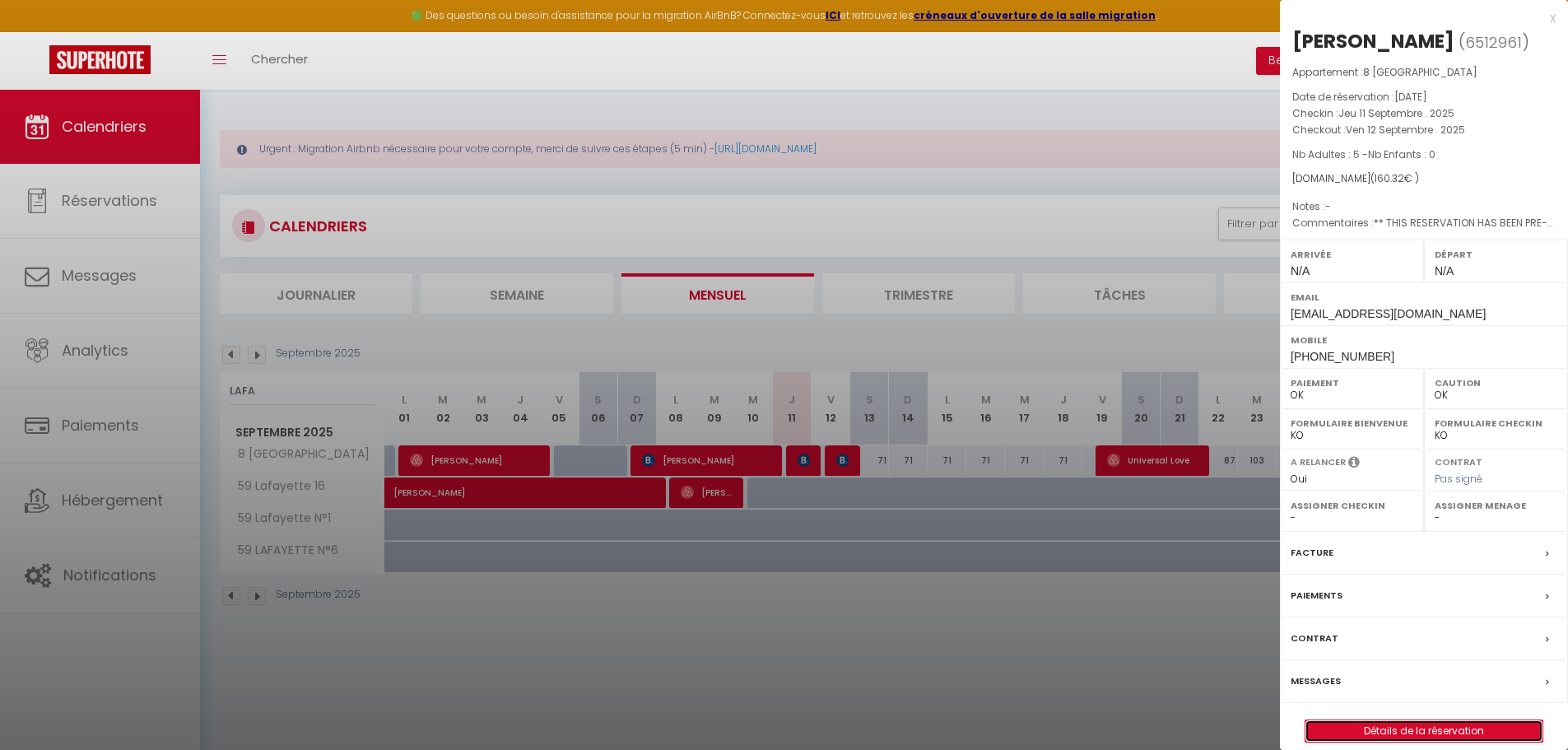
click at [1442, 727] on link "Détails de la réservation" at bounding box center [1423, 731] width 237 height 22
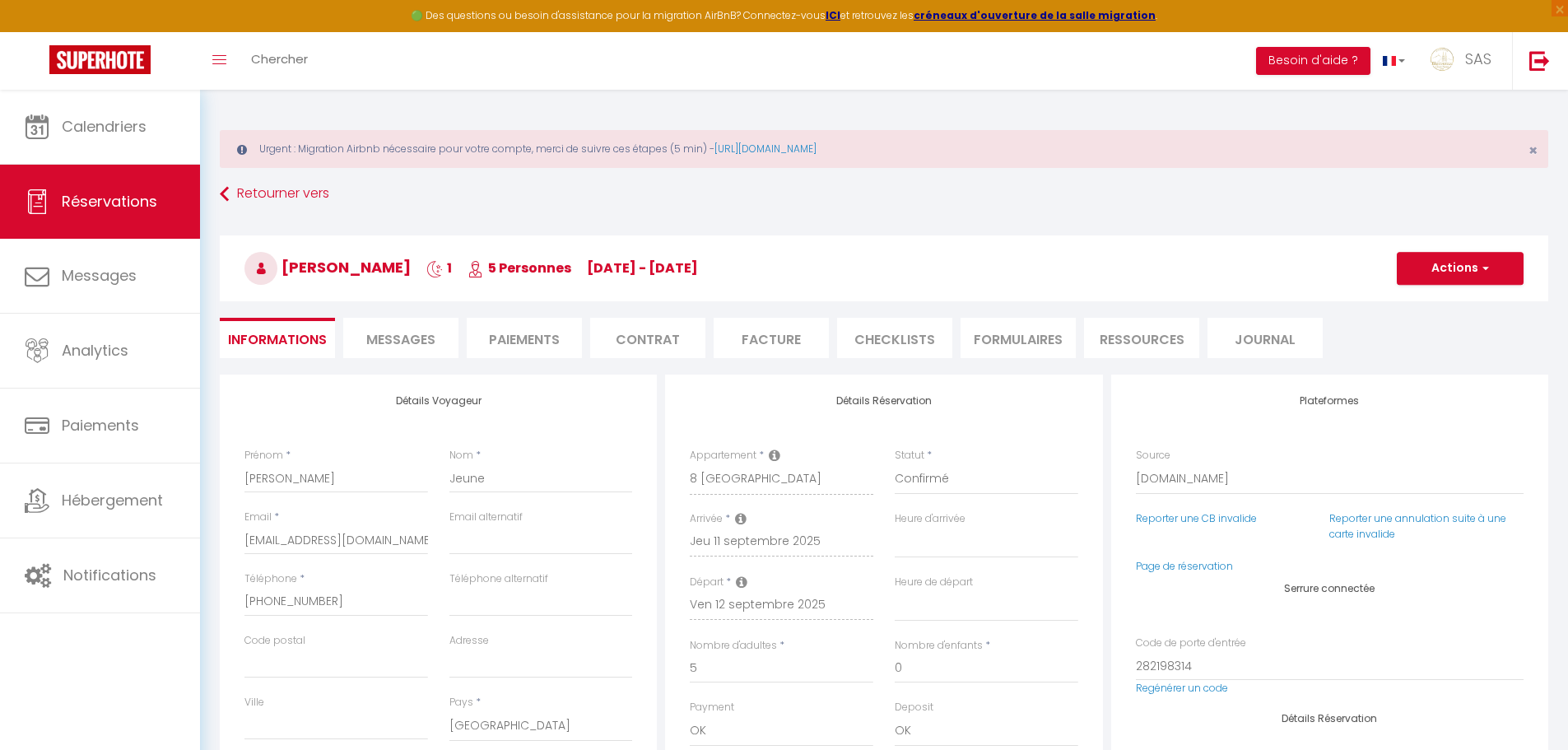
click at [359, 316] on div "Retourner vers [PERSON_NAME] 1 5 Personnes [DATE] - [DATE] Actions Enregistrer …" at bounding box center [883, 277] width 1350 height 195
click at [420, 327] on li "Messages" at bounding box center [401, 338] width 115 height 41
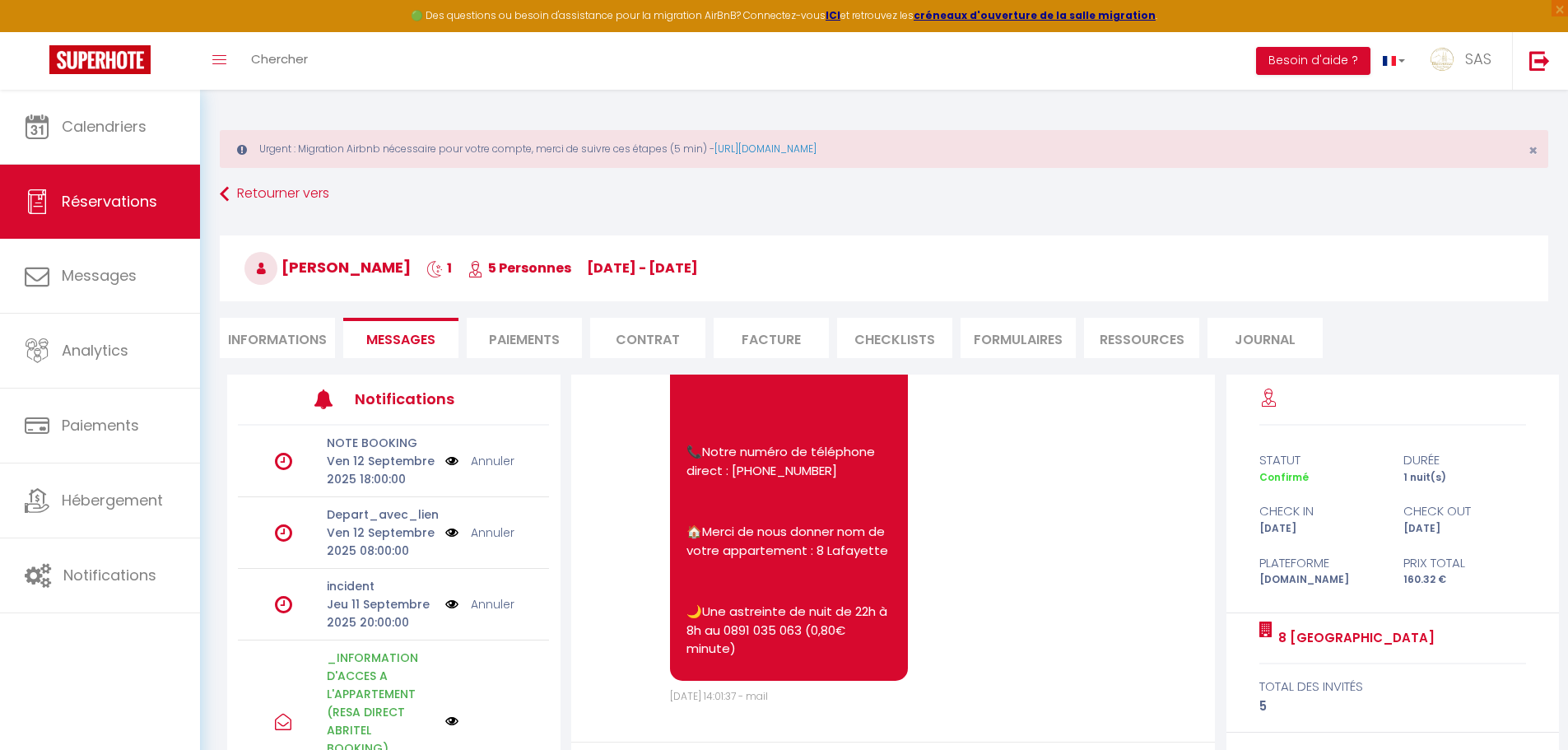
scroll to position [8000, 0]
click at [1215, 736] on div "Note Sms Bonjour [PERSON_NAME], Nous sommes la conciergerie Bienvenue Chez Nous…" at bounding box center [893, 631] width 665 height 514
click at [1213, 736] on div "Note Sms Bonjour [PERSON_NAME], Nous sommes la conciergerie Bienvenue Chez Nous…" at bounding box center [893, 558] width 644 height 368
click at [1567, 615] on div "Urgent : Migration Airbnb nécessaire pour votre compte, merci de suivre ces éta…" at bounding box center [883, 499] width 1367 height 819
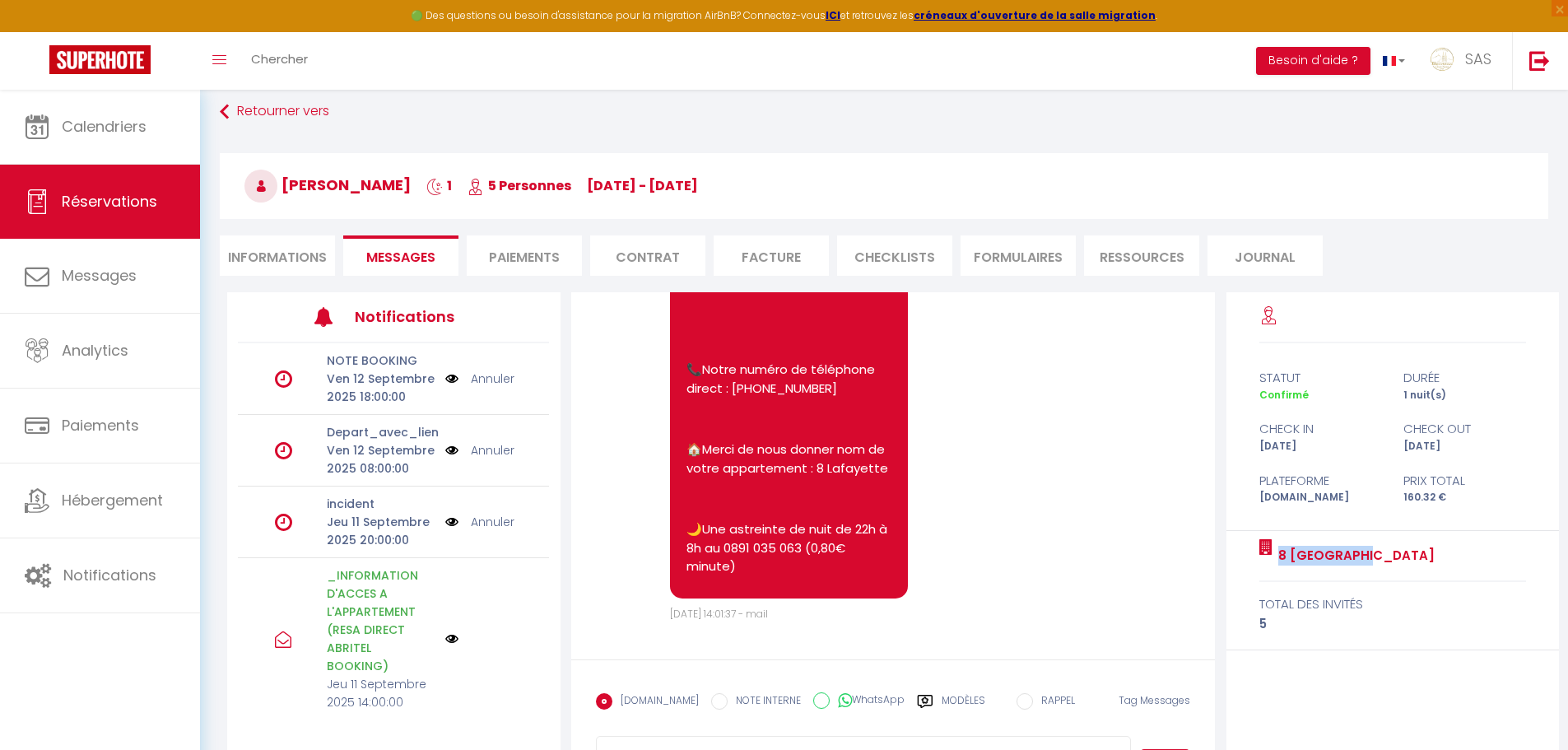
scroll to position [158, 0]
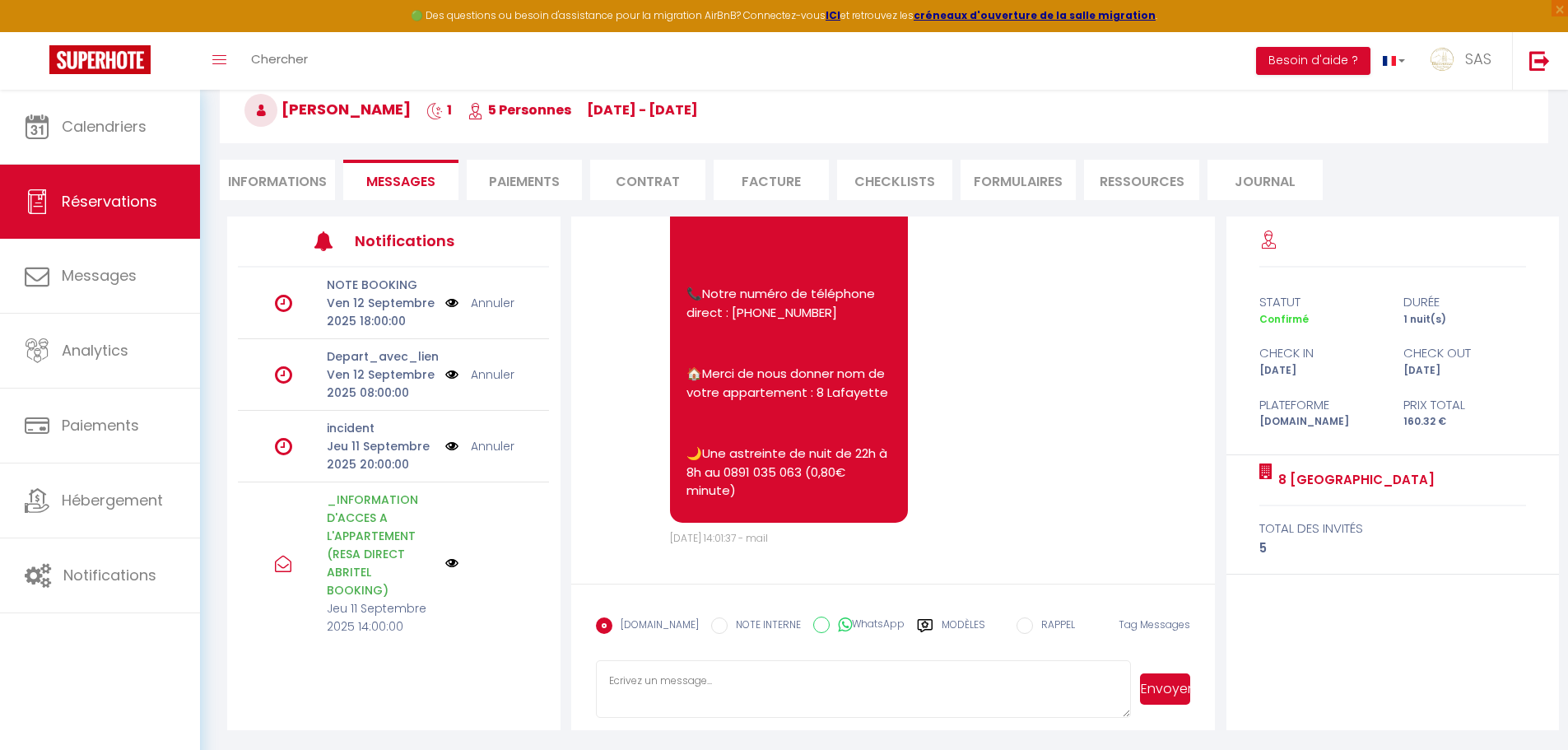
click at [759, 686] on textarea at bounding box center [863, 689] width 535 height 58
click at [1177, 689] on button "Envoyer" at bounding box center [1165, 688] width 51 height 31
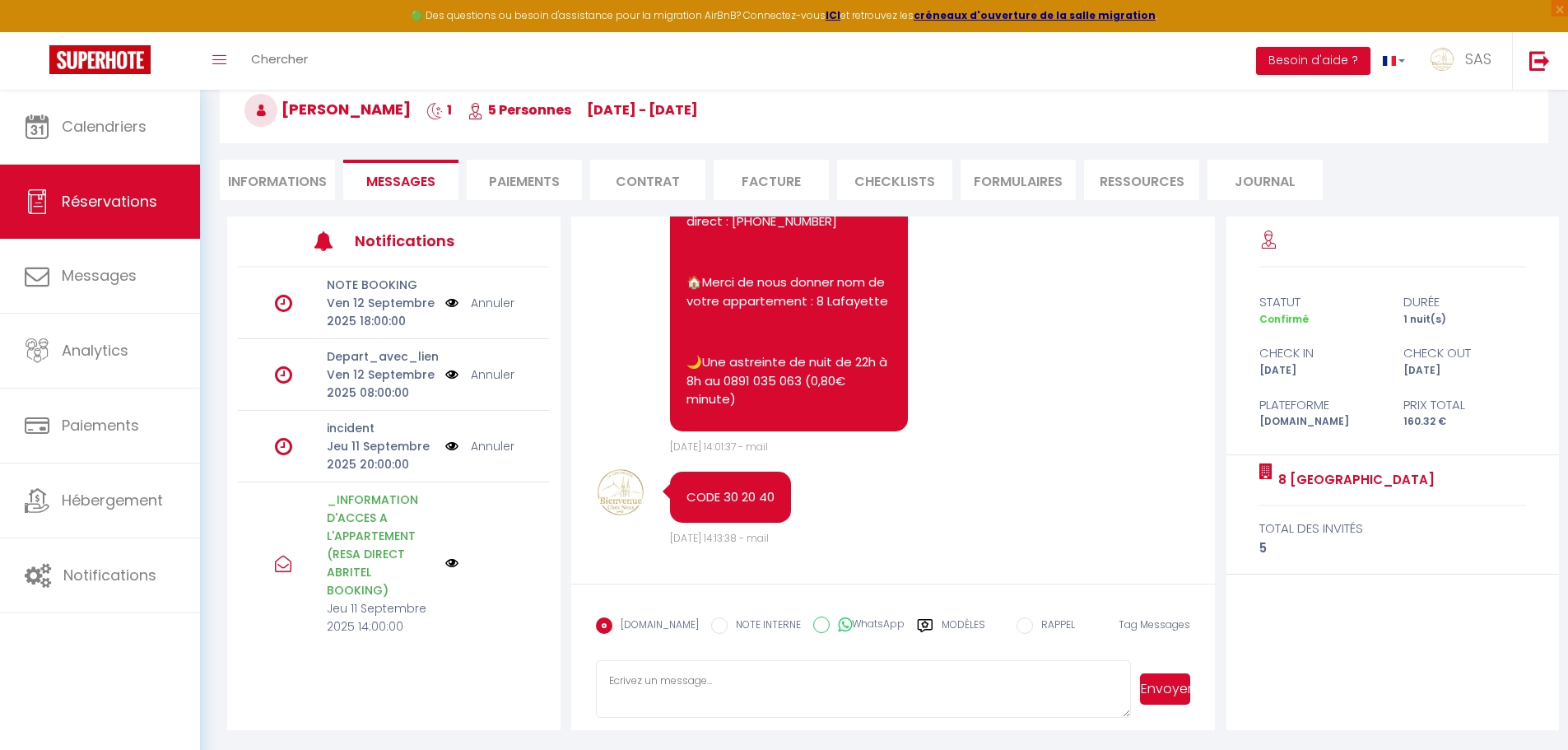
scroll to position [8091, 0]
drag, startPoint x: 723, startPoint y: 496, endPoint x: 809, endPoint y: 485, distance: 86.7
click at [809, 485] on div "CODE 30 20 40" at bounding box center [801, 502] width 297 height 60
click at [812, 486] on div "CODE 30 20 40" at bounding box center [801, 502] width 297 height 60
